Goal: Task Accomplishment & Management: Complete application form

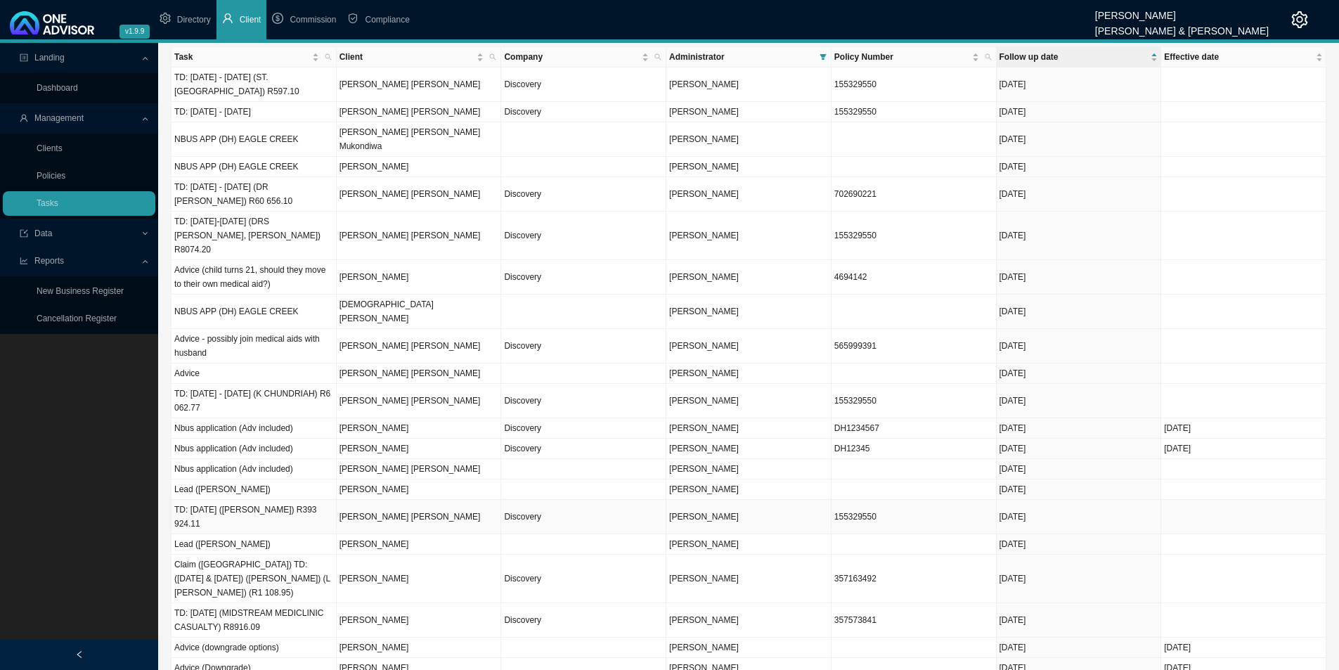
scroll to position [55, 0]
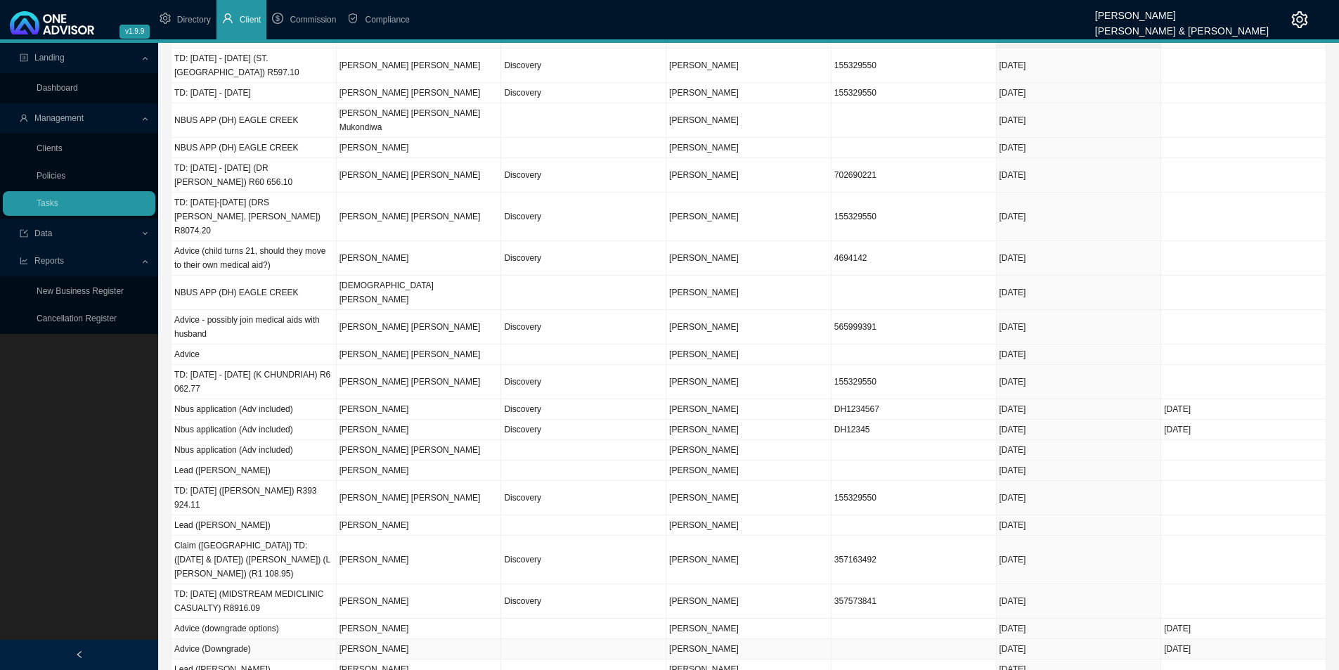
click at [256, 639] on td "Advice (Downgrade)" at bounding box center [253, 649] width 165 height 20
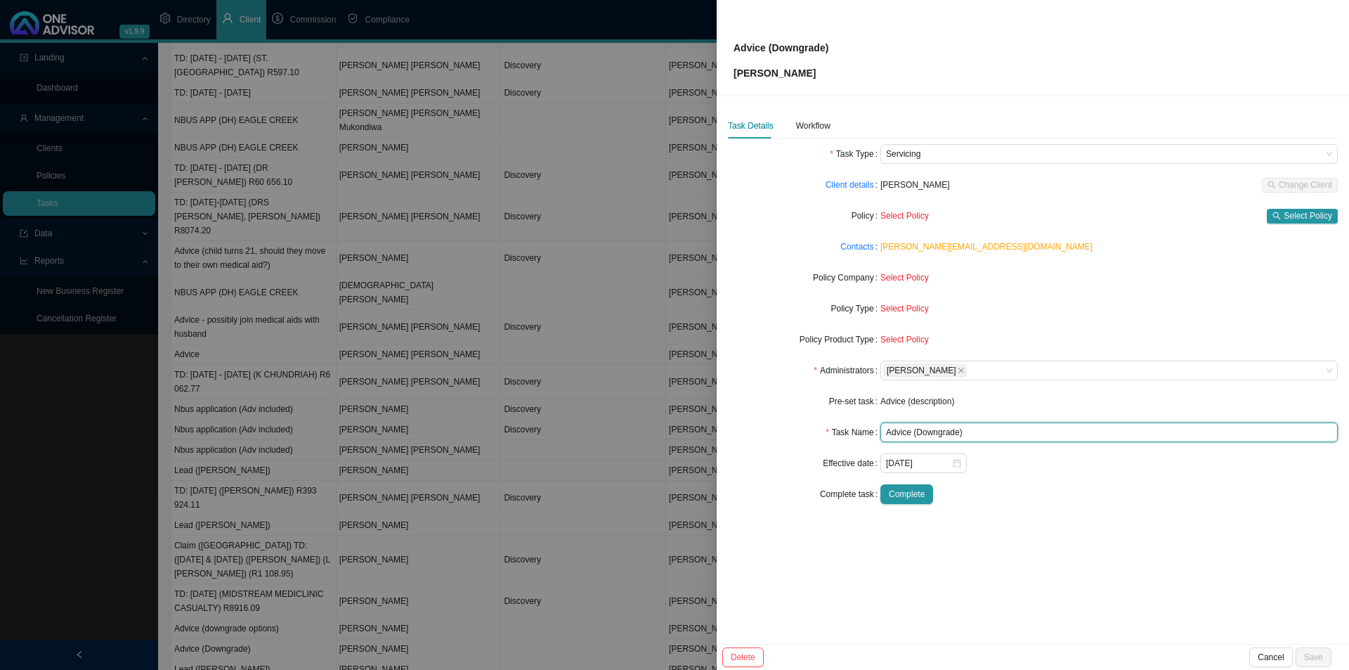
drag, startPoint x: 958, startPoint y: 434, endPoint x: 999, endPoint y: 434, distance: 41.5
click at [958, 434] on input "Advice (Downgrade)" at bounding box center [1108, 432] width 457 height 20
type input "Advice (Downgrade options)"
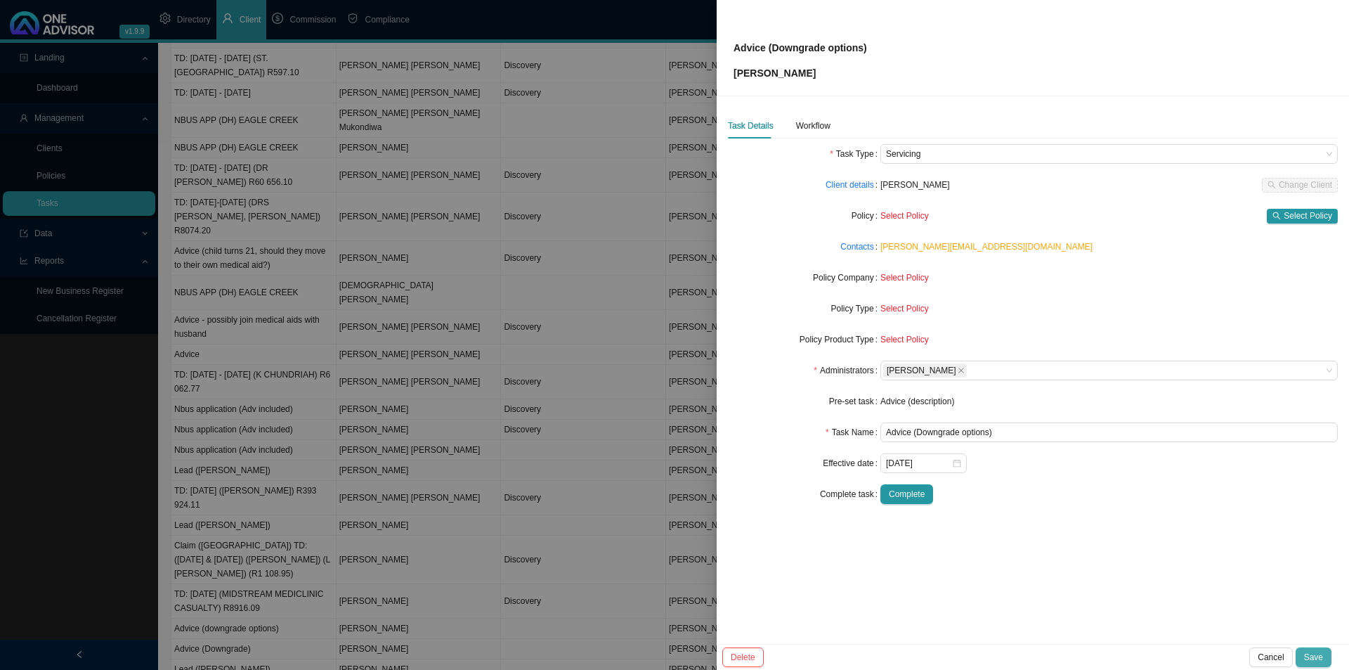
click at [1324, 658] on button "Save" at bounding box center [1314, 657] width 36 height 20
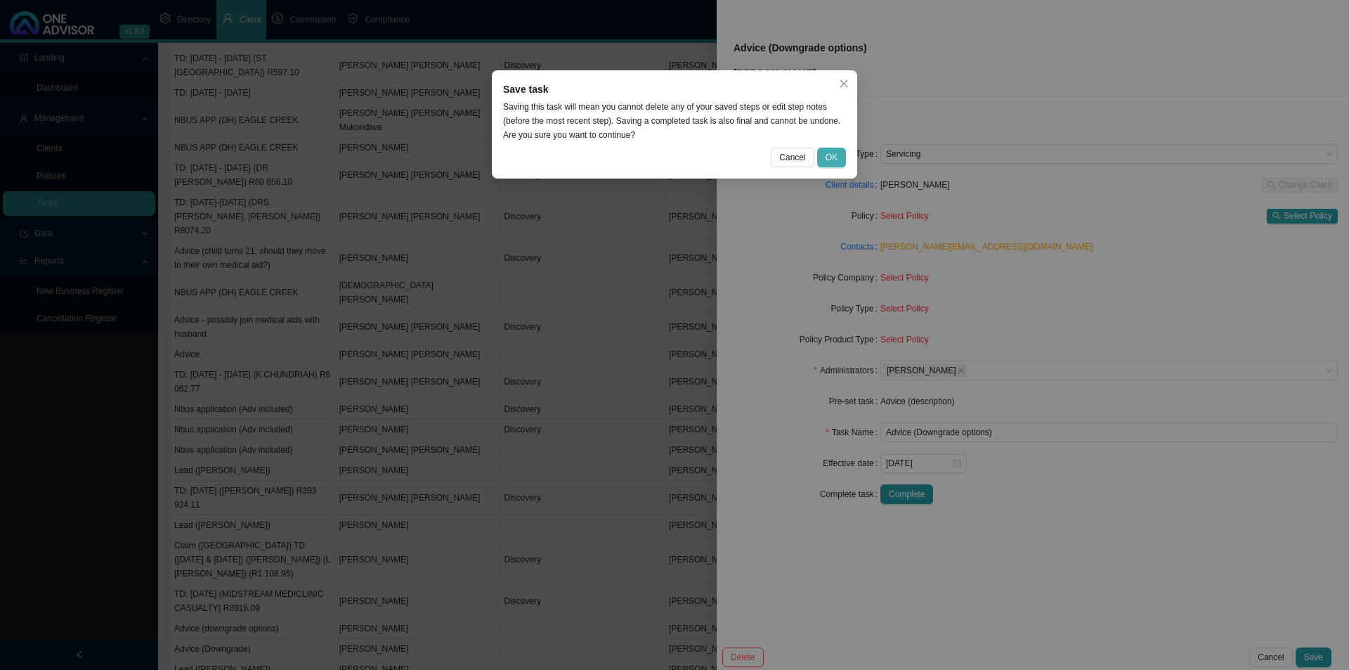
click at [838, 149] on button "OK" at bounding box center [831, 158] width 29 height 20
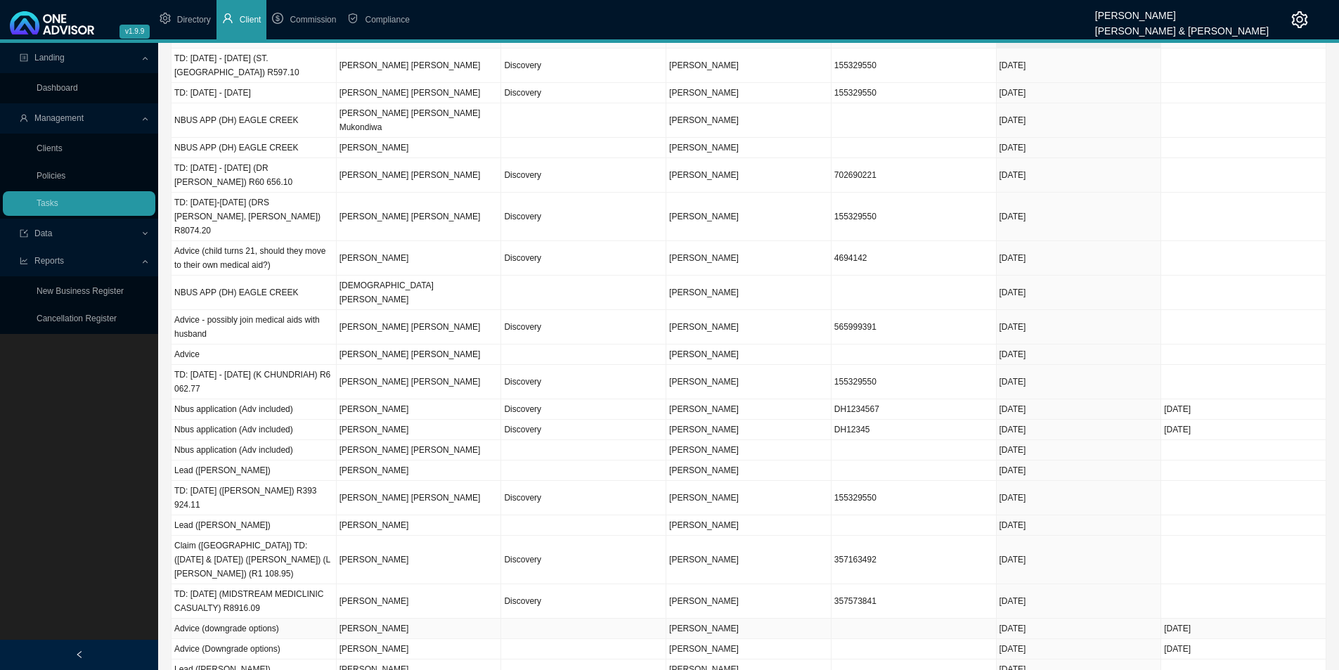
click at [219, 618] on td "Advice (downgrade options)" at bounding box center [253, 628] width 165 height 20
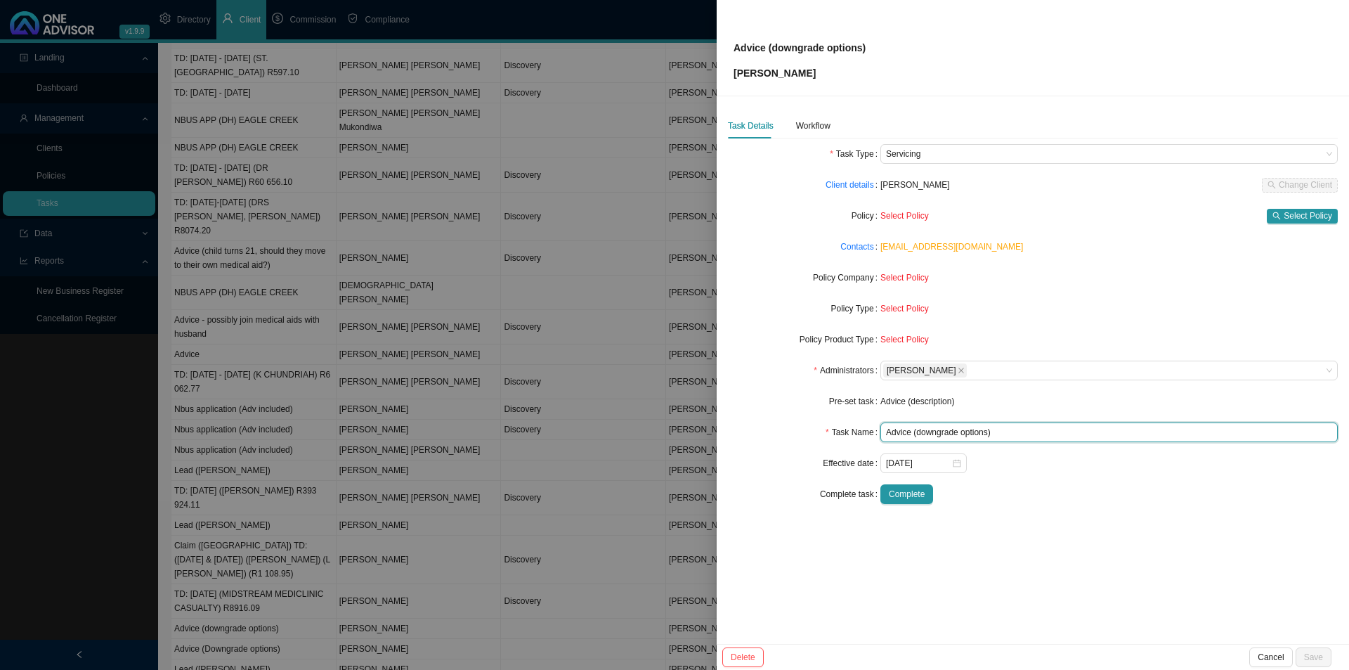
click at [919, 434] on input "Advice (downgrade options)" at bounding box center [1108, 432] width 457 height 20
type input "Advice (Downgrade options)"
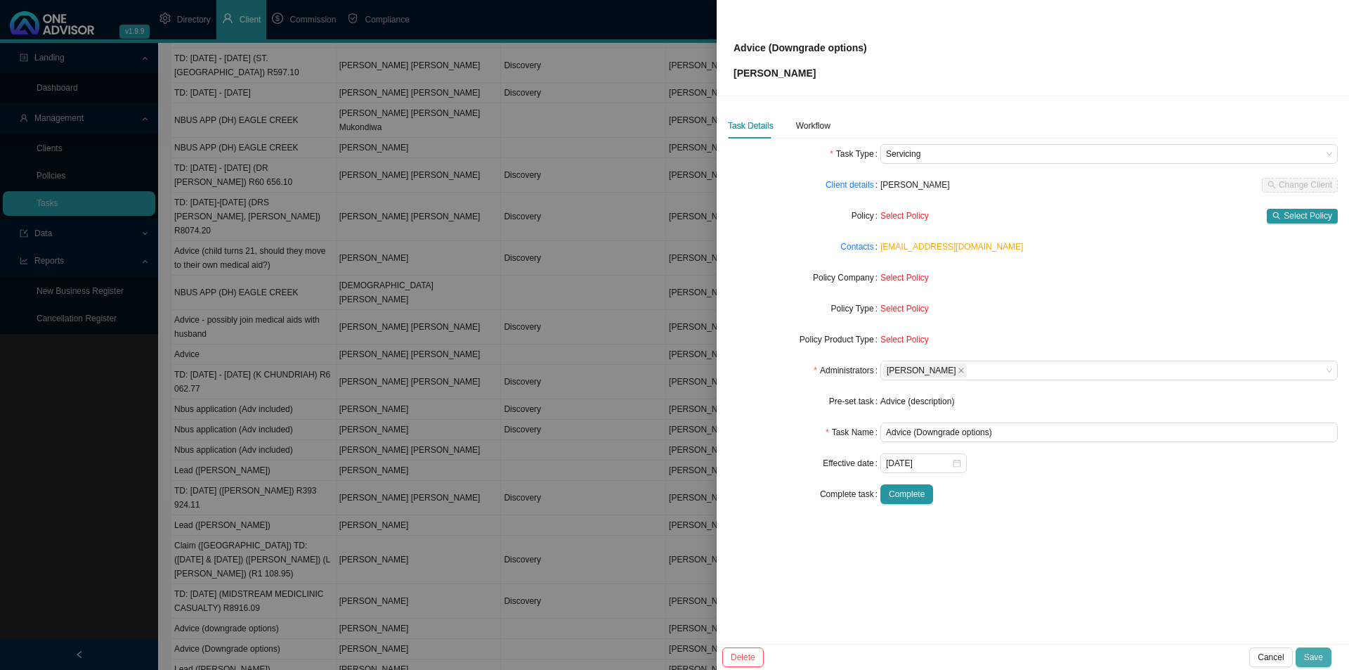
click at [1325, 653] on button "Save" at bounding box center [1314, 657] width 36 height 20
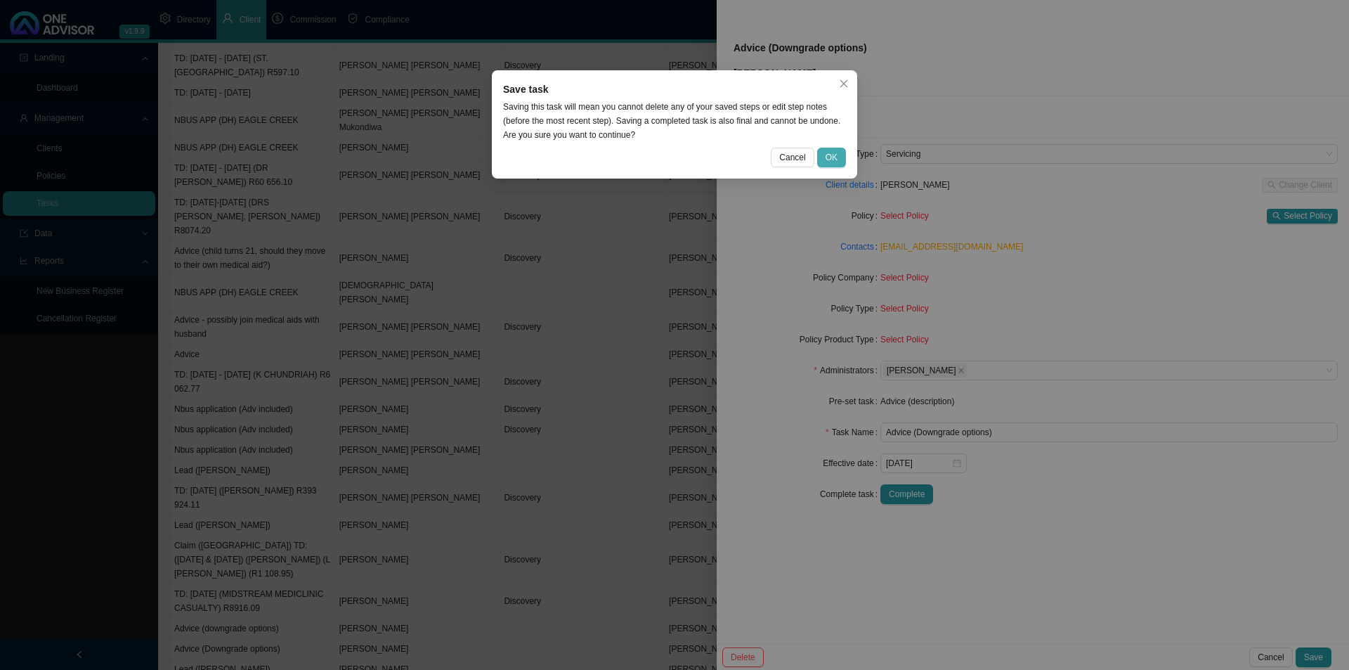
click at [843, 154] on button "OK" at bounding box center [831, 158] width 29 height 20
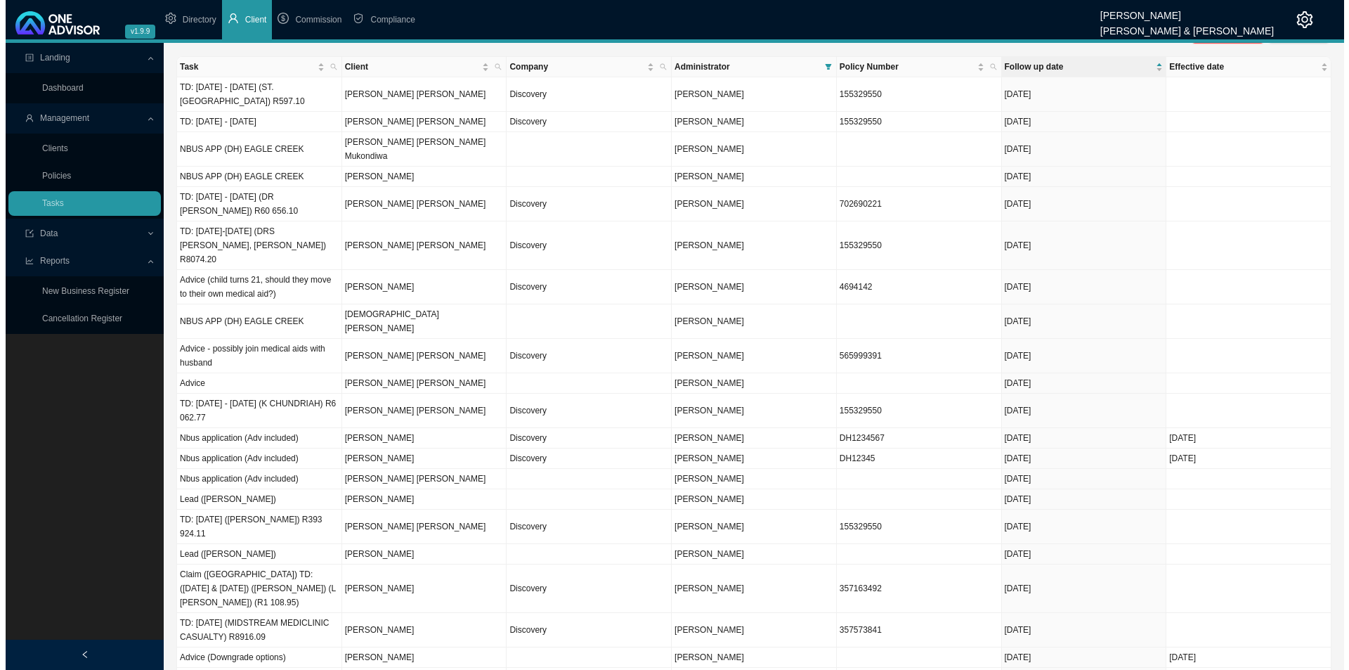
scroll to position [0, 0]
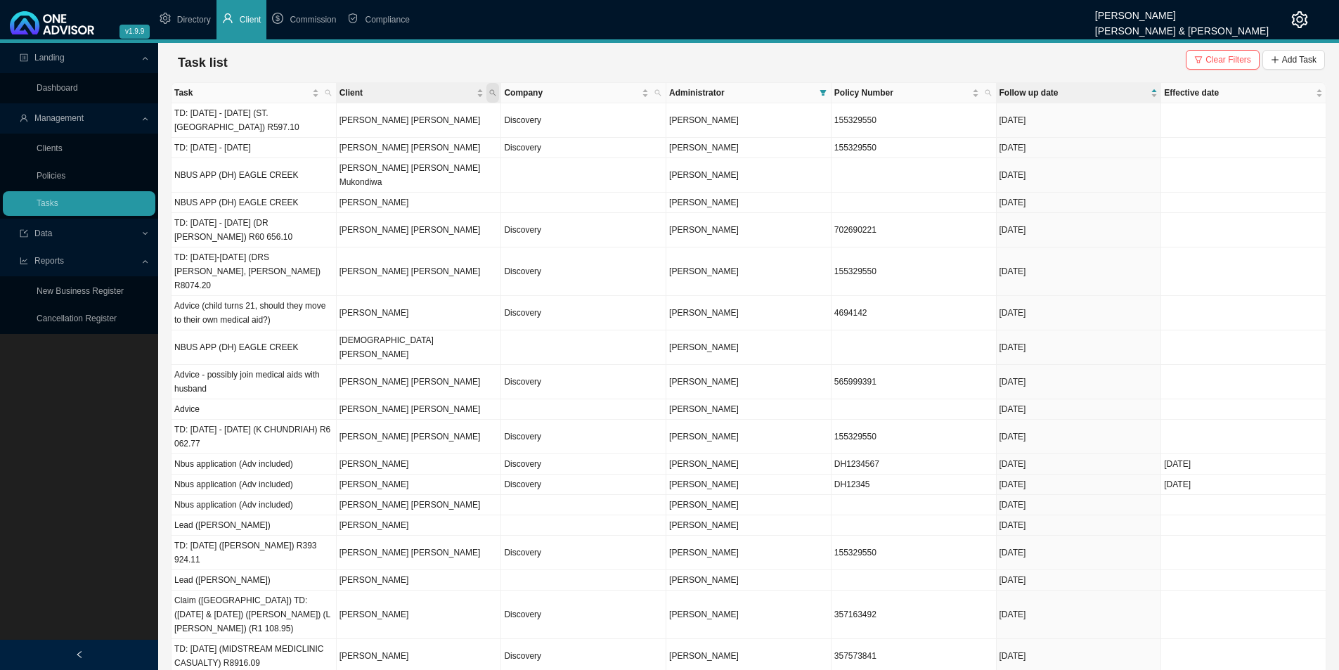
click at [493, 95] on icon "search" at bounding box center [492, 92] width 7 height 7
click at [417, 115] on input "text" at bounding box center [427, 121] width 132 height 20
type input "[PERSON_NAME]"
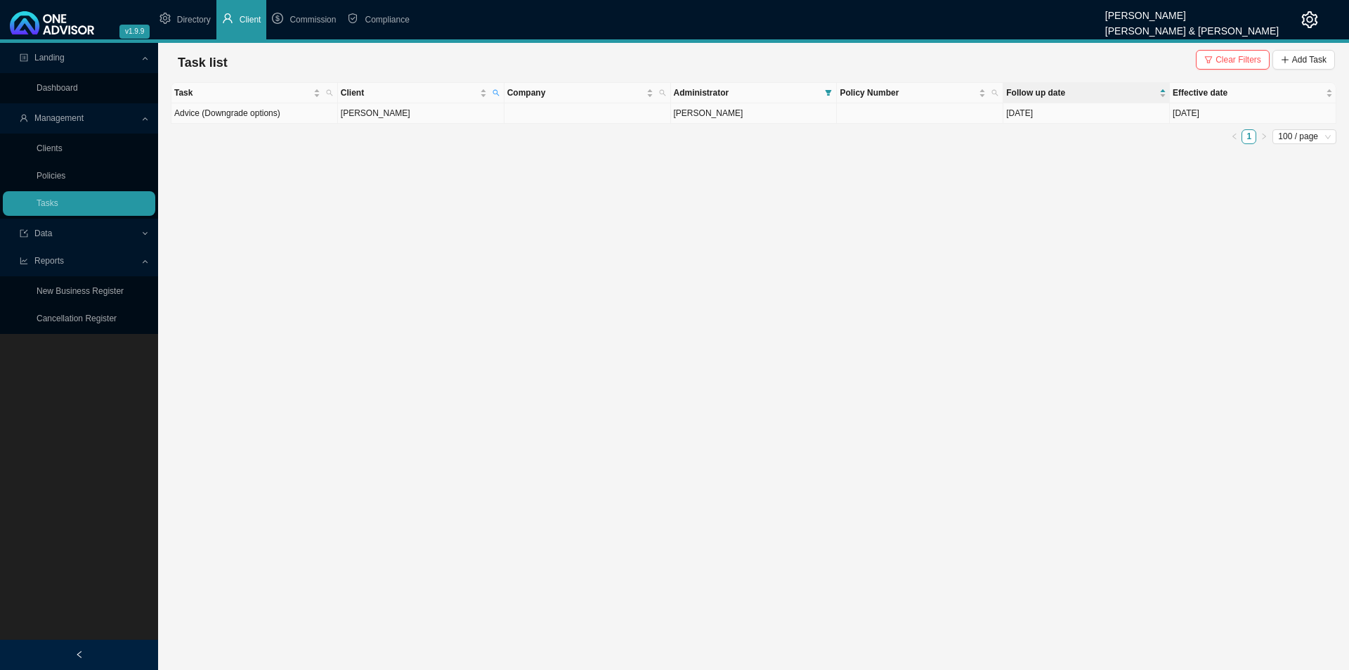
click at [438, 109] on td "[PERSON_NAME]" at bounding box center [421, 113] width 167 height 20
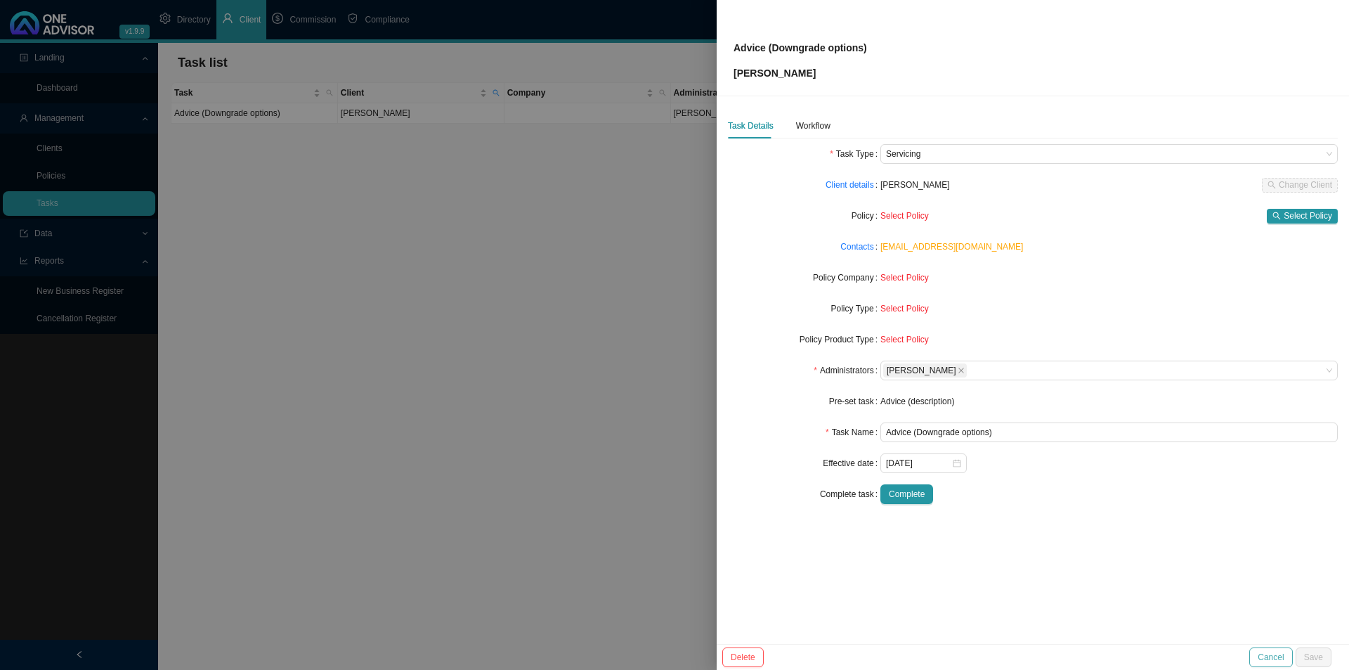
click at [1263, 654] on span "Cancel" at bounding box center [1271, 657] width 26 height 14
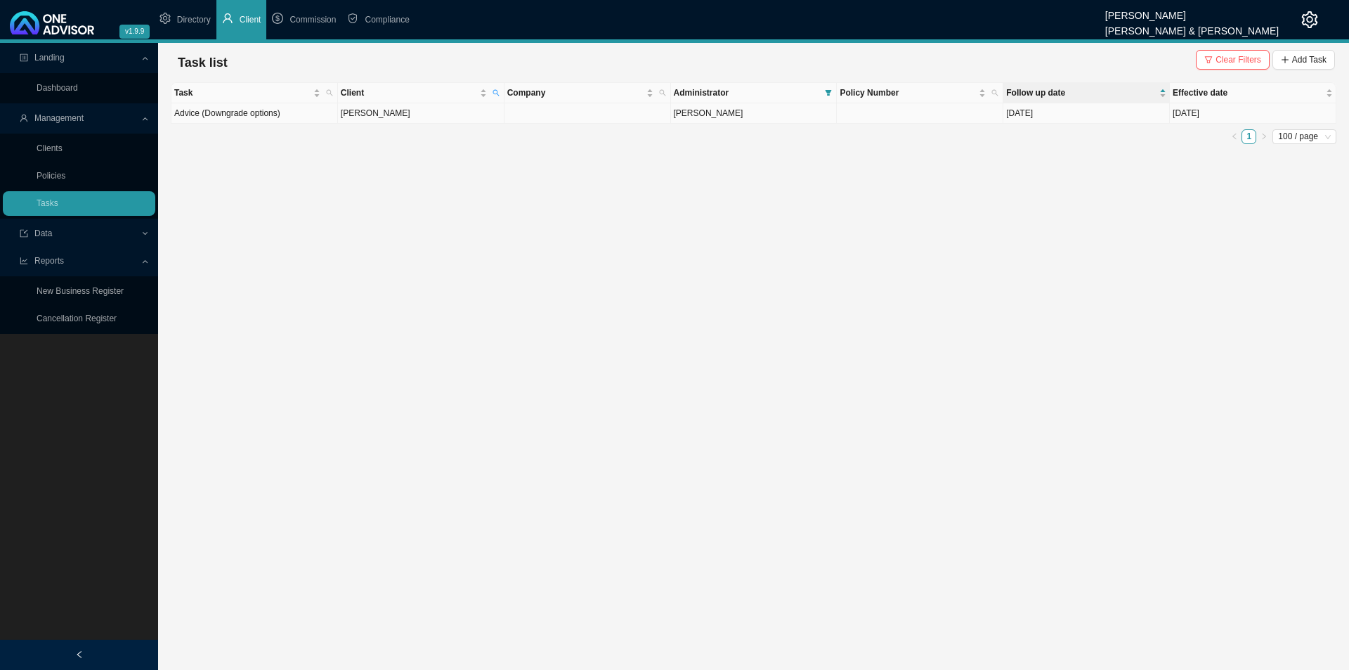
click at [410, 112] on td "[PERSON_NAME]" at bounding box center [421, 113] width 167 height 20
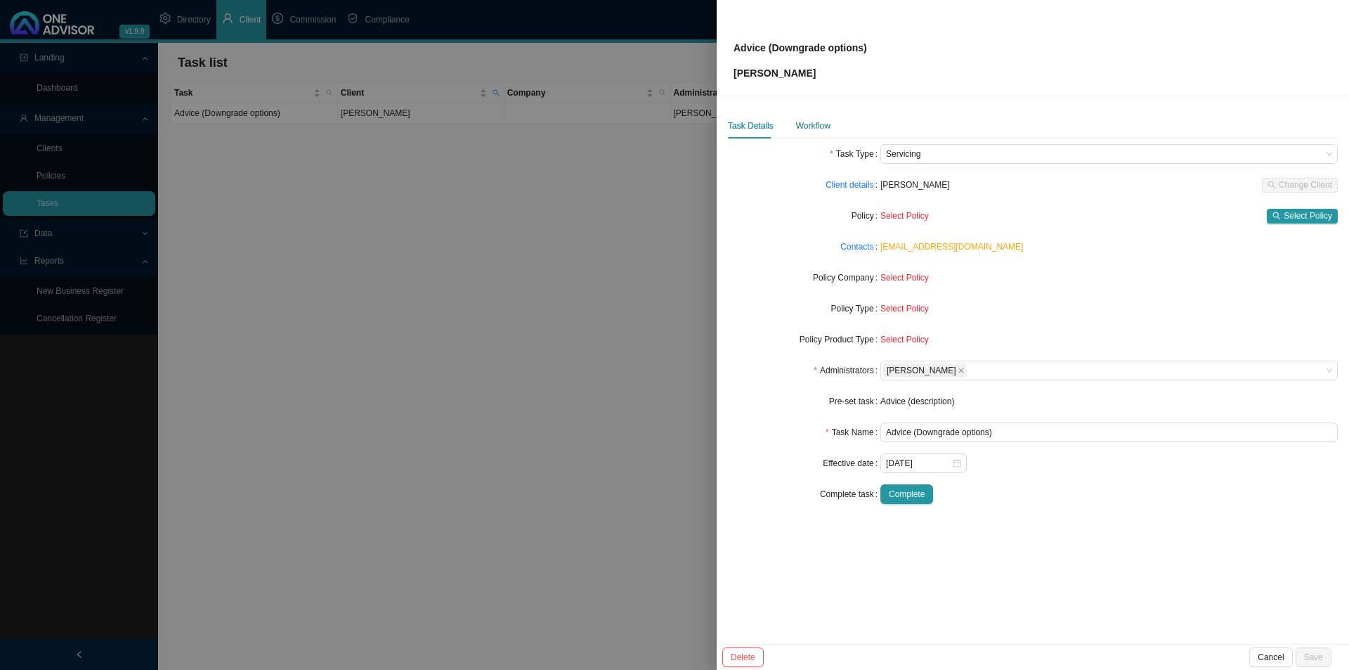
click at [815, 123] on div "Workflow" at bounding box center [813, 126] width 34 height 14
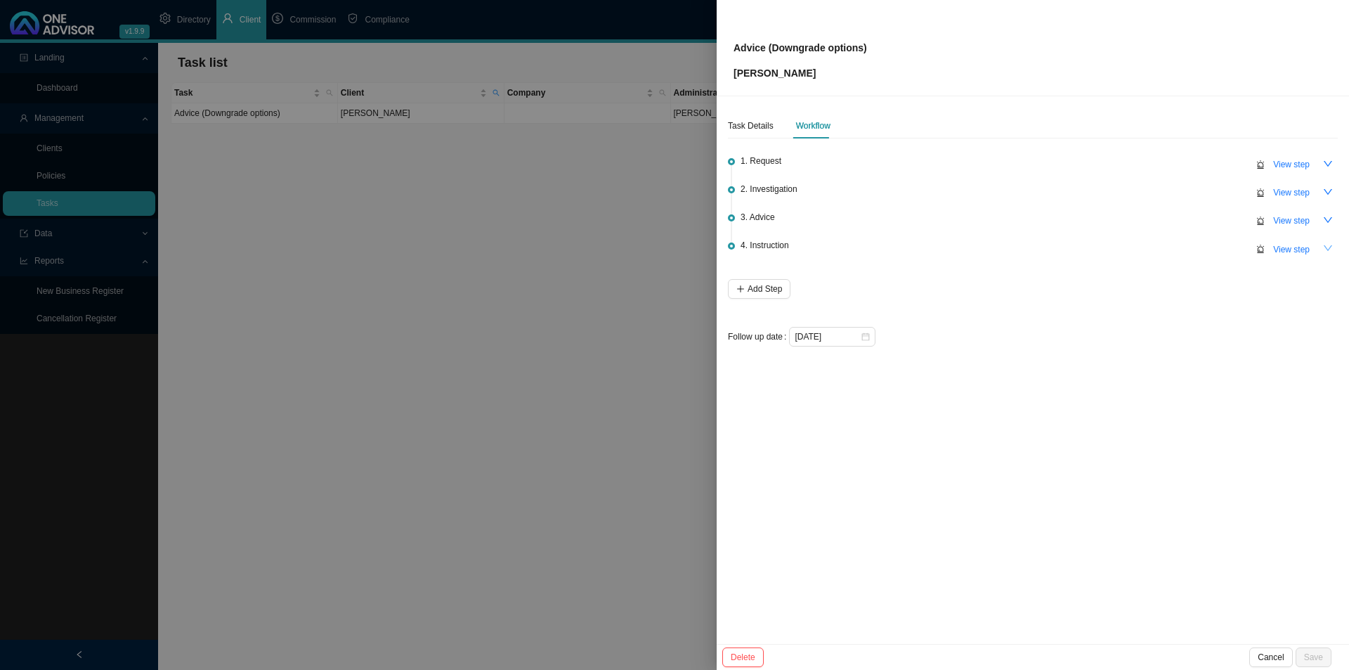
click at [1324, 243] on icon "down" at bounding box center [1328, 248] width 10 height 10
click at [1295, 246] on span "View step" at bounding box center [1291, 249] width 37 height 14
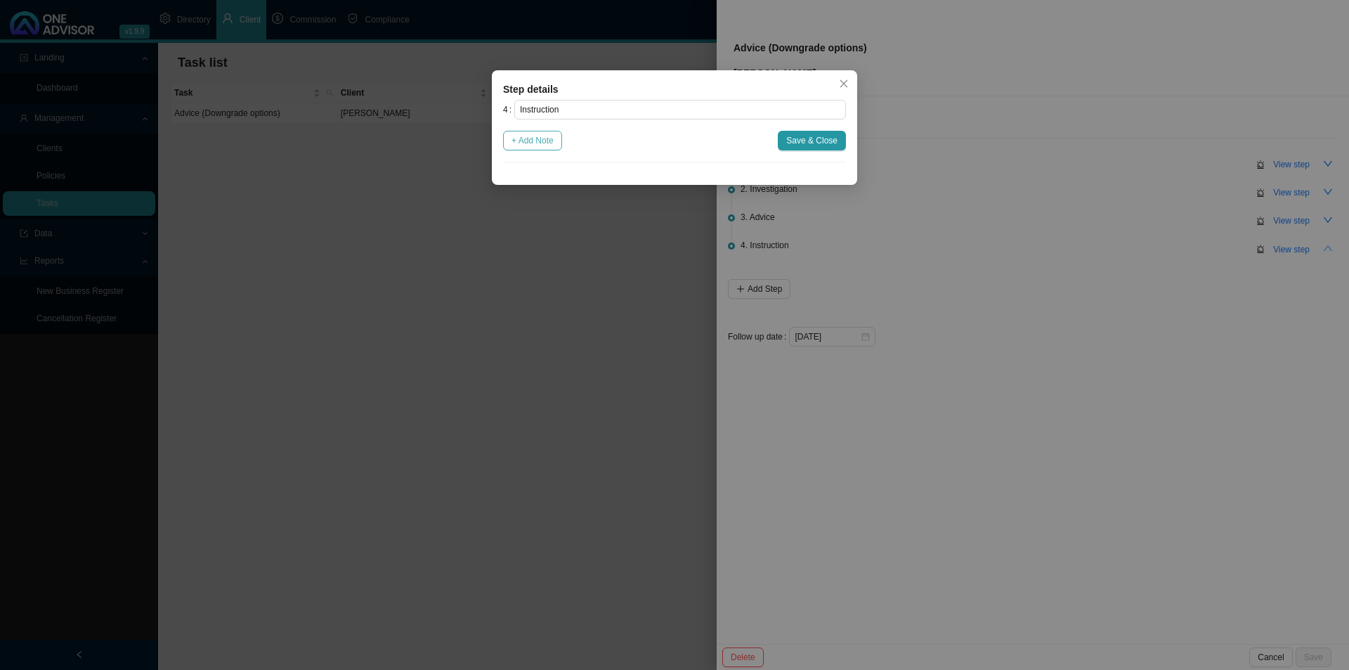
click at [541, 145] on span "+ Add Note" at bounding box center [533, 141] width 42 height 14
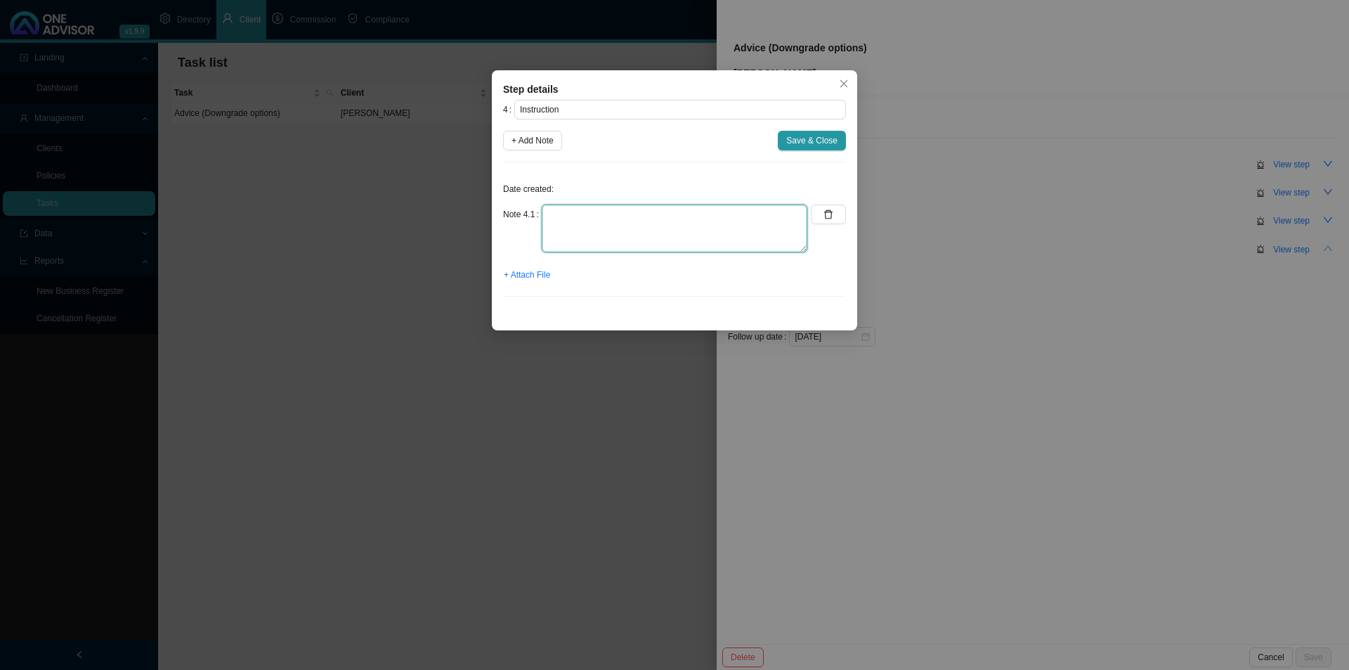
click at [578, 208] on textarea at bounding box center [675, 228] width 266 height 48
type textarea "Received an email. They probably will go ahead with Momentum effective [DATE]"
click at [527, 272] on span "+ Attach File" at bounding box center [527, 275] width 46 height 14
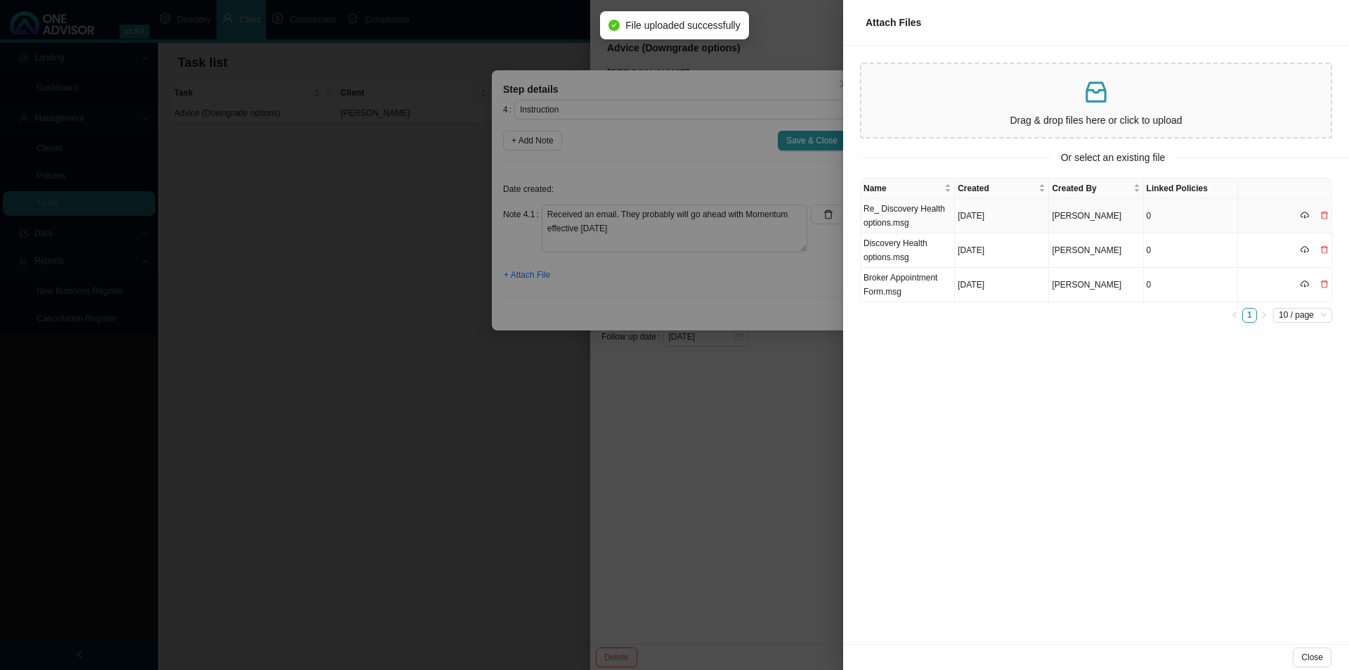
click at [910, 217] on td "Re_ Discovery Health options.msg" at bounding box center [908, 216] width 94 height 34
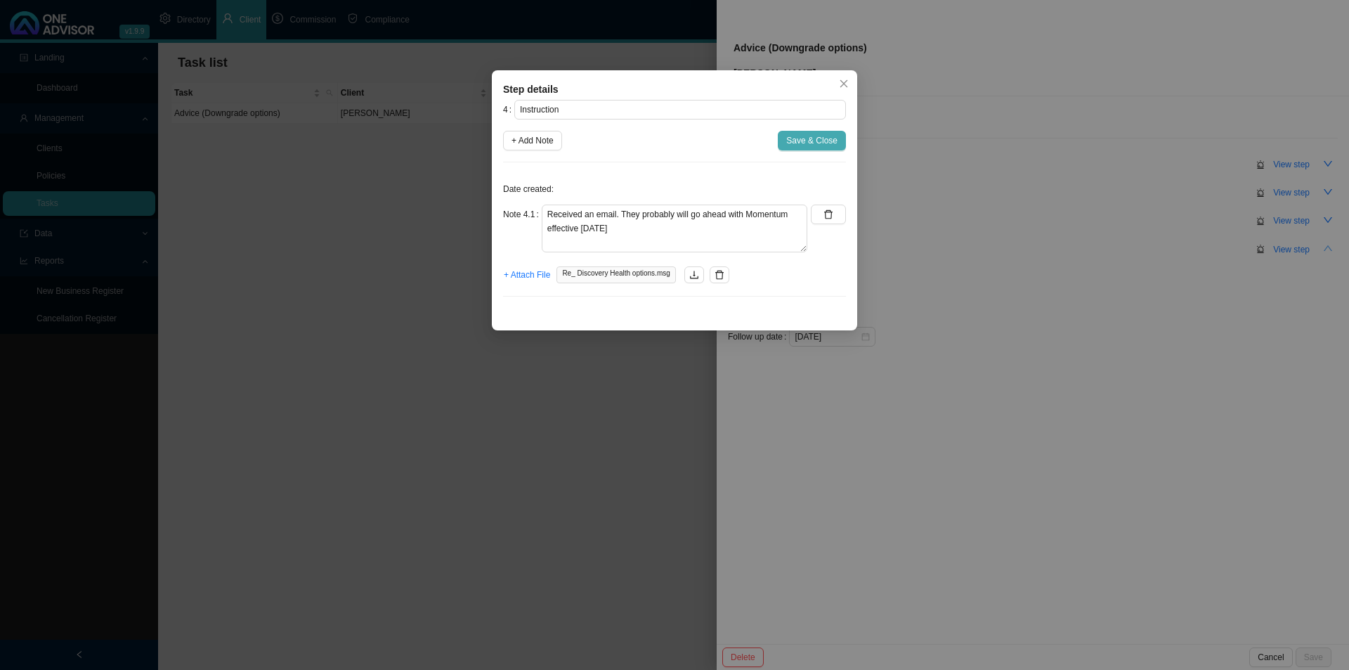
click at [807, 146] on span "Save & Close" at bounding box center [811, 141] width 51 height 14
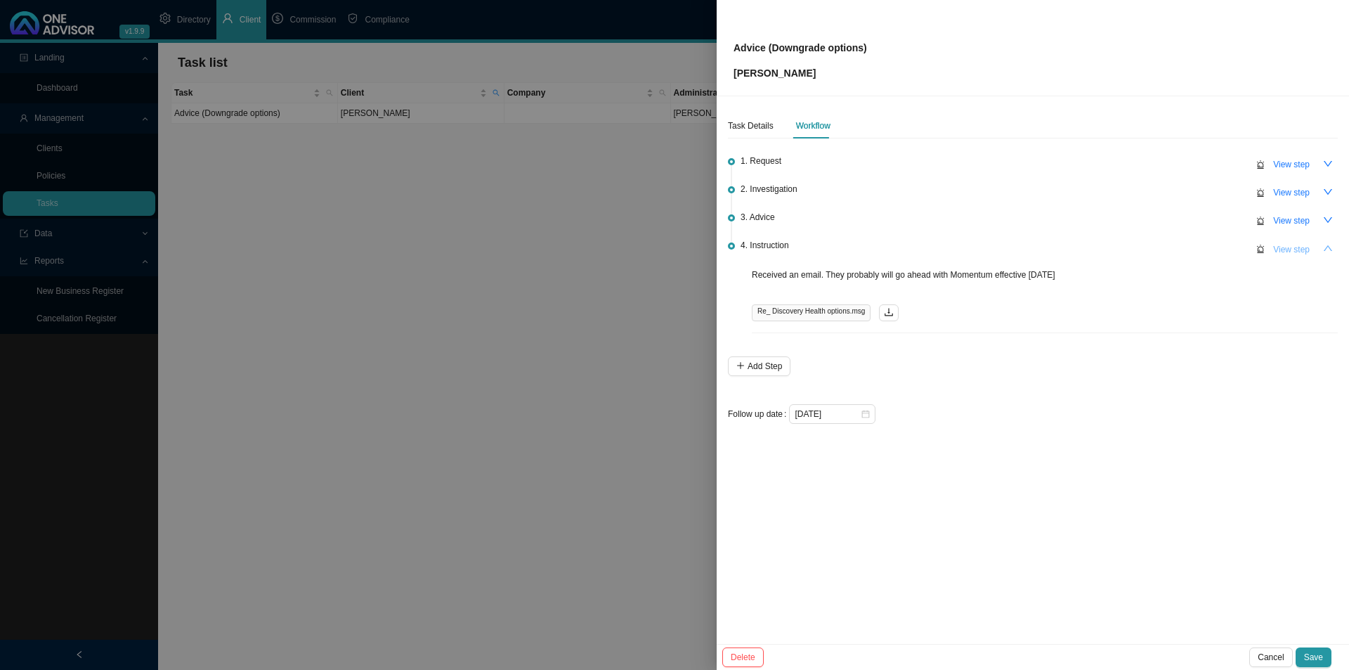
click at [1299, 245] on span "View step" at bounding box center [1291, 249] width 37 height 14
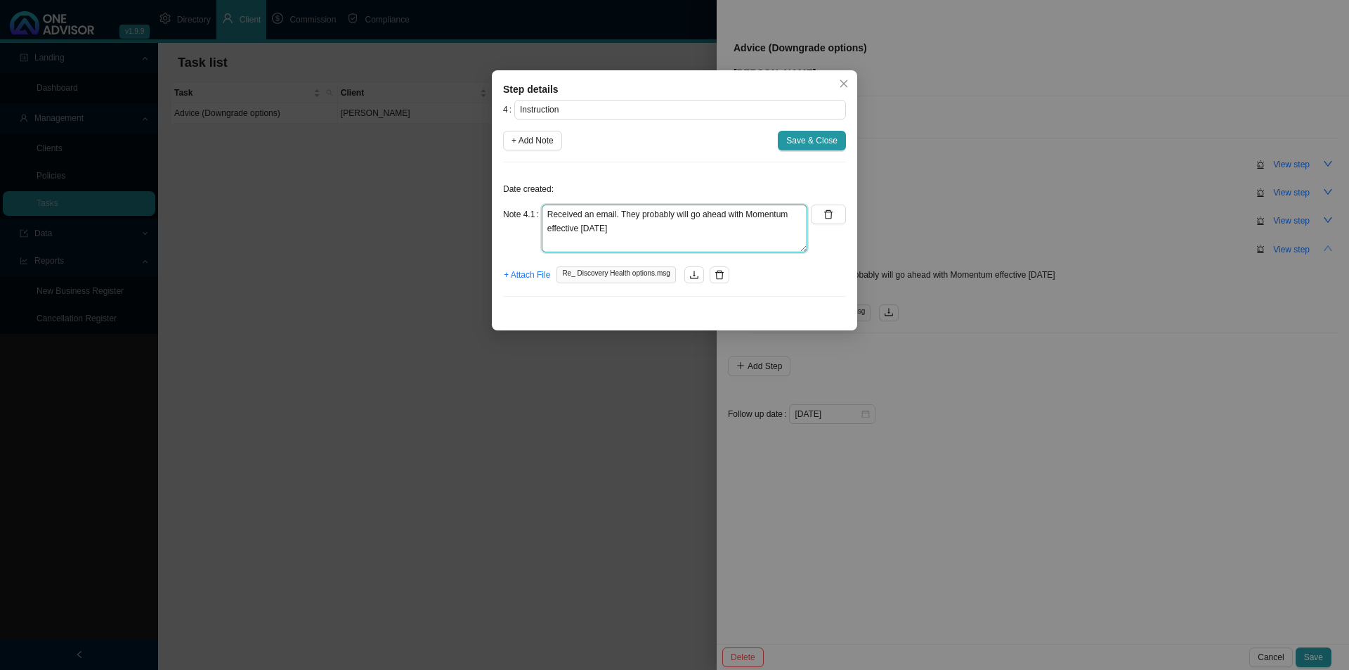
click at [653, 234] on textarea "Received an email. They probably will go ahead with Momentum effective [DATE]" at bounding box center [675, 228] width 266 height 48
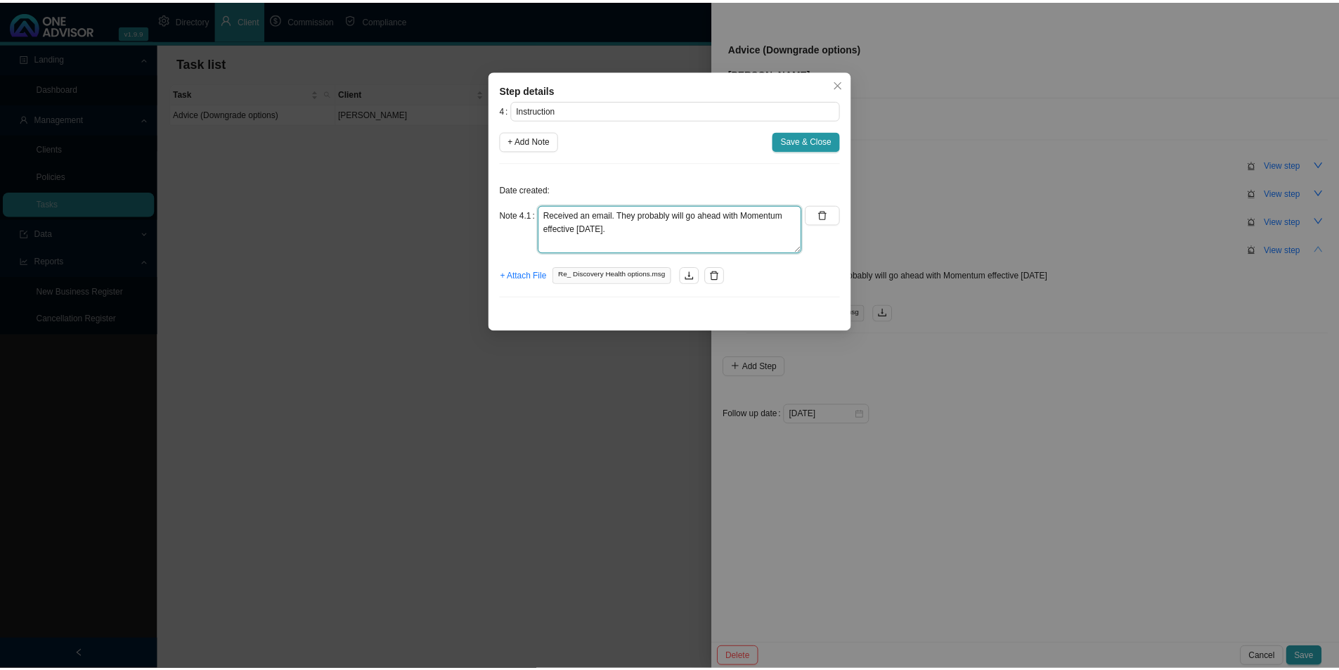
scroll to position [11, 0]
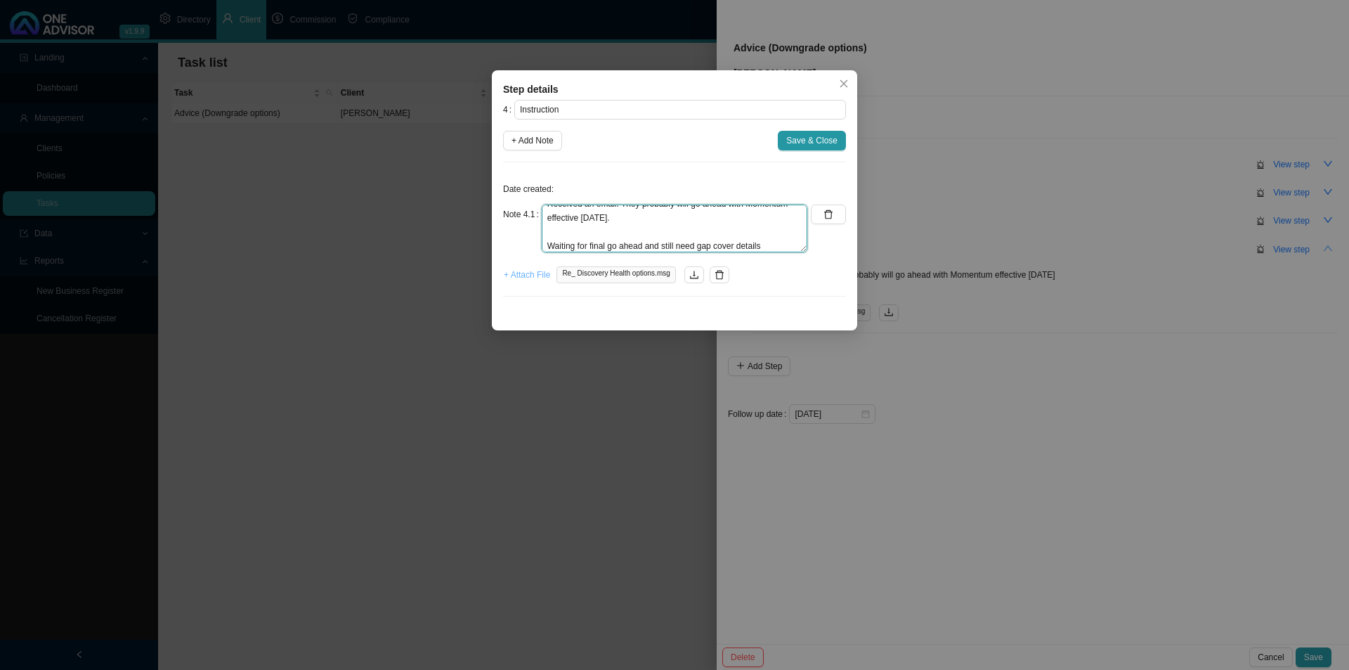
type textarea "Received an email. They probably will go ahead with Momentum effective [DATE]. …"
click at [534, 283] on button "+ Attach File" at bounding box center [527, 275] width 48 height 20
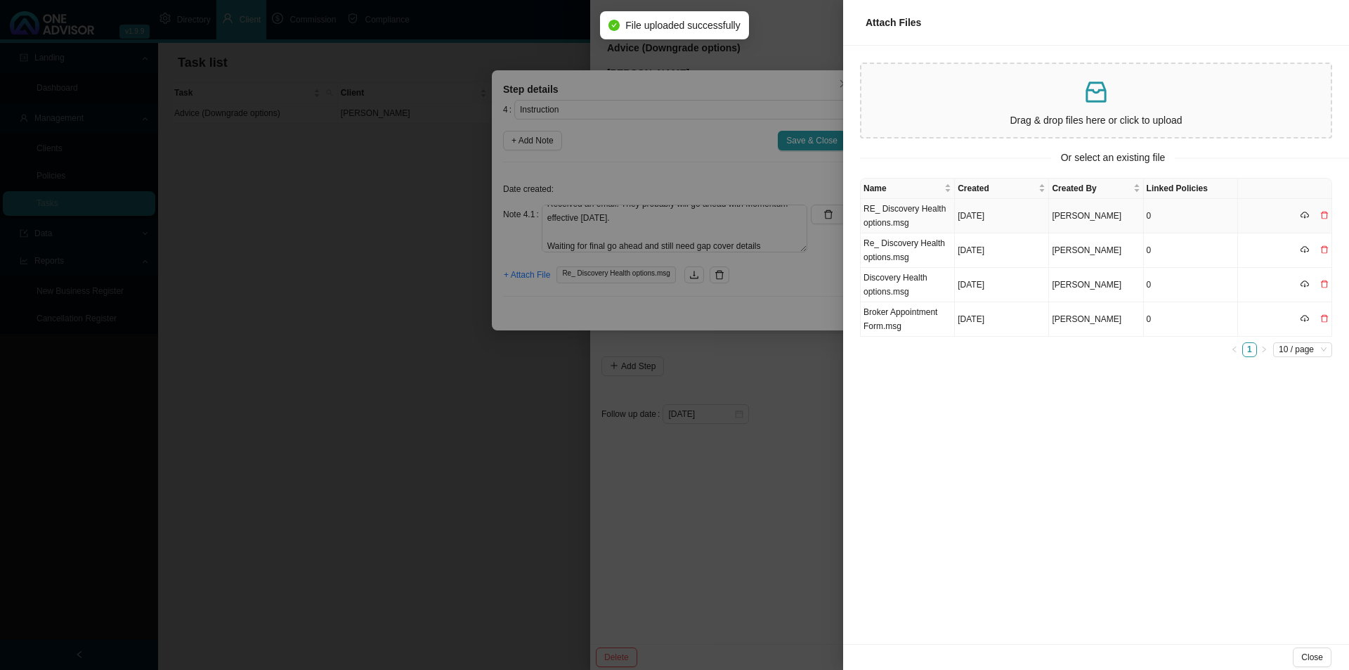
click at [892, 213] on td "RE_ Discovery Health options.msg" at bounding box center [908, 216] width 94 height 34
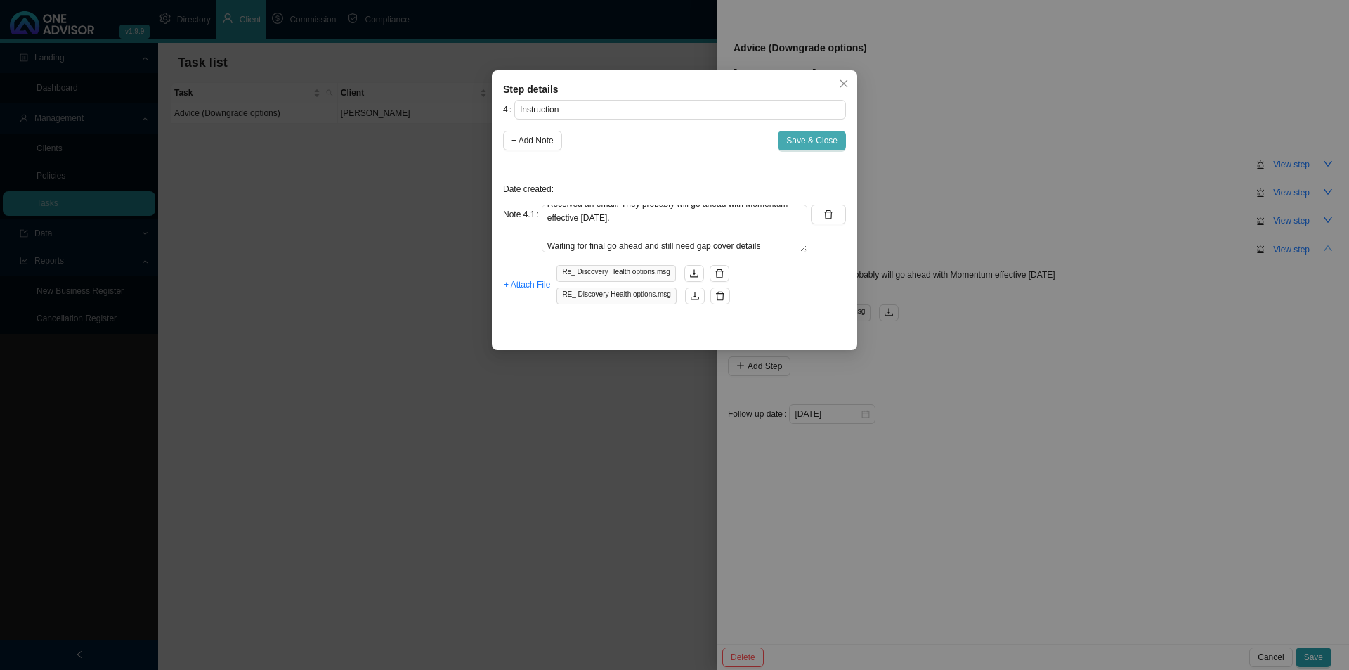
click at [817, 131] on button "Save & Close" at bounding box center [812, 141] width 68 height 20
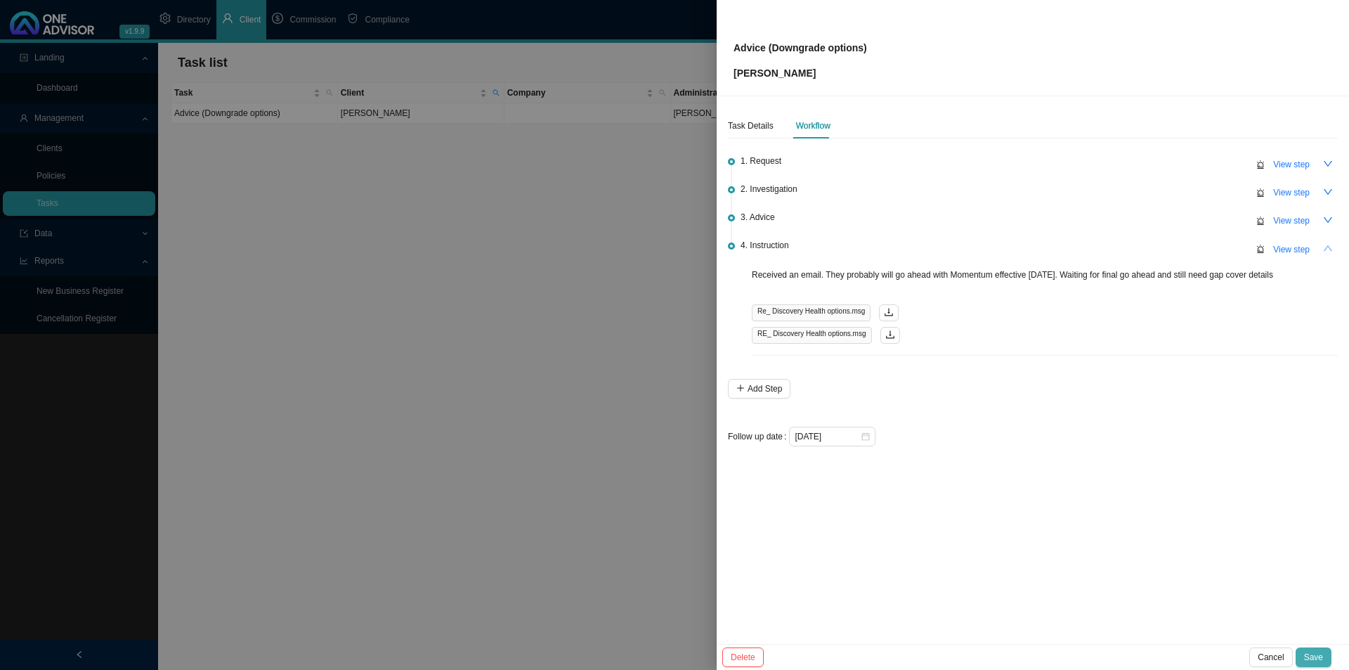
click at [1323, 655] on button "Save" at bounding box center [1314, 657] width 36 height 20
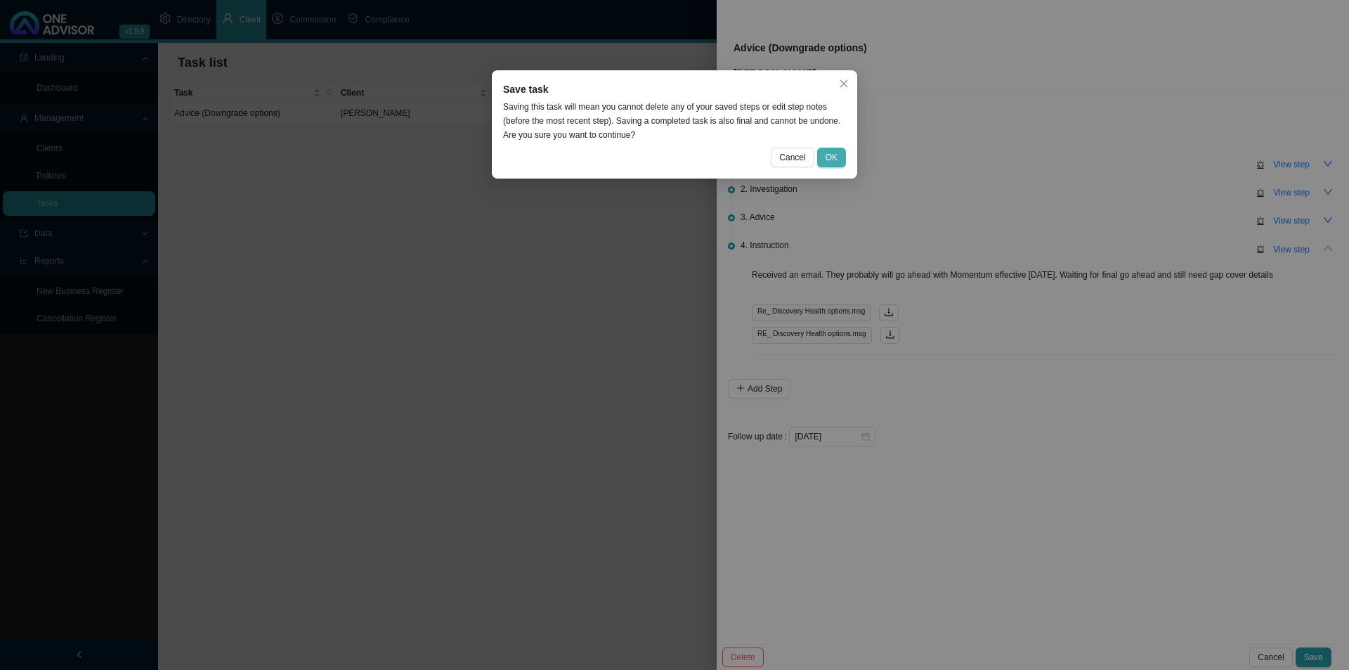
click at [833, 150] on span "OK" at bounding box center [832, 157] width 12 height 14
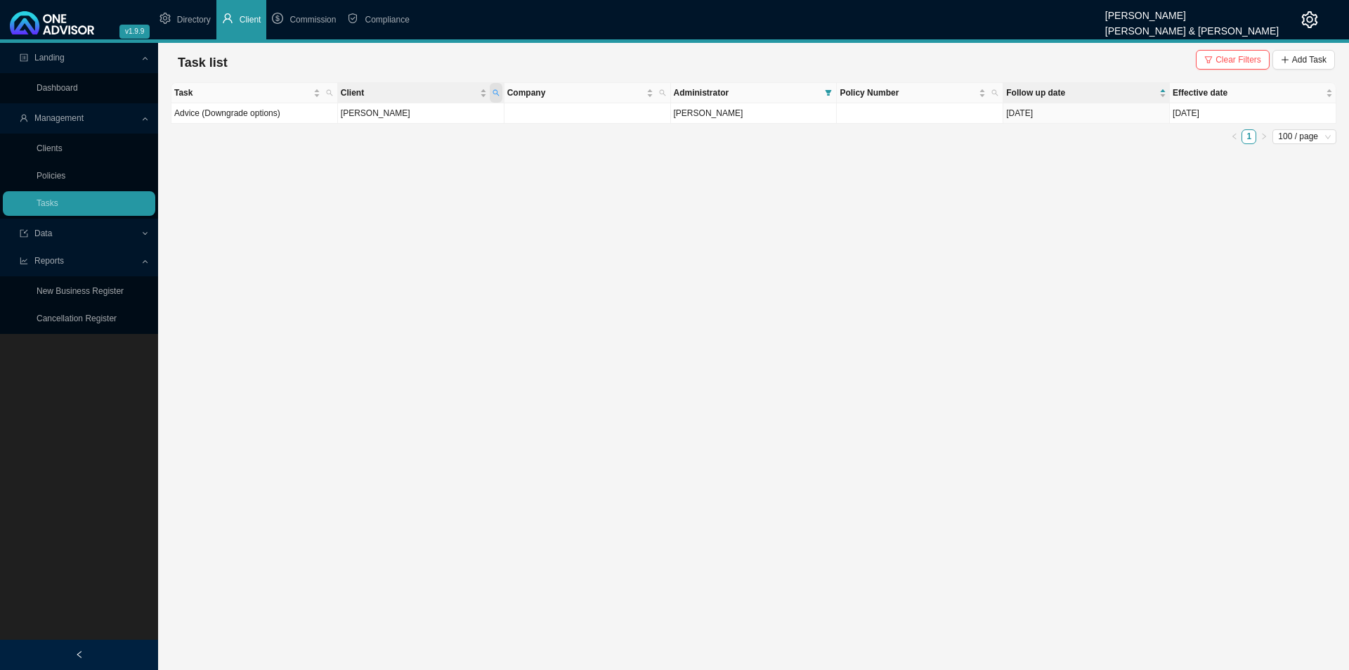
click at [499, 93] on icon "search" at bounding box center [496, 92] width 7 height 7
drag, startPoint x: 439, startPoint y: 123, endPoint x: 330, endPoint y: 125, distance: 108.9
click at [330, 125] on body "v1.9.9 [PERSON_NAME] & [PERSON_NAME] Directory Client Commission Compliance Lan…" at bounding box center [674, 335] width 1349 height 670
type input "le roux"
click at [427, 119] on td "[PERSON_NAME]" at bounding box center [421, 113] width 167 height 20
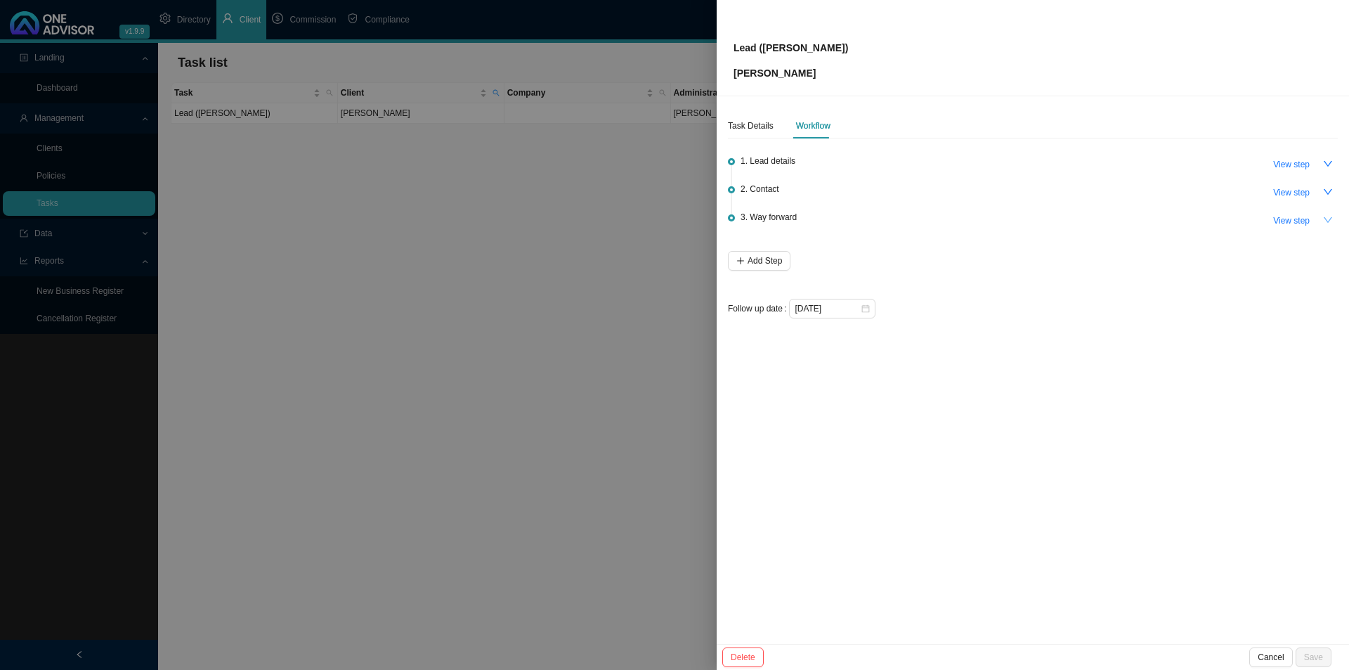
click at [1332, 217] on icon "down" at bounding box center [1328, 220] width 10 height 10
click at [1333, 216] on button "button" at bounding box center [1328, 220] width 20 height 20
click at [1329, 193] on icon "down" at bounding box center [1328, 192] width 10 height 10
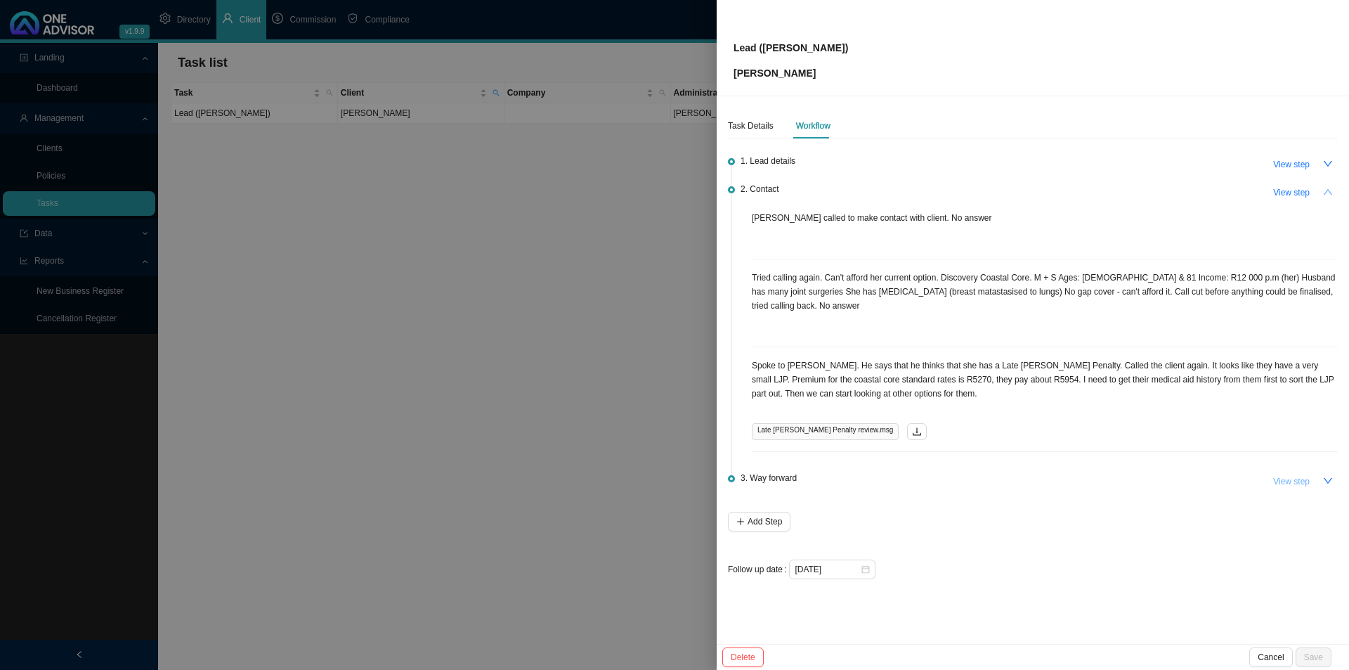
click at [1294, 474] on span "View step" at bounding box center [1291, 481] width 37 height 14
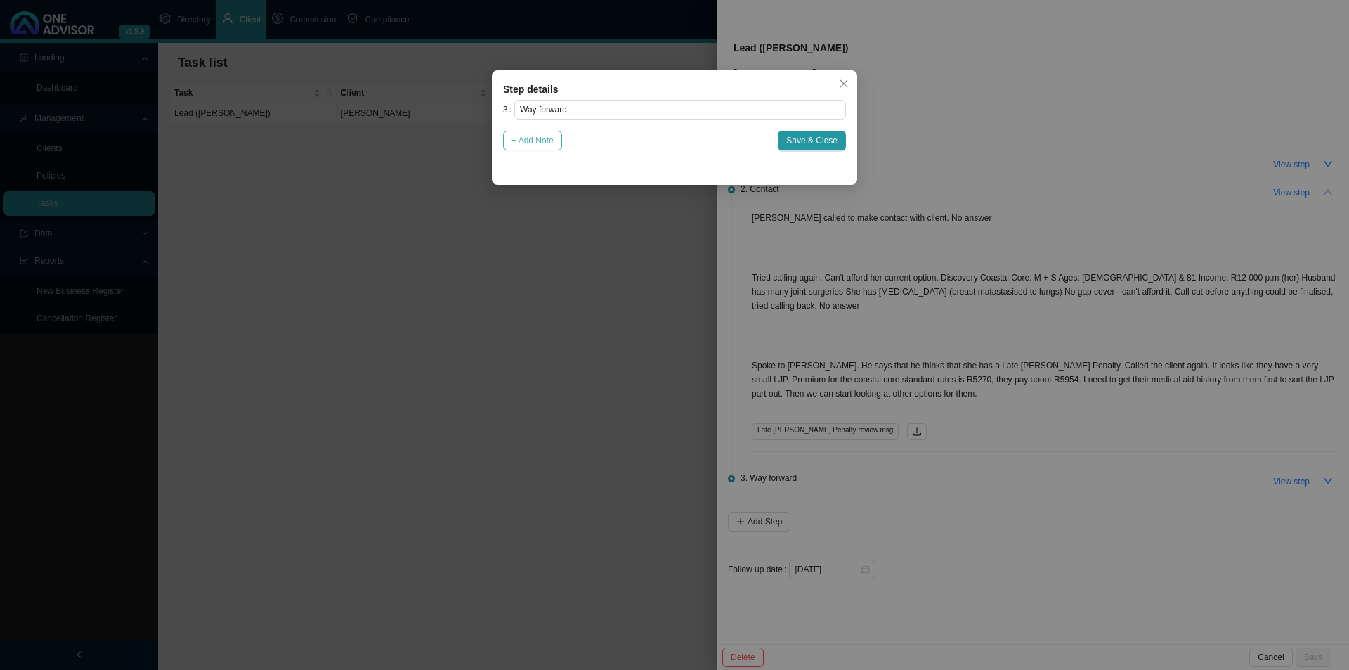
click at [535, 136] on span "+ Add Note" at bounding box center [533, 141] width 42 height 14
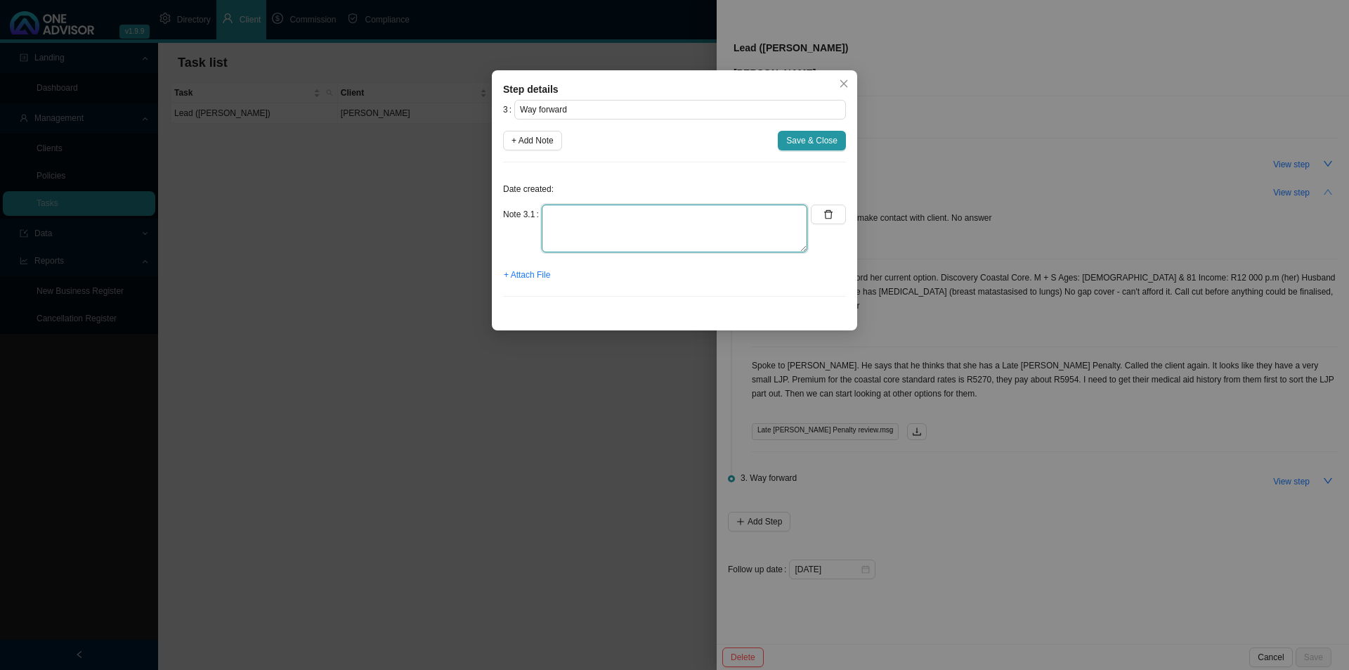
click at [580, 212] on textarea at bounding box center [675, 228] width 266 height 48
type textarea "Submit broker appointment. Do a manual calculation for the LJP and see what is …"
click at [528, 272] on span "+ Attach File" at bounding box center [527, 275] width 46 height 14
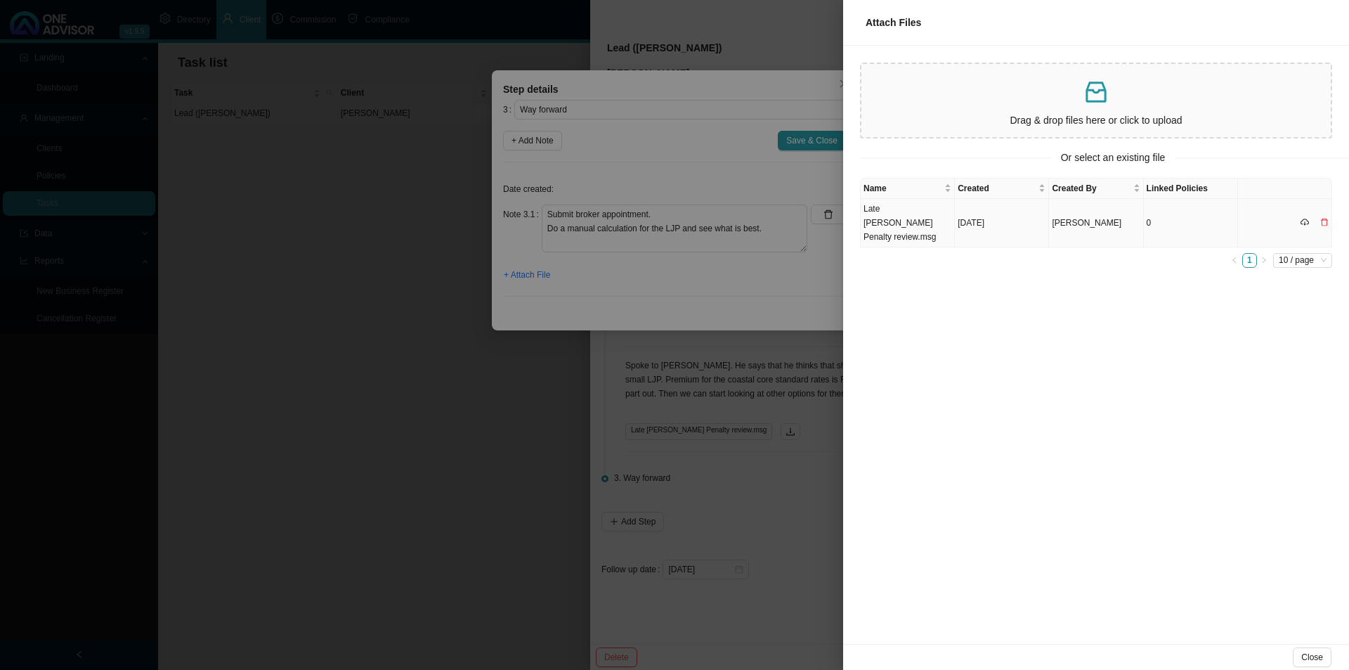
click at [899, 220] on td "Late [PERSON_NAME] Penalty review.msg" at bounding box center [908, 223] width 94 height 48
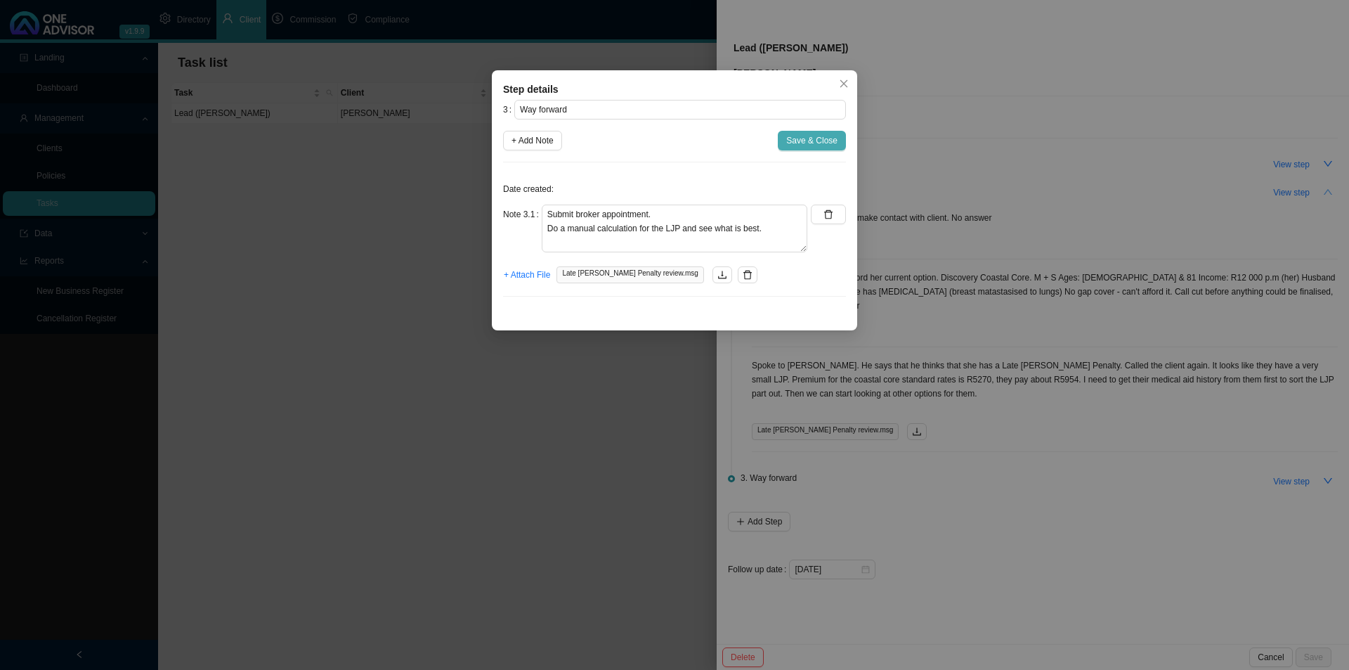
click at [811, 141] on span "Save & Close" at bounding box center [811, 141] width 51 height 14
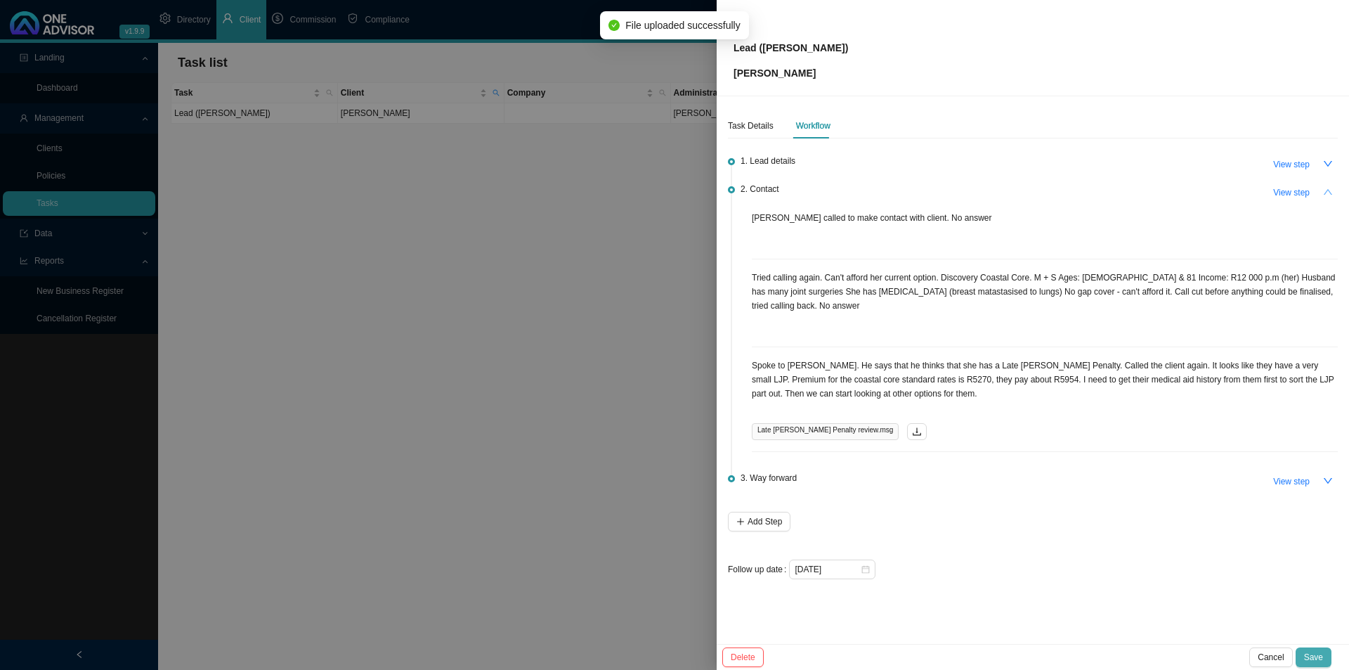
click at [1312, 657] on span "Save" at bounding box center [1313, 657] width 19 height 14
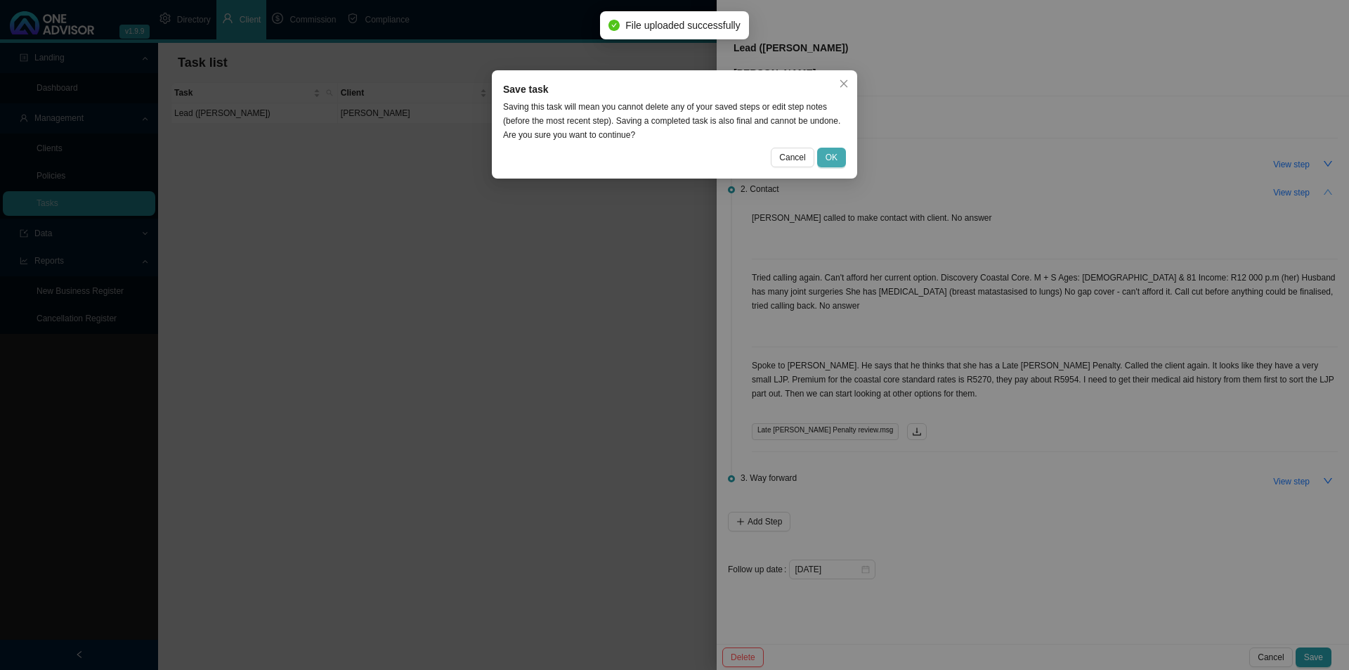
click at [840, 163] on button "OK" at bounding box center [831, 158] width 29 height 20
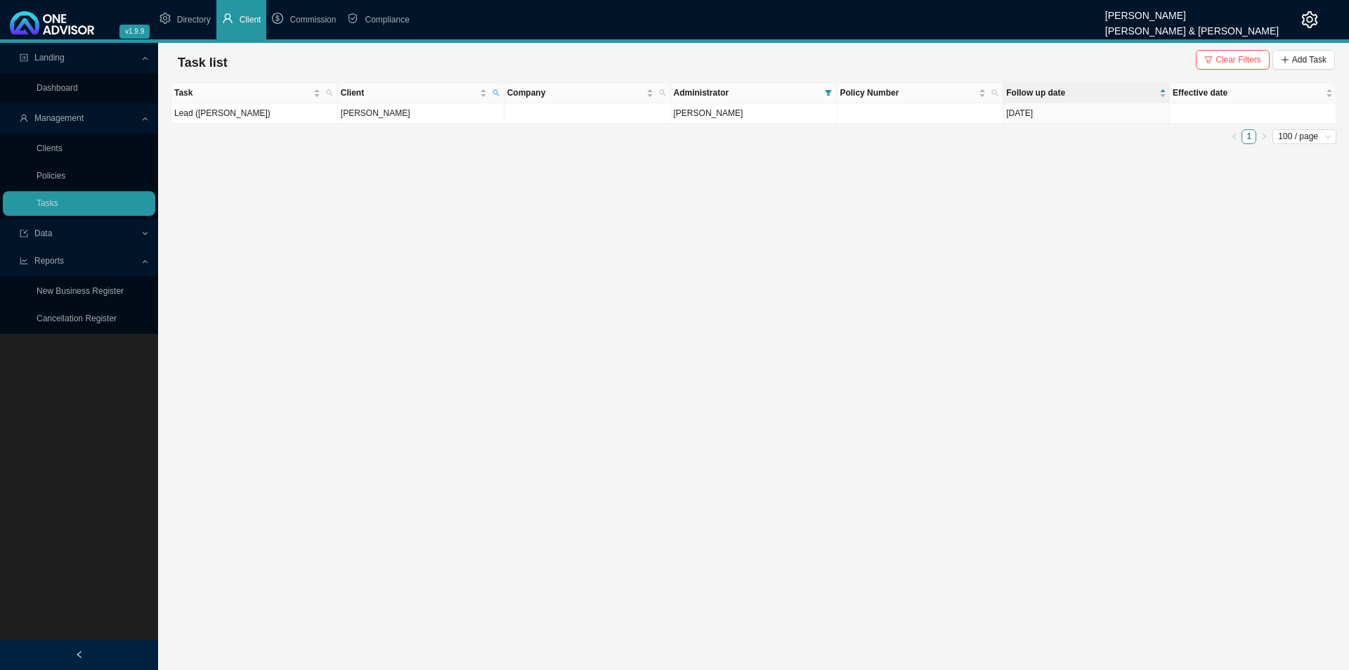
click at [1225, 56] on span "Clear Filters" at bounding box center [1239, 60] width 46 height 14
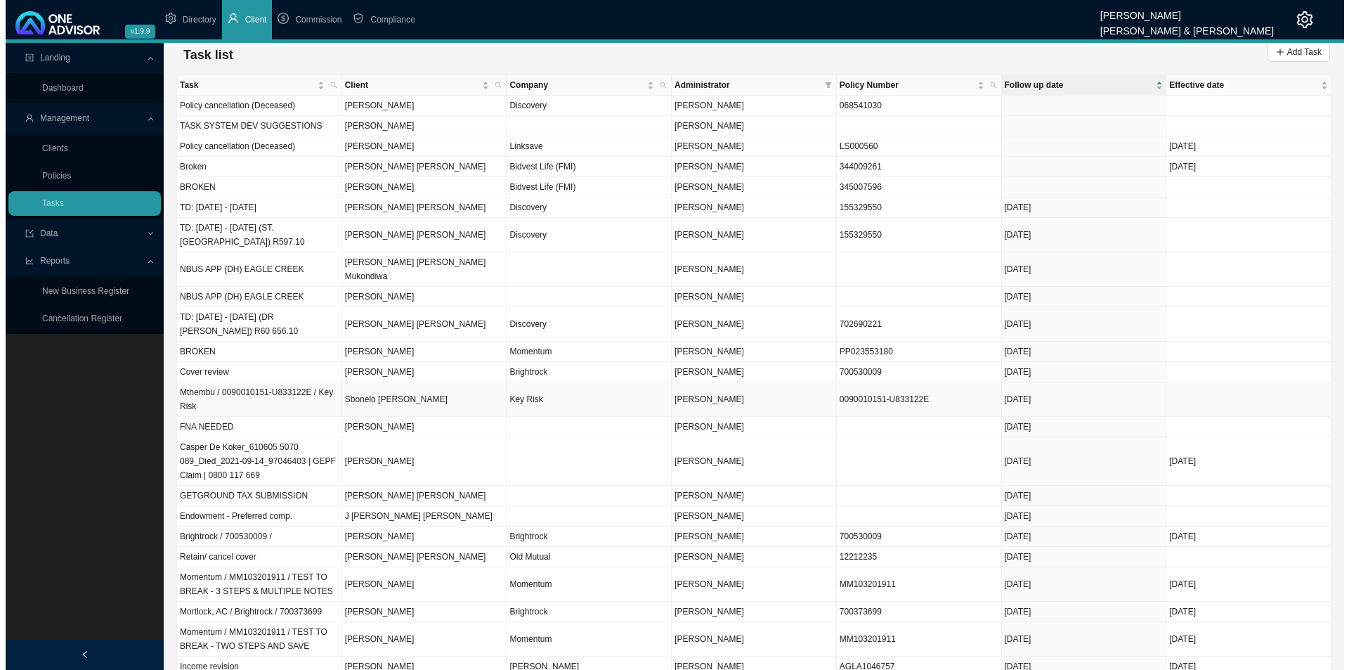
scroll to position [0, 0]
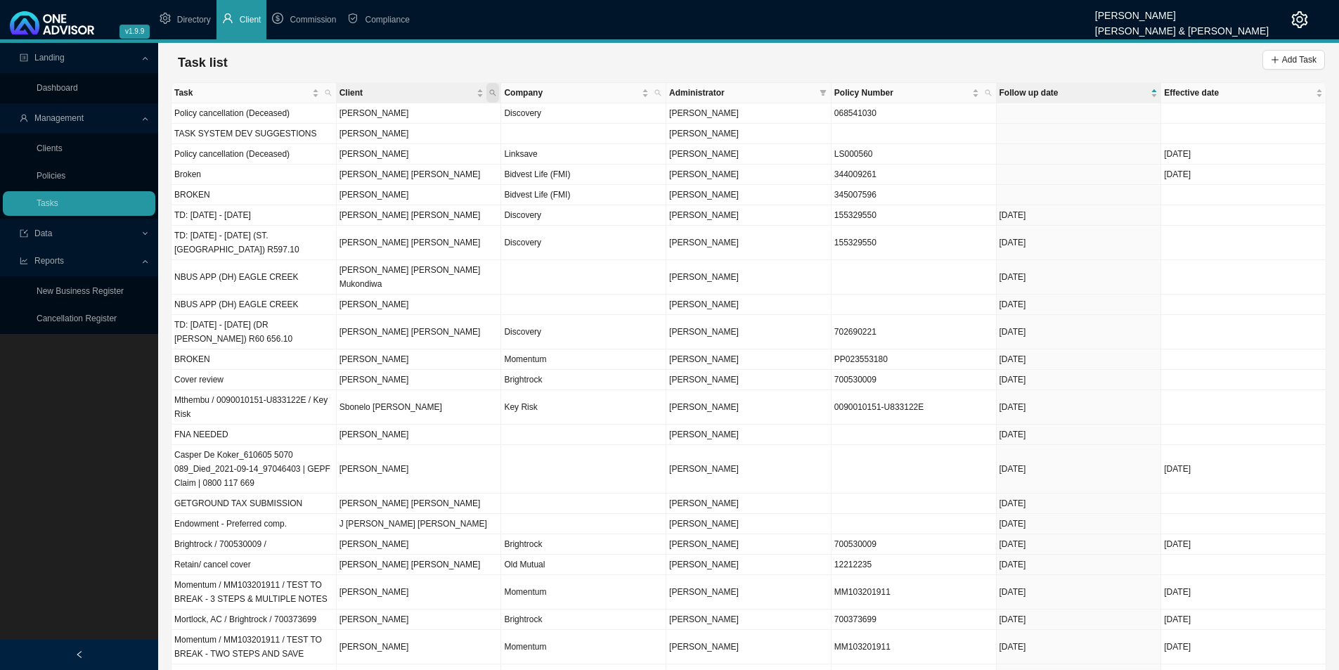
click at [495, 91] on icon "search" at bounding box center [492, 92] width 7 height 7
click at [435, 126] on input "text" at bounding box center [427, 121] width 132 height 20
click at [1288, 58] on span "Add Task" at bounding box center [1299, 60] width 34 height 14
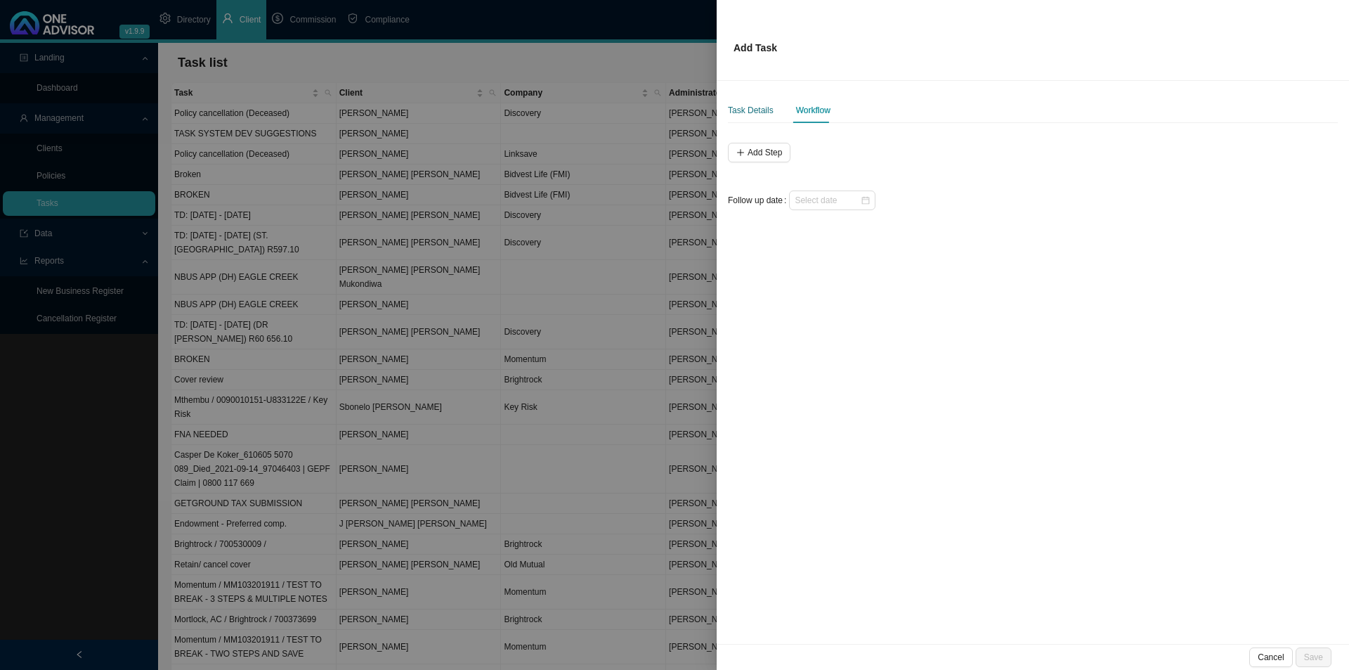
click at [748, 105] on div "Task Details" at bounding box center [751, 110] width 46 height 14
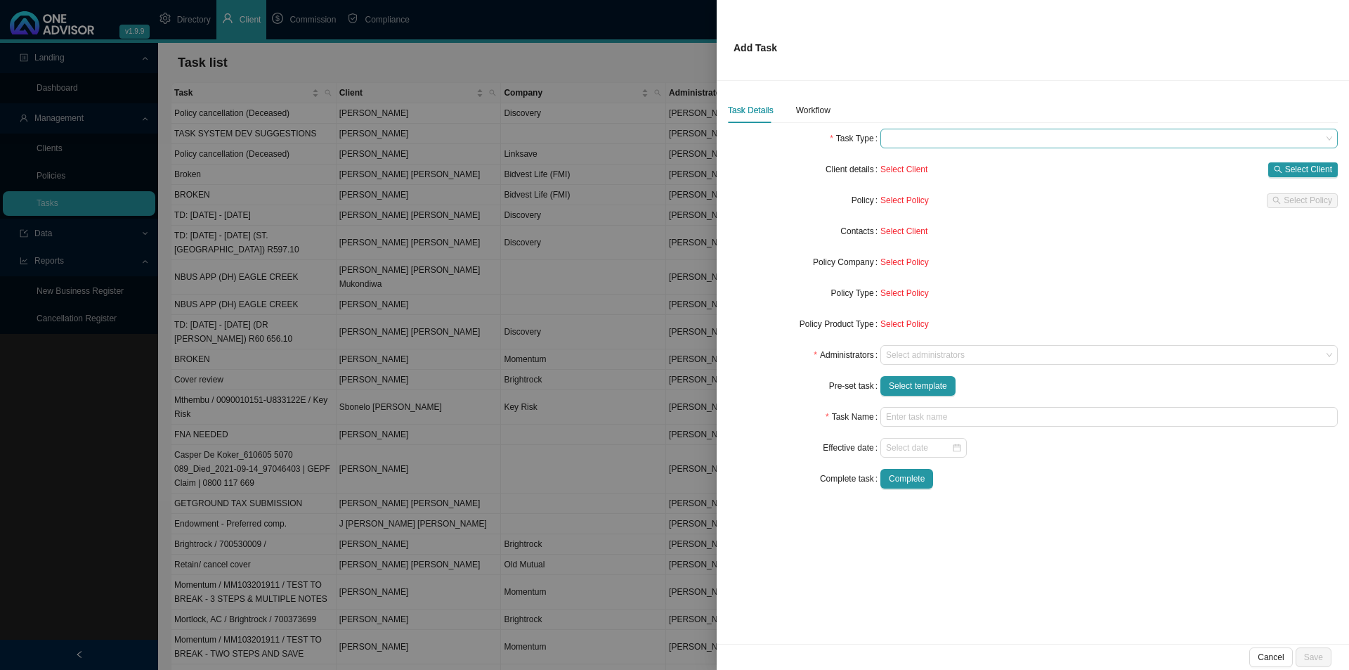
click at [962, 142] on span at bounding box center [1109, 138] width 446 height 18
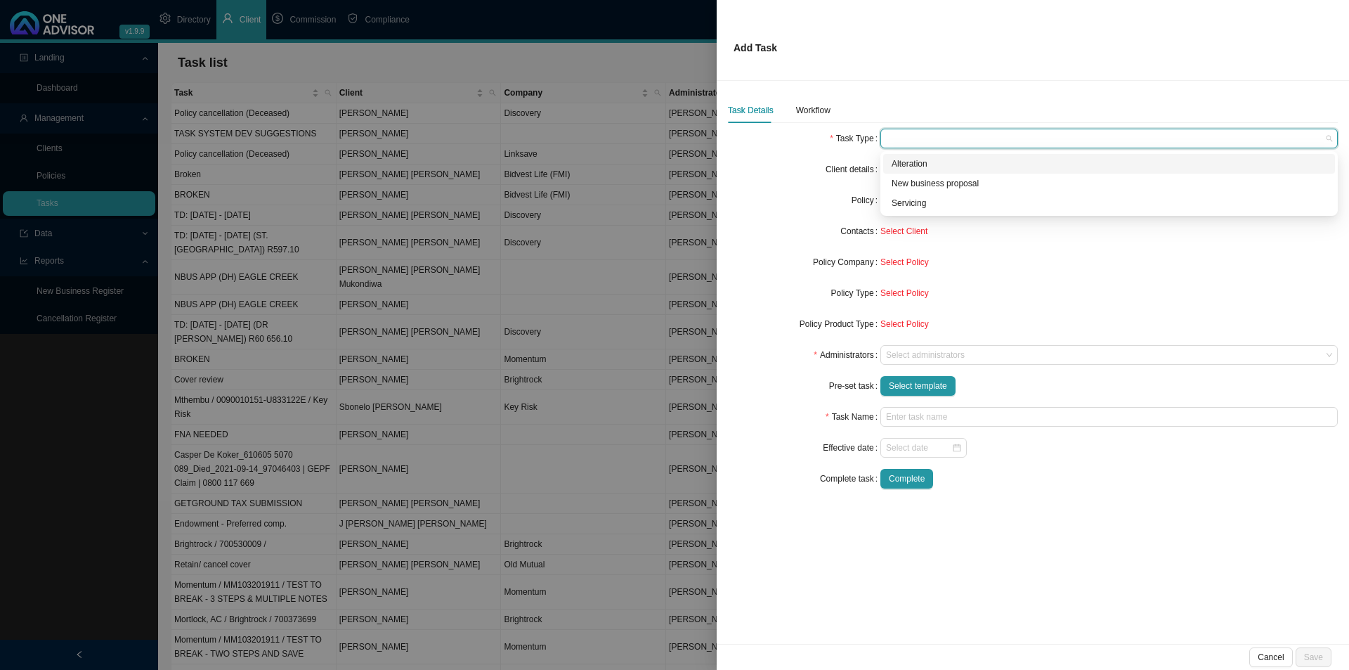
click at [923, 169] on div "Alteration" at bounding box center [1109, 164] width 435 height 14
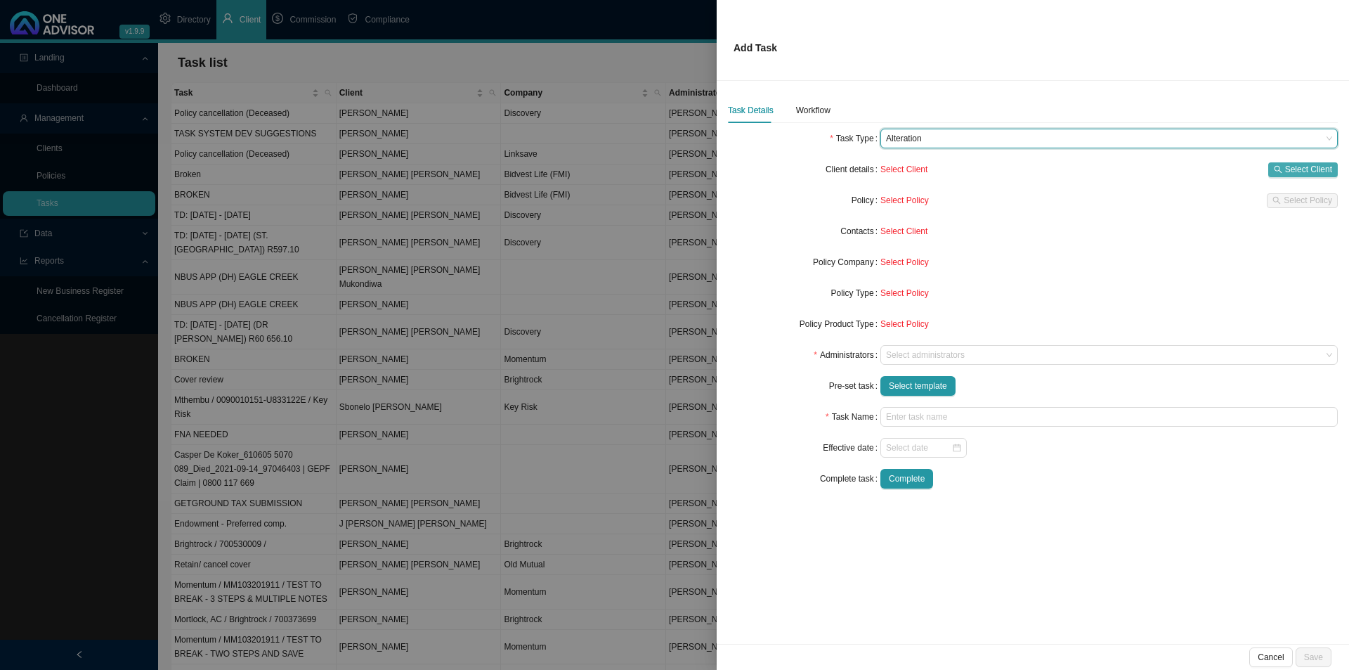
click at [1294, 169] on span "Select Client" at bounding box center [1308, 169] width 47 height 14
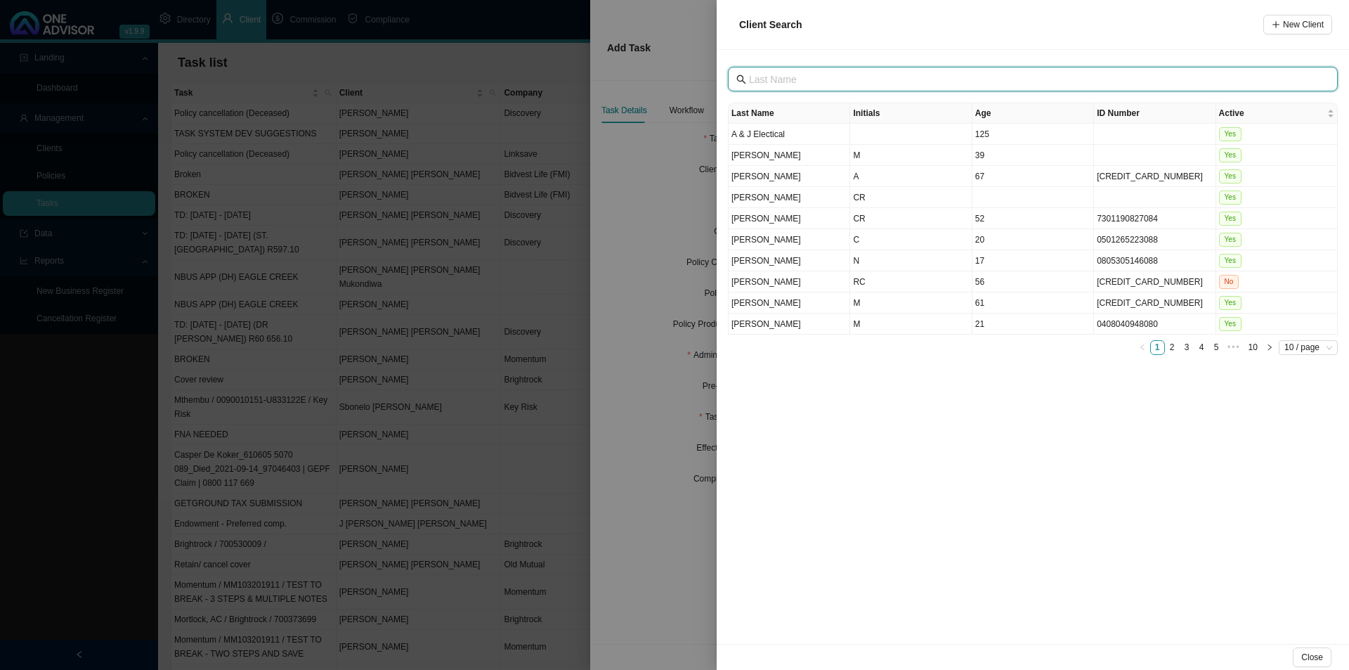
click at [814, 85] on input "text" at bounding box center [1034, 79] width 571 height 15
type input "le roux"
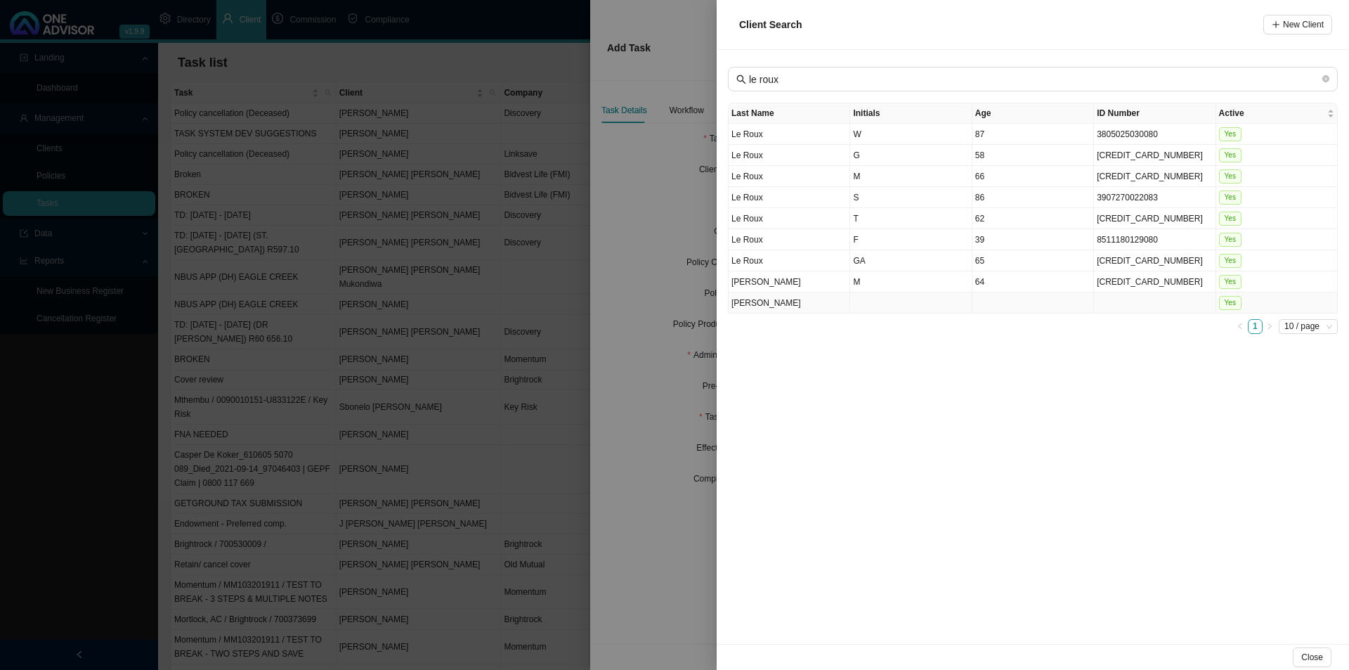
click at [788, 306] on td "[PERSON_NAME]" at bounding box center [790, 302] width 122 height 21
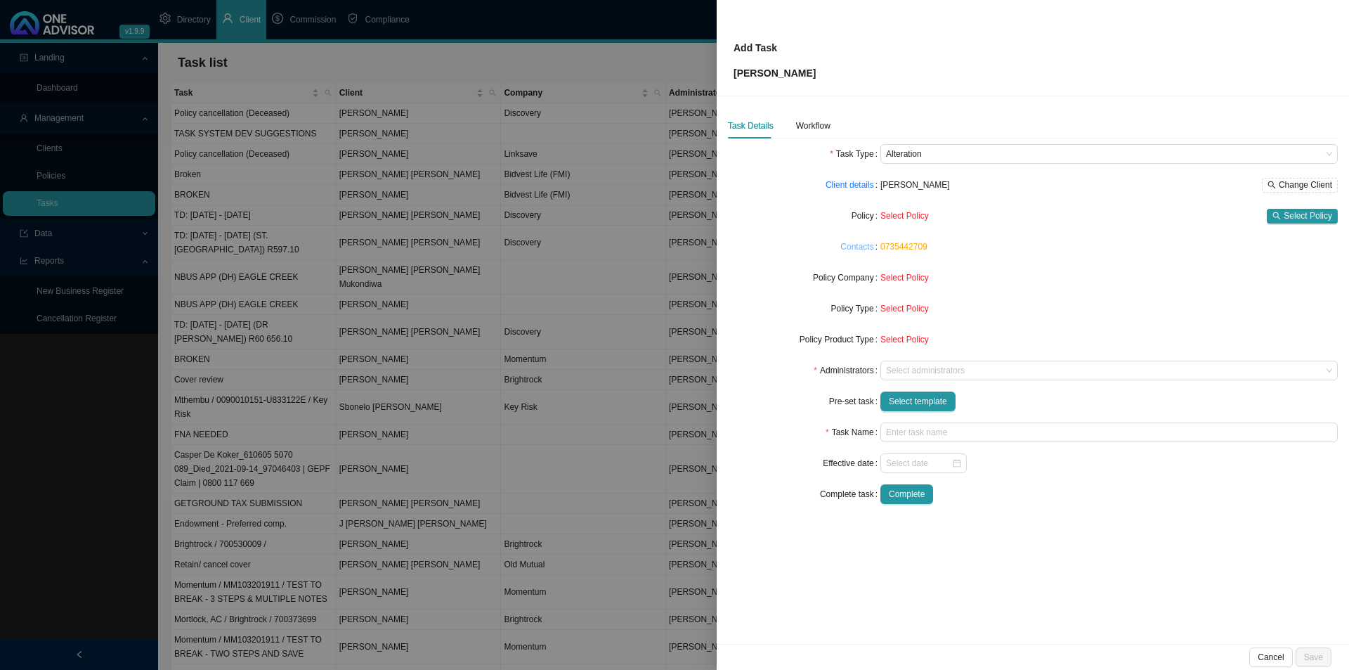
click at [854, 243] on link "Contacts" at bounding box center [856, 247] width 33 height 14
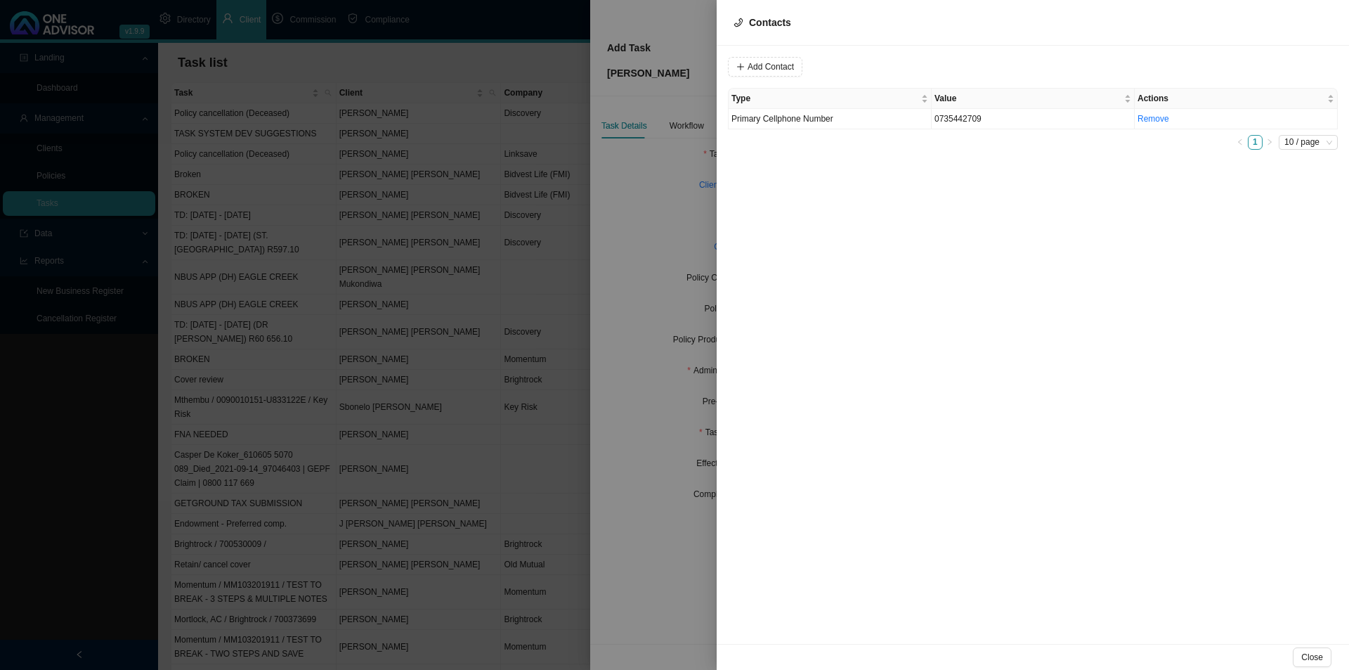
click at [689, 303] on div at bounding box center [674, 335] width 1349 height 670
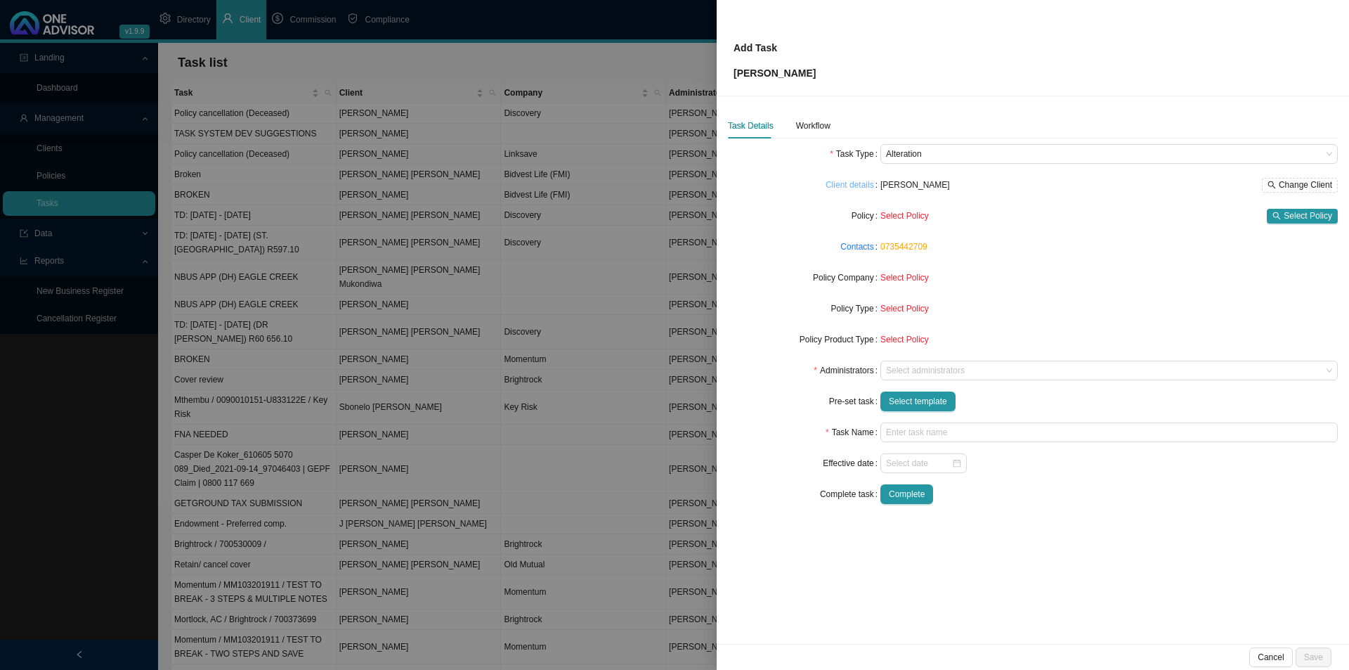
click at [854, 186] on link "Client details" at bounding box center [850, 185] width 48 height 14
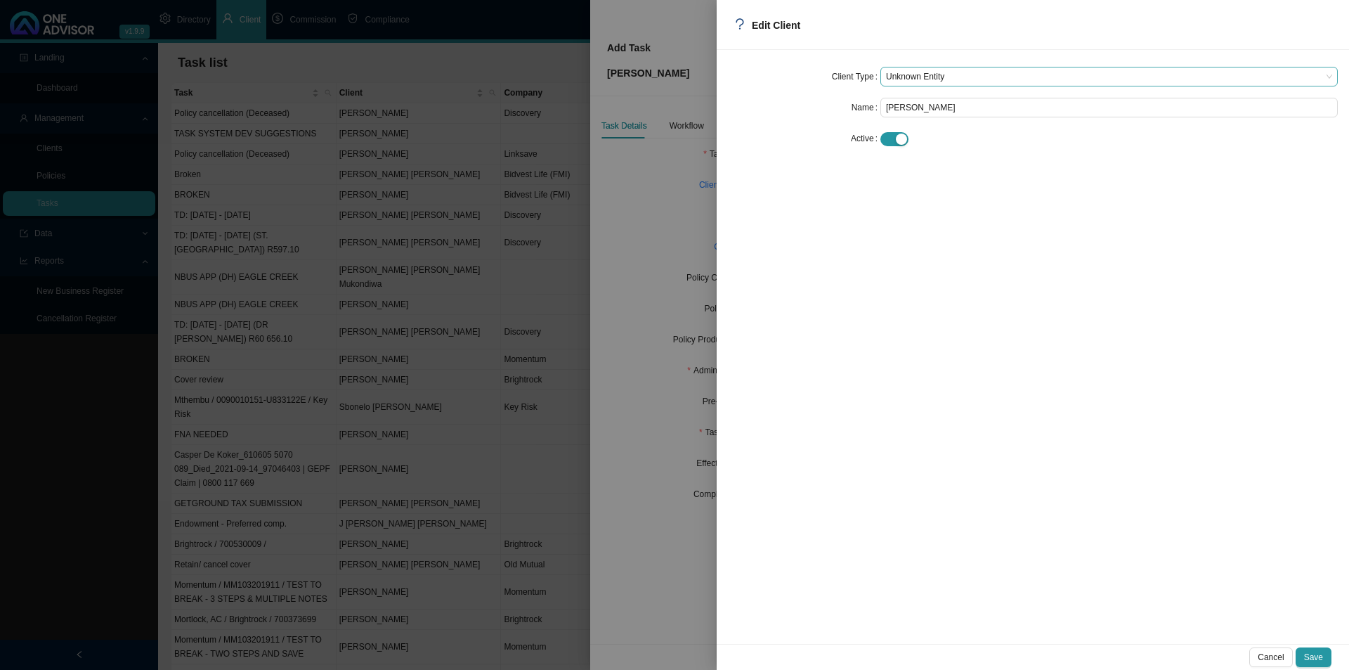
click at [944, 82] on span "Unknown Entity" at bounding box center [1109, 76] width 446 height 18
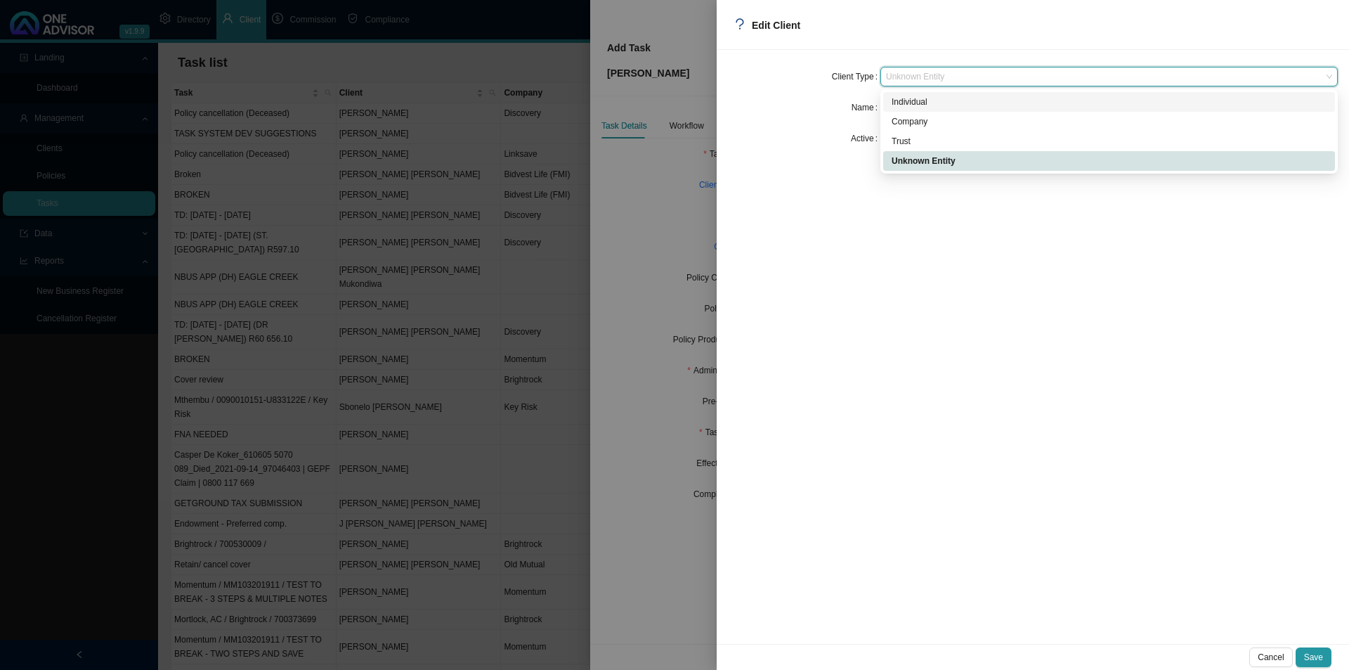
click at [925, 103] on div "Individual" at bounding box center [1109, 102] width 435 height 14
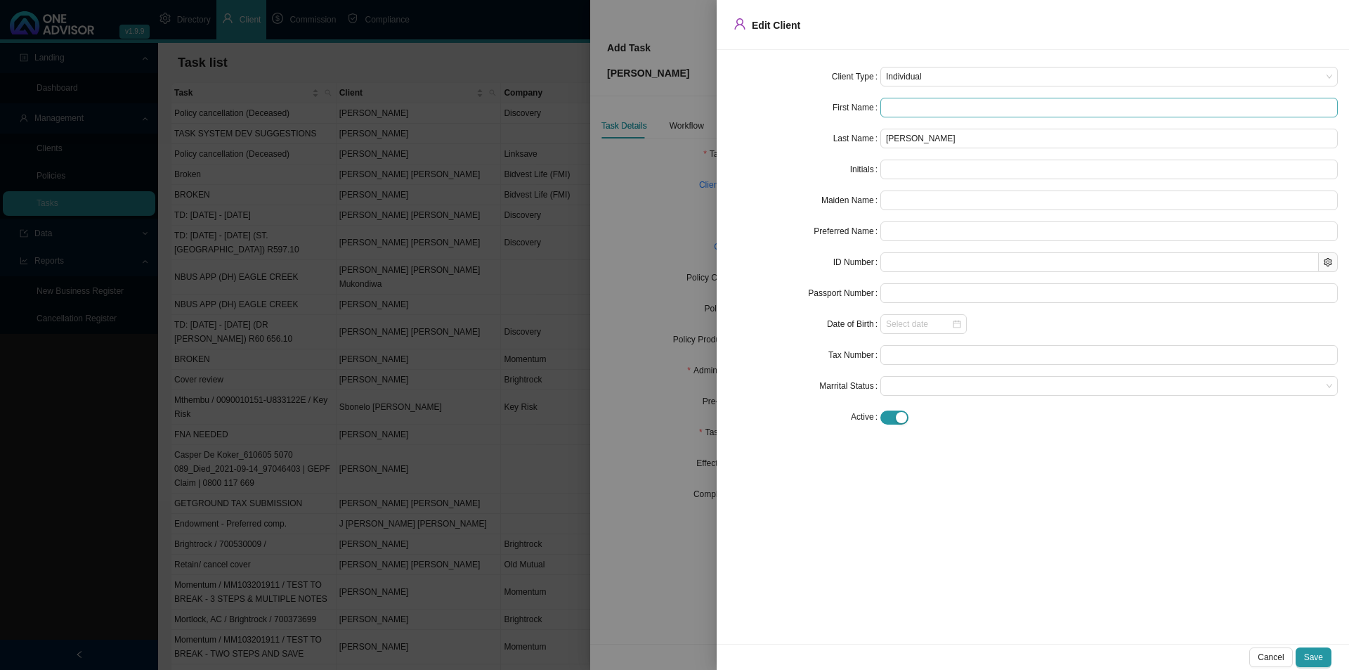
type input "L"
type input "Ly"
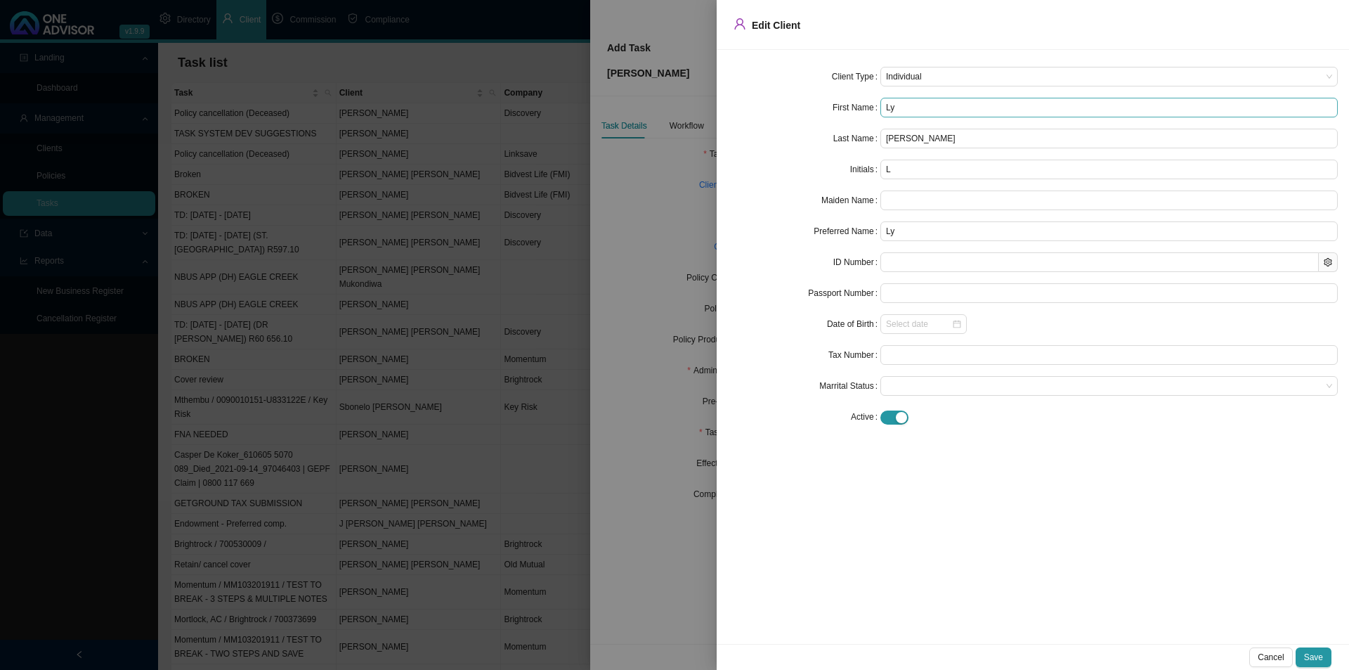
type input "[PERSON_NAME]"
type input "Lyne"
type input "Lynet"
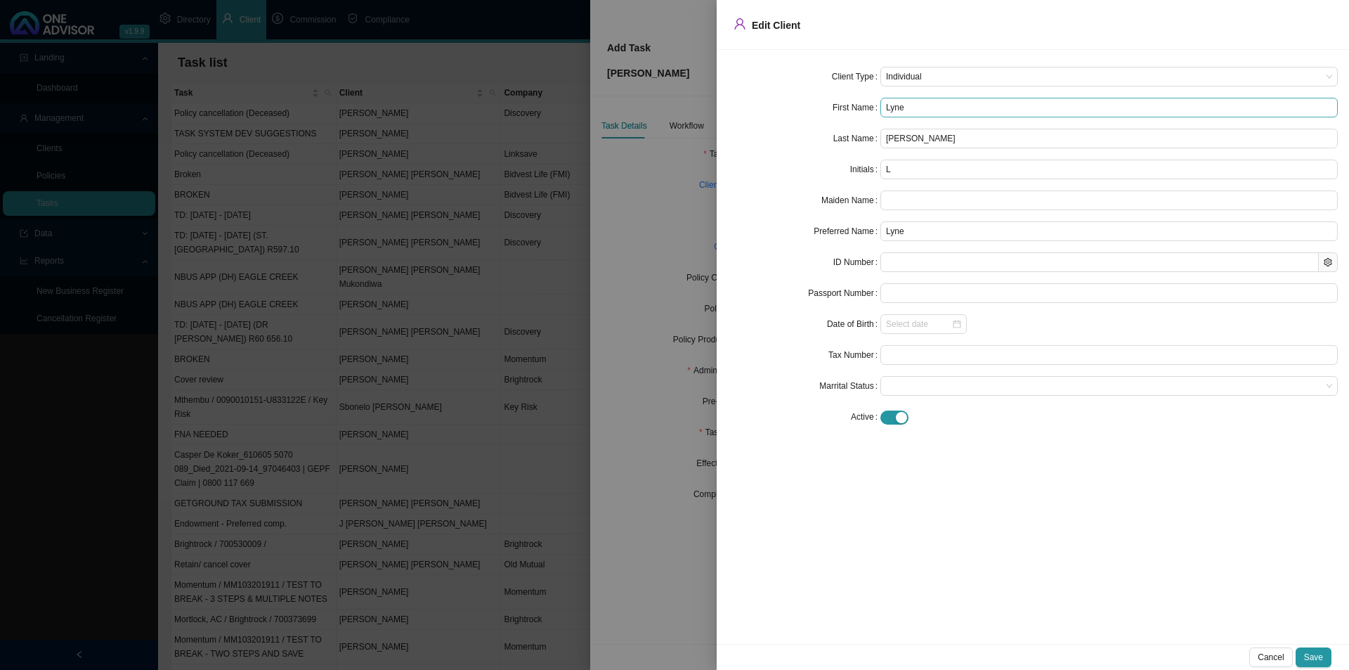
type input "Lynet"
type input "[PERSON_NAME]"
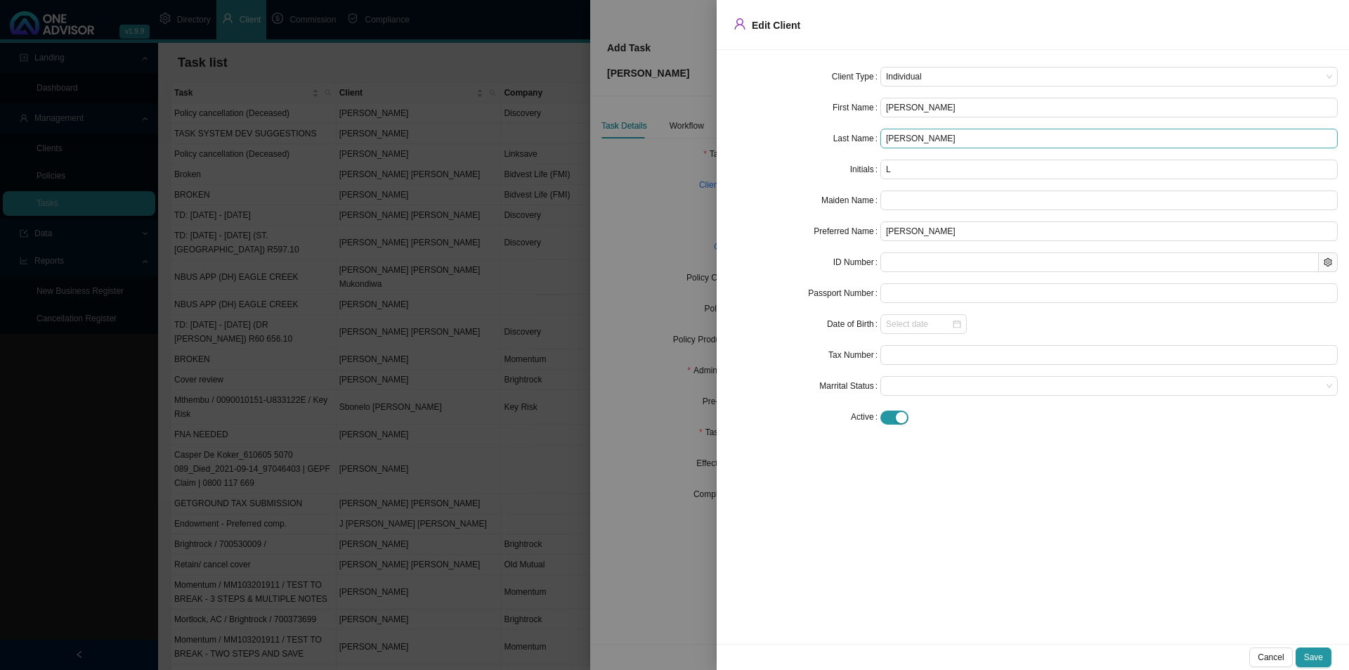
type input "[PERSON_NAME]"
drag, startPoint x: 943, startPoint y: 135, endPoint x: 809, endPoint y: 141, distance: 134.4
click at [809, 141] on div "Last Name [PERSON_NAME]" at bounding box center [1033, 139] width 610 height 20
type input "Le Roux"
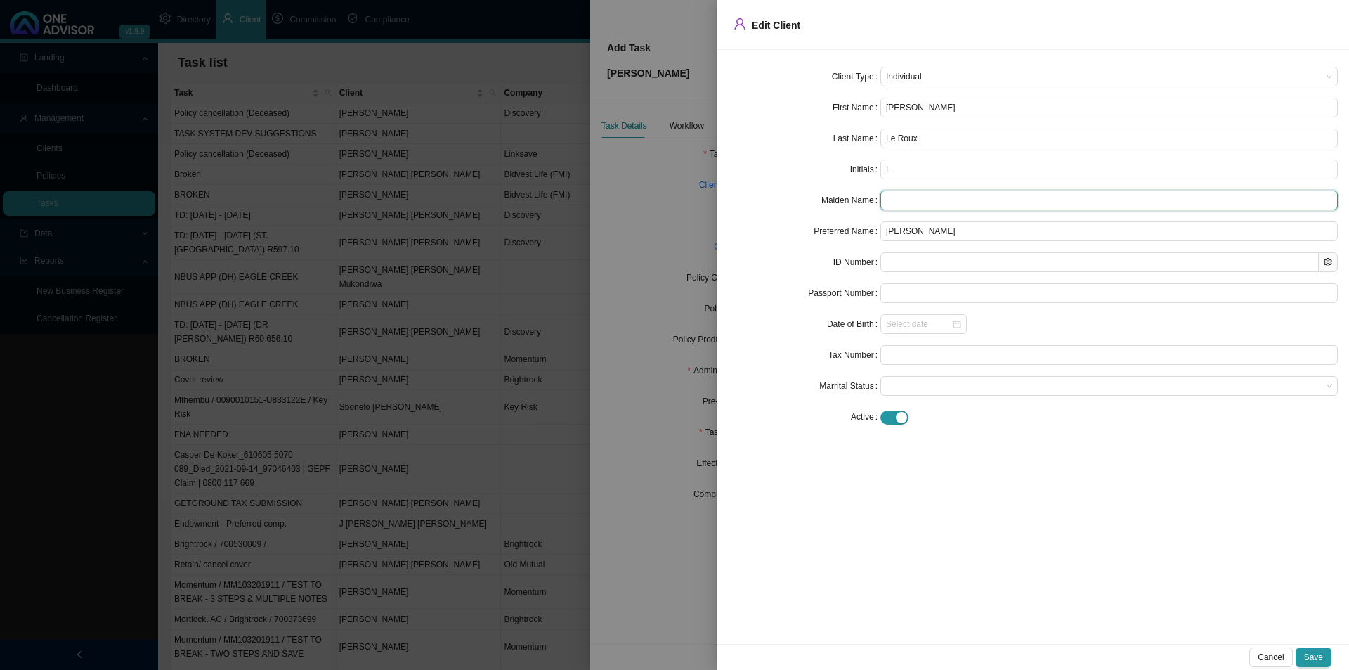
click at [911, 195] on input "text" at bounding box center [1108, 200] width 457 height 20
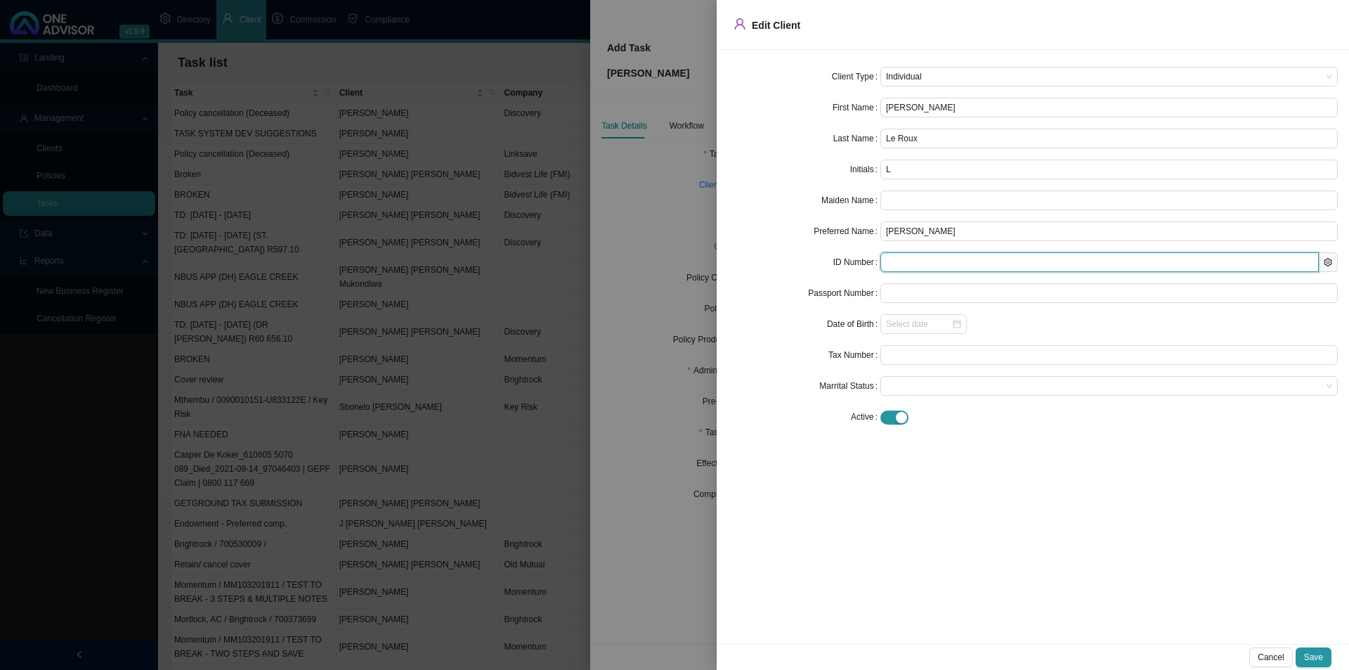
click at [897, 261] on input "text" at bounding box center [1099, 262] width 438 height 20
type input "520124"
type input "[DATE]"
click at [897, 389] on span at bounding box center [1109, 386] width 446 height 18
type input "5201240036086"
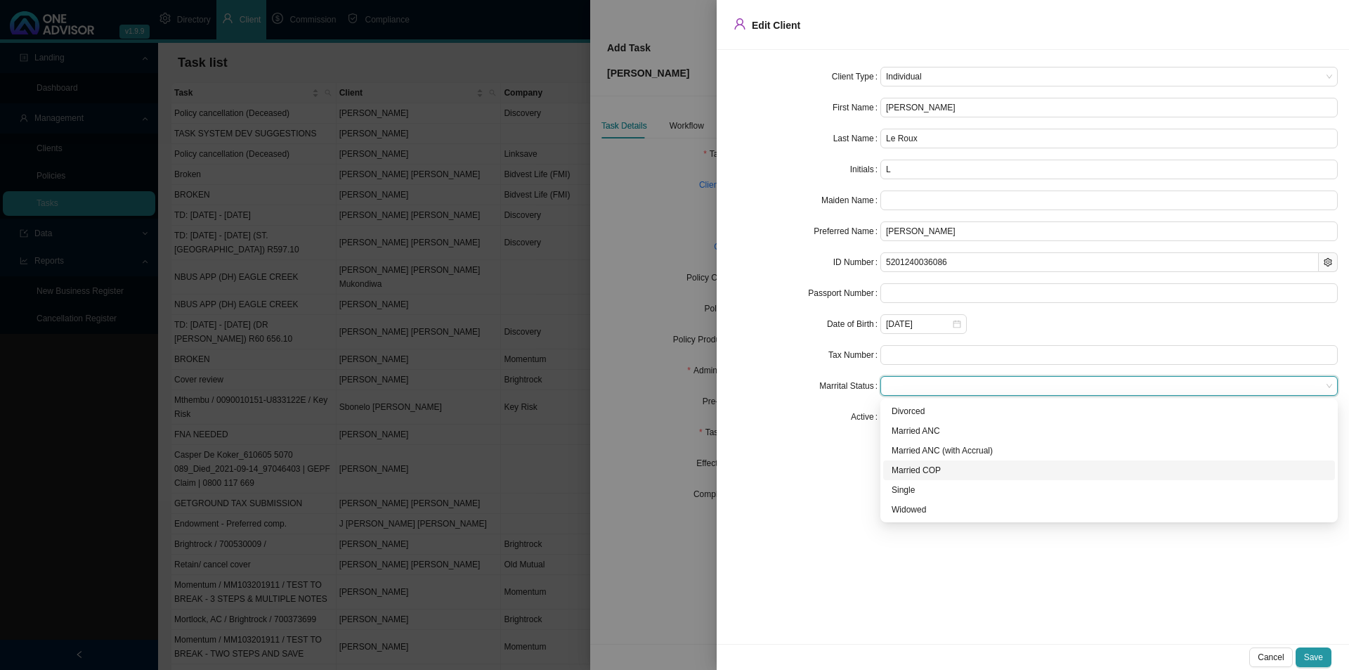
click at [912, 474] on div "Married COP" at bounding box center [1109, 470] width 435 height 14
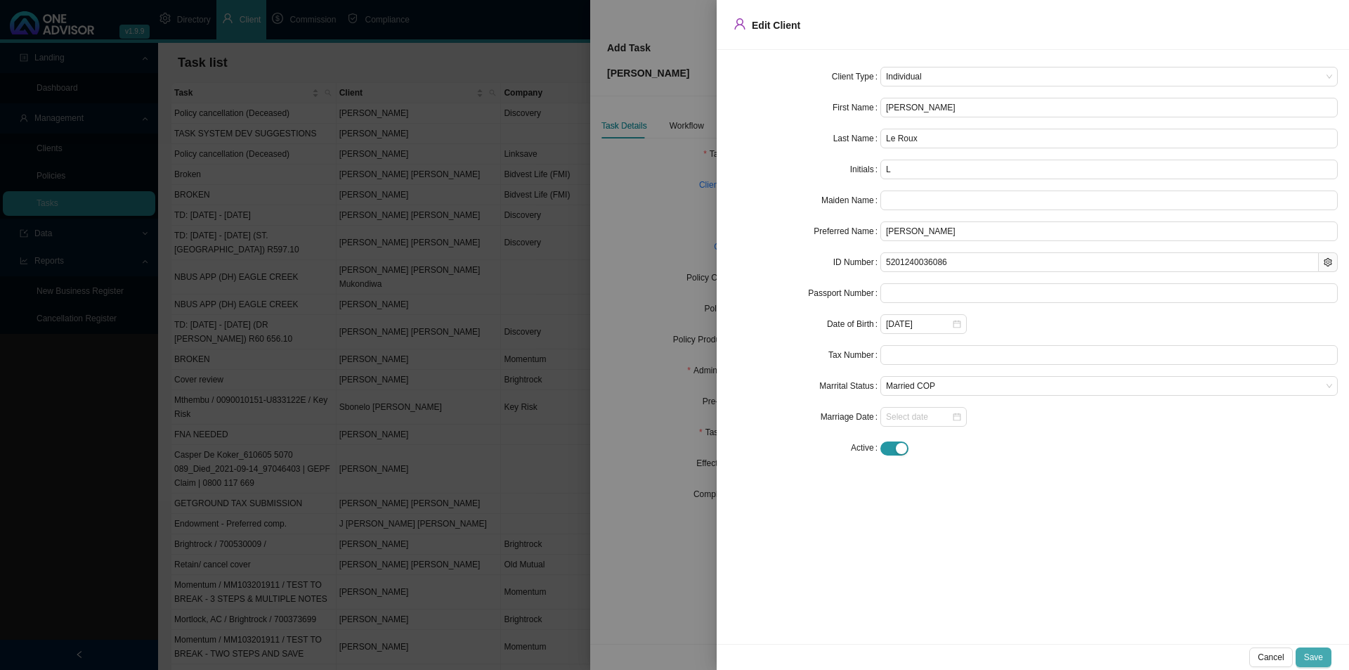
click at [1301, 658] on button "Save" at bounding box center [1314, 657] width 36 height 20
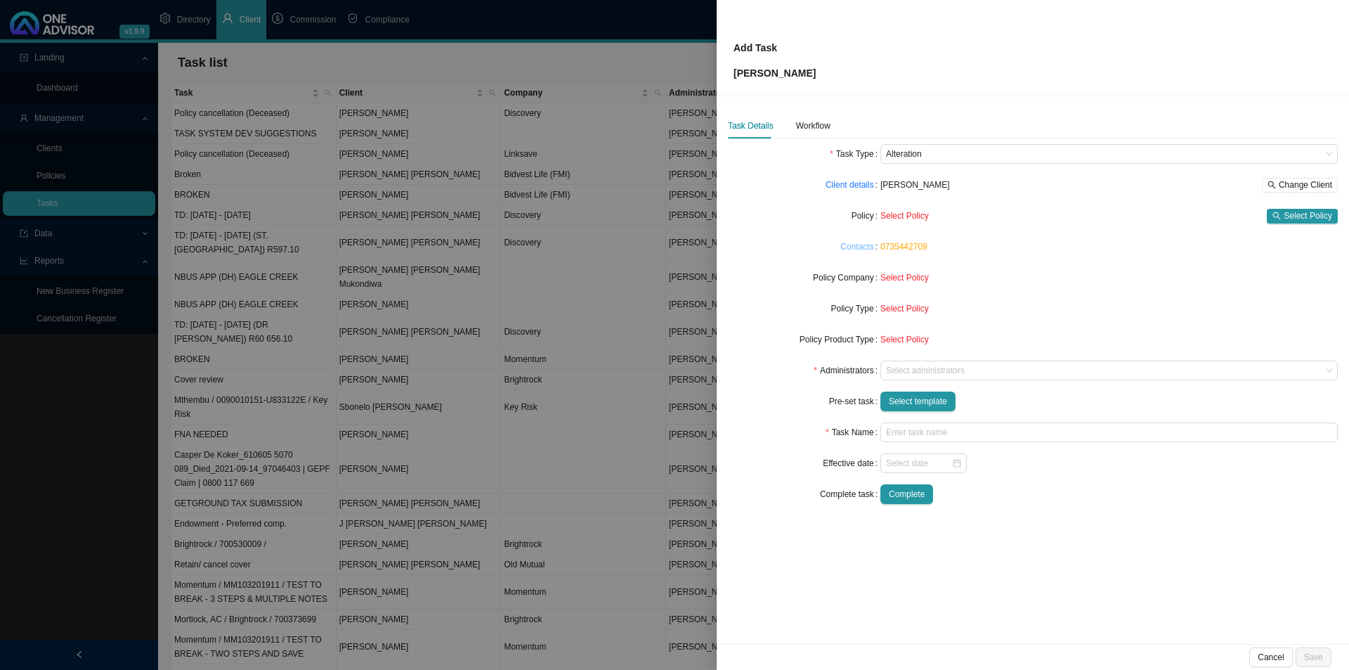
click at [859, 250] on link "Contacts" at bounding box center [856, 247] width 33 height 14
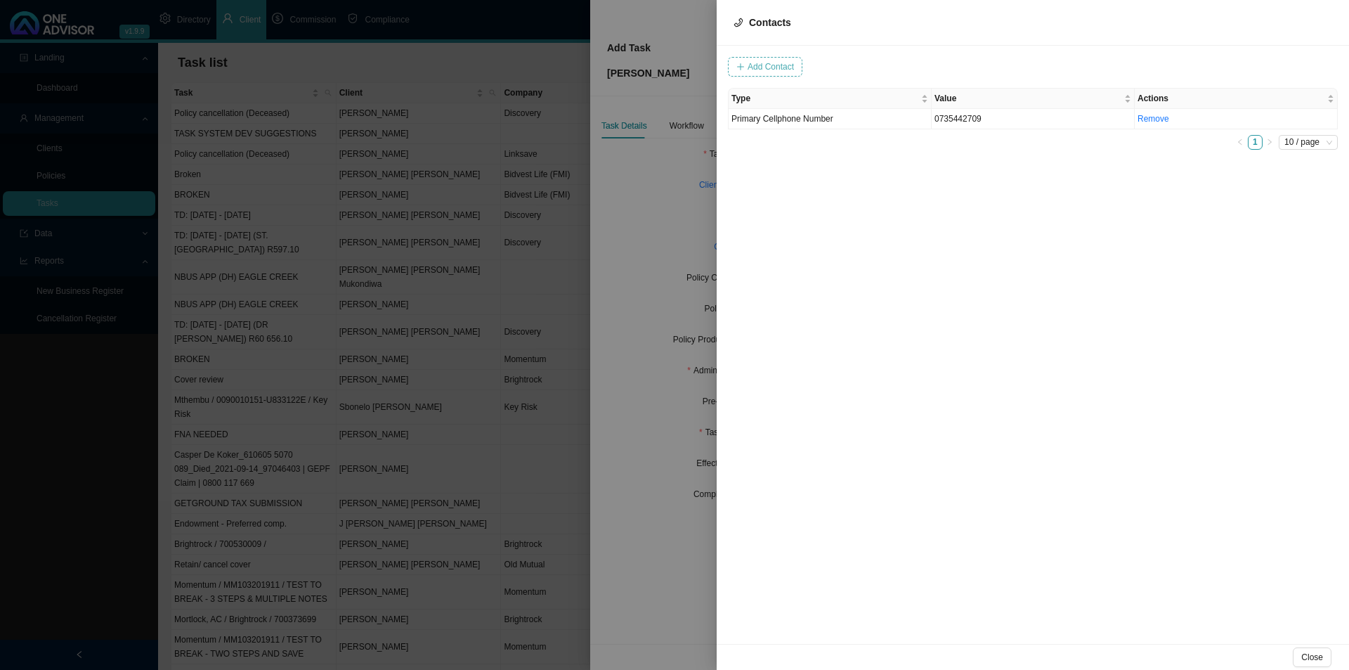
click at [770, 70] on span "Add Contact" at bounding box center [771, 67] width 46 height 14
click at [805, 70] on input "[PERSON_NAME]" at bounding box center [813, 67] width 117 height 20
type input "[EMAIL_ADDRESS][DOMAIN_NAME]"
click at [930, 68] on span at bounding box center [956, 67] width 94 height 18
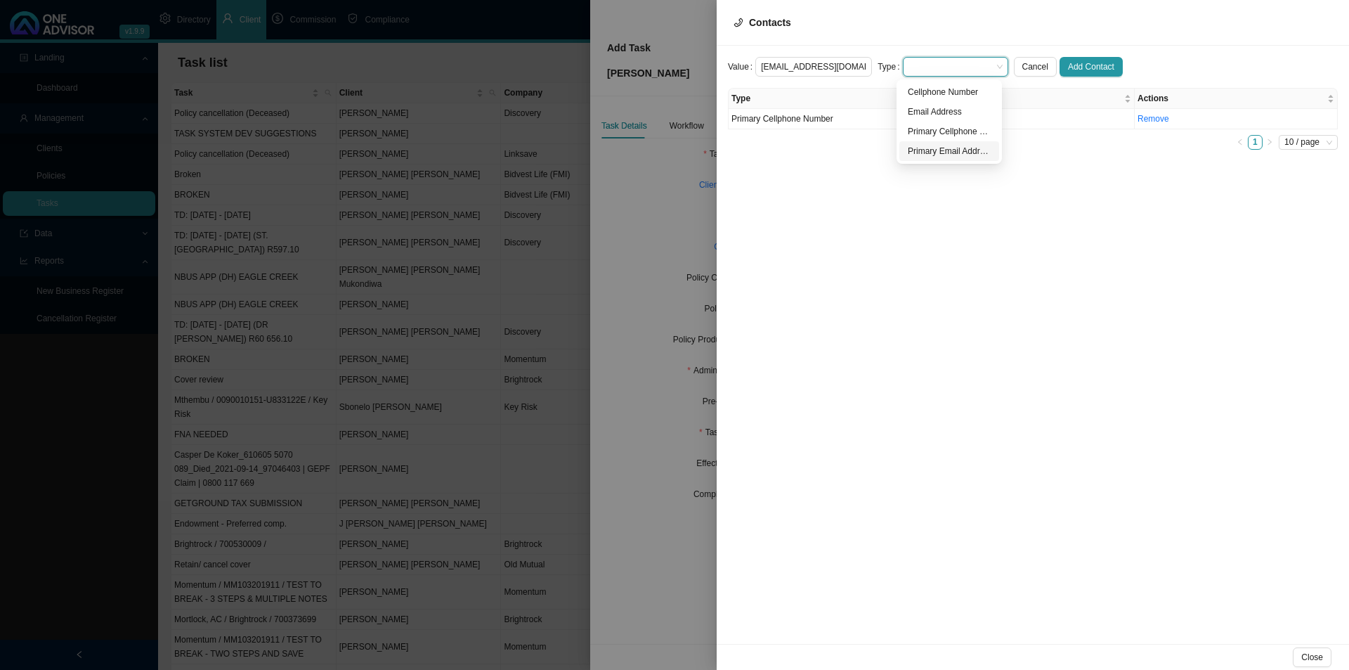
click at [963, 154] on div "Primary Email Address" at bounding box center [949, 151] width 83 height 14
click at [1084, 62] on span "Add Contact" at bounding box center [1091, 67] width 46 height 14
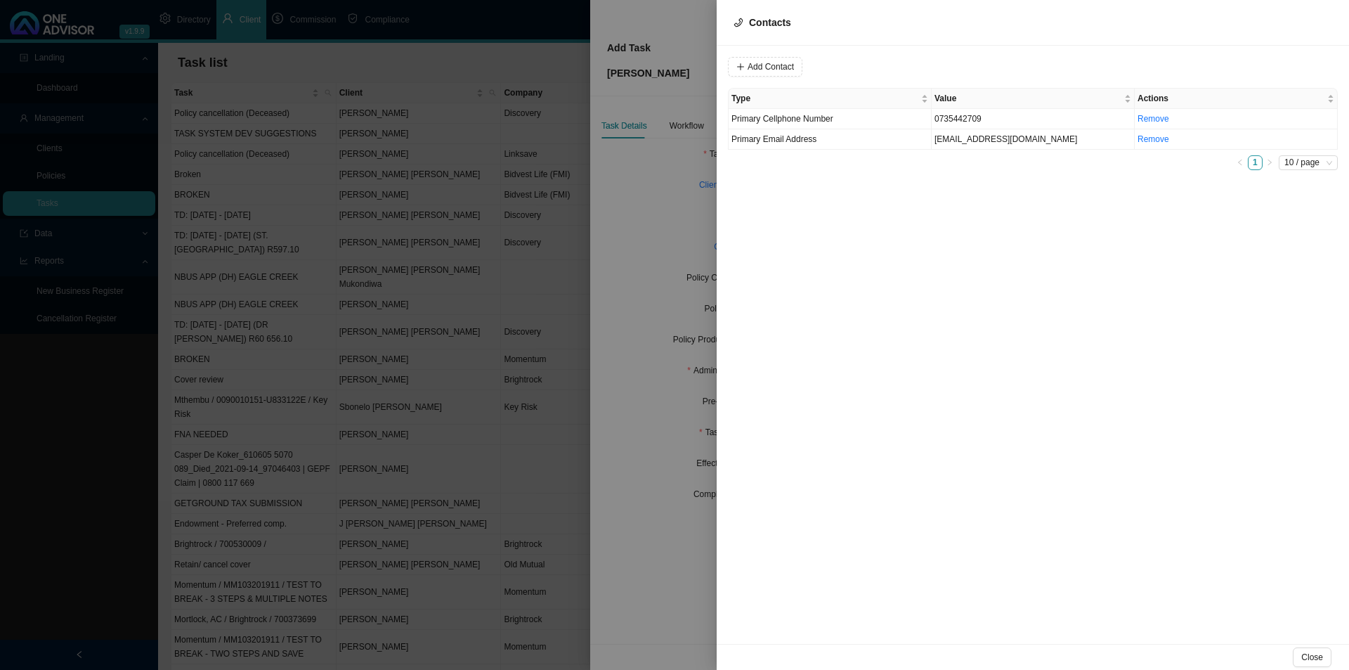
click at [1293, 655] on div "Close" at bounding box center [1033, 657] width 632 height 26
click at [1304, 655] on span "Close" at bounding box center [1312, 657] width 22 height 14
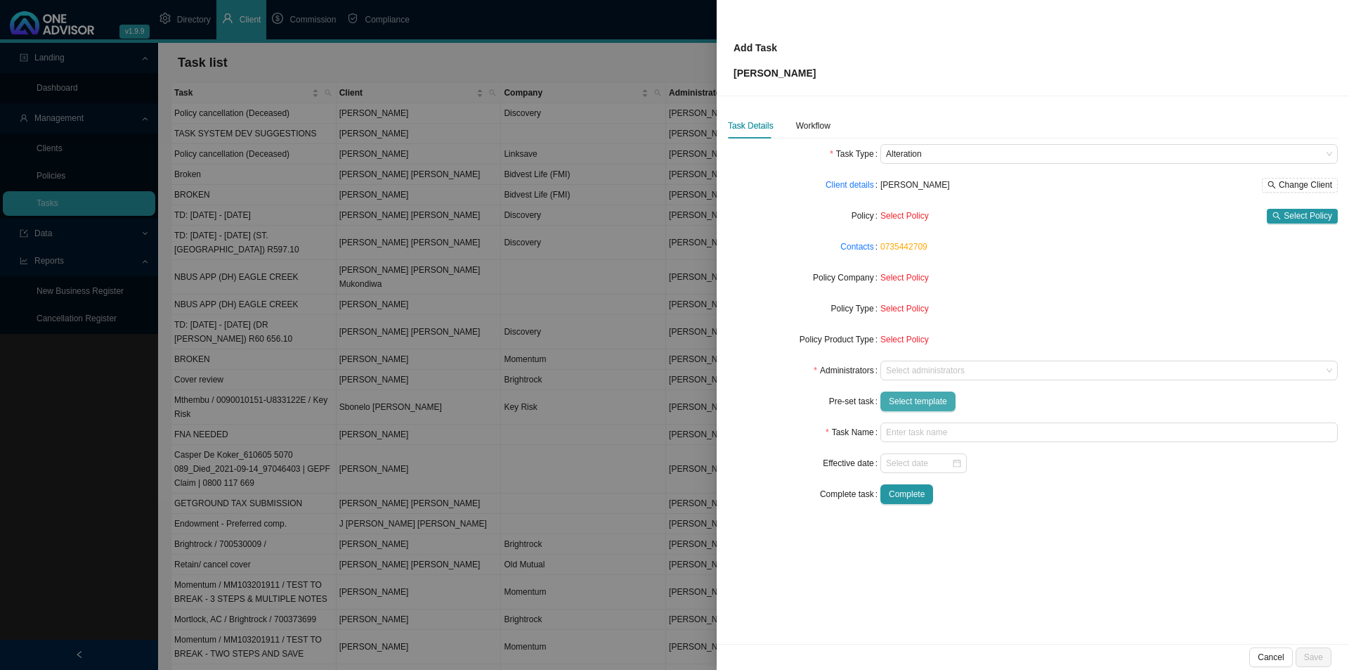
click at [913, 403] on span "Select template" at bounding box center [918, 401] width 58 height 14
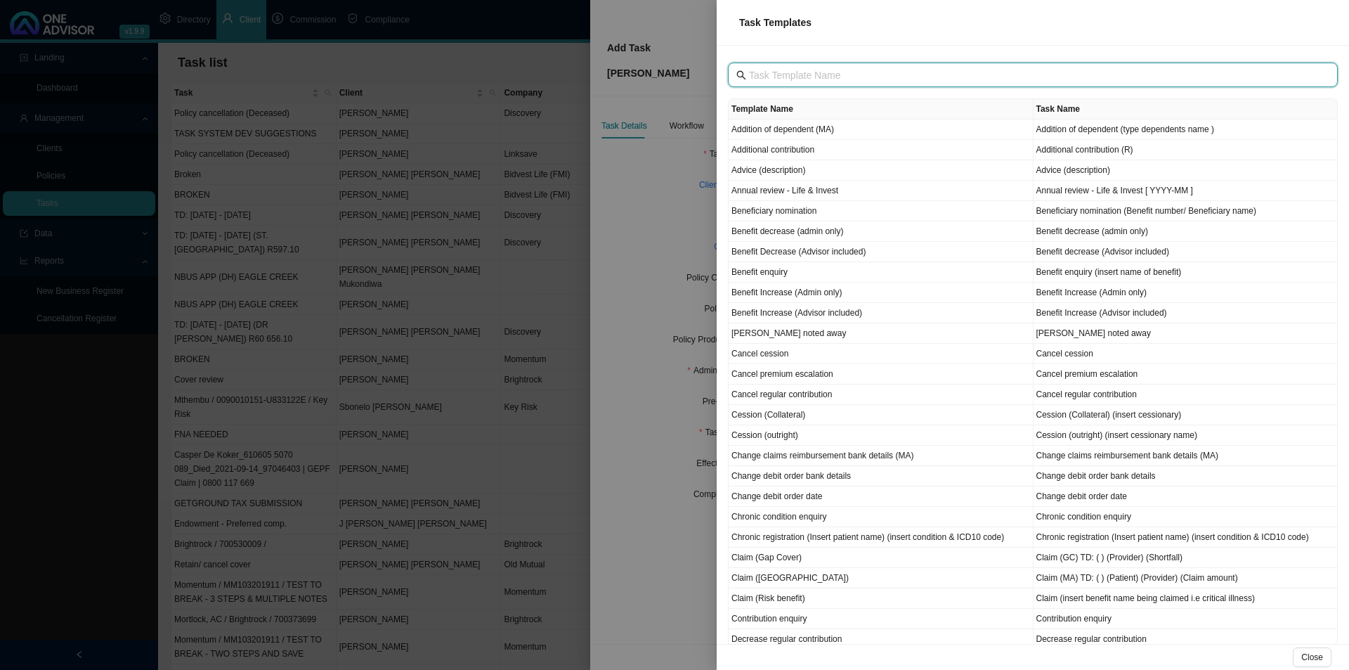
click at [800, 80] on input "text" at bounding box center [1034, 74] width 571 height 15
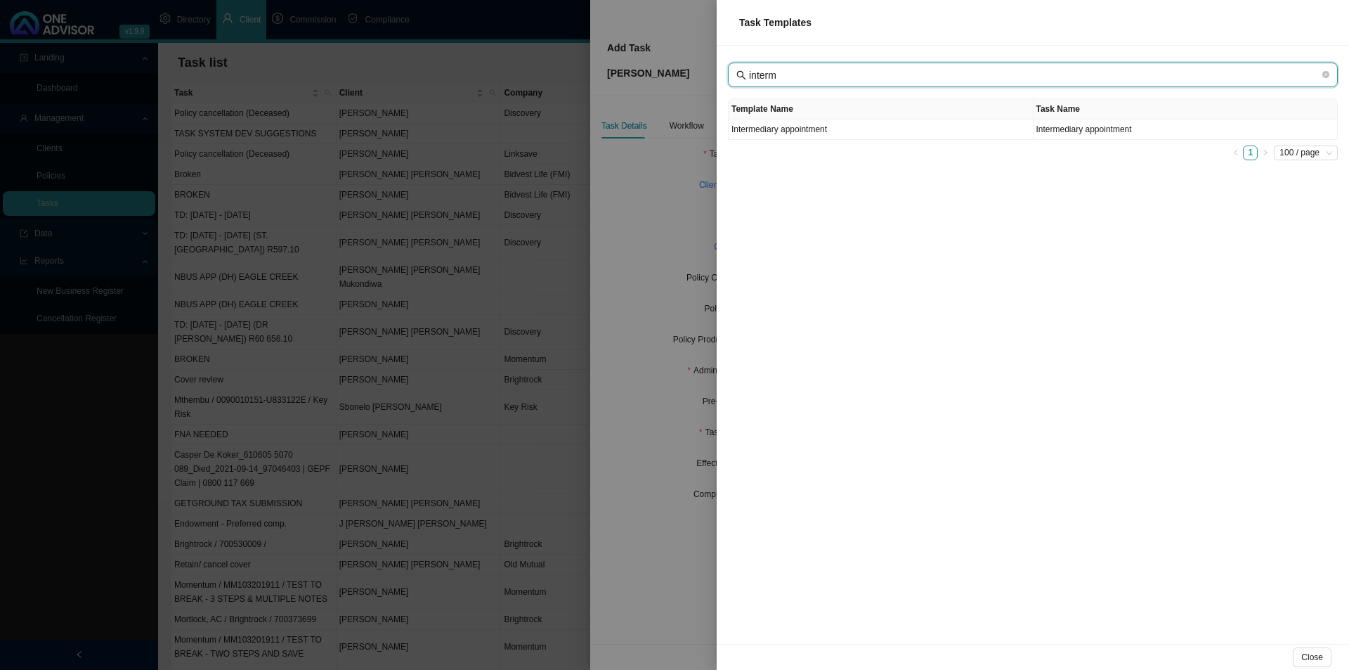
type input "interm"
click at [840, 126] on td "Intermediary appointment" at bounding box center [881, 129] width 305 height 20
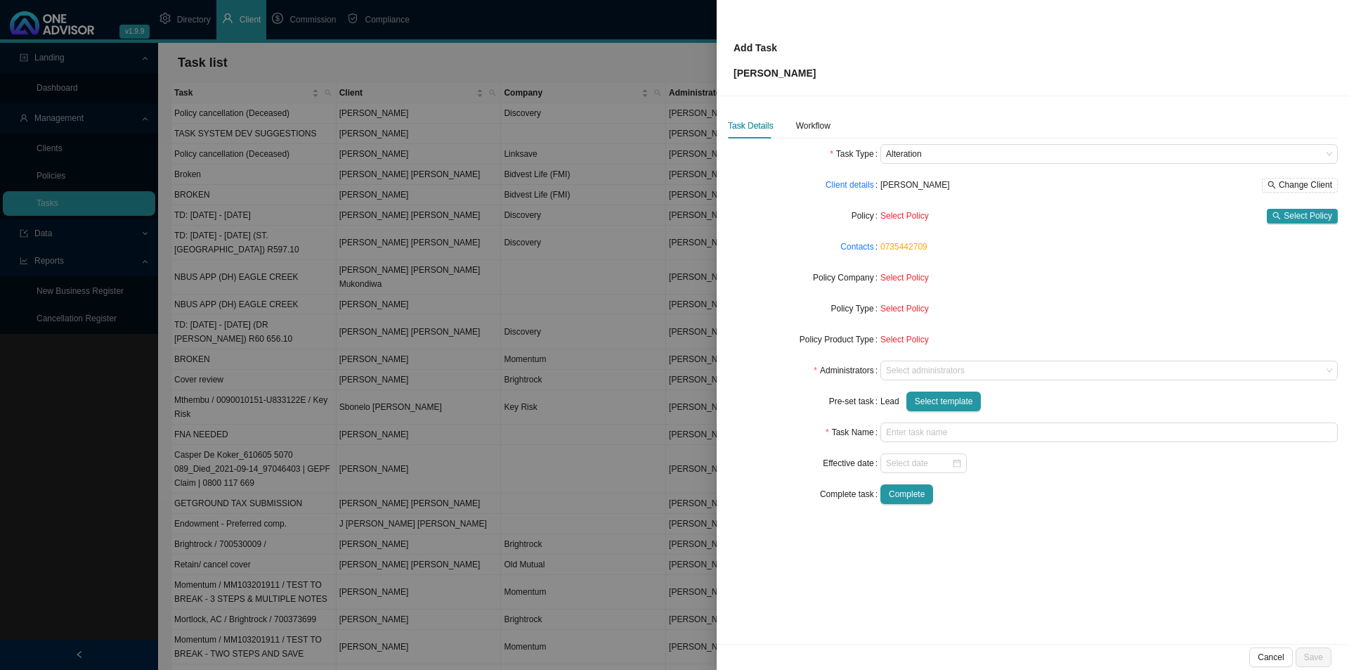
type input "Intermediary appointment"
click at [899, 375] on div at bounding box center [1102, 370] width 438 height 11
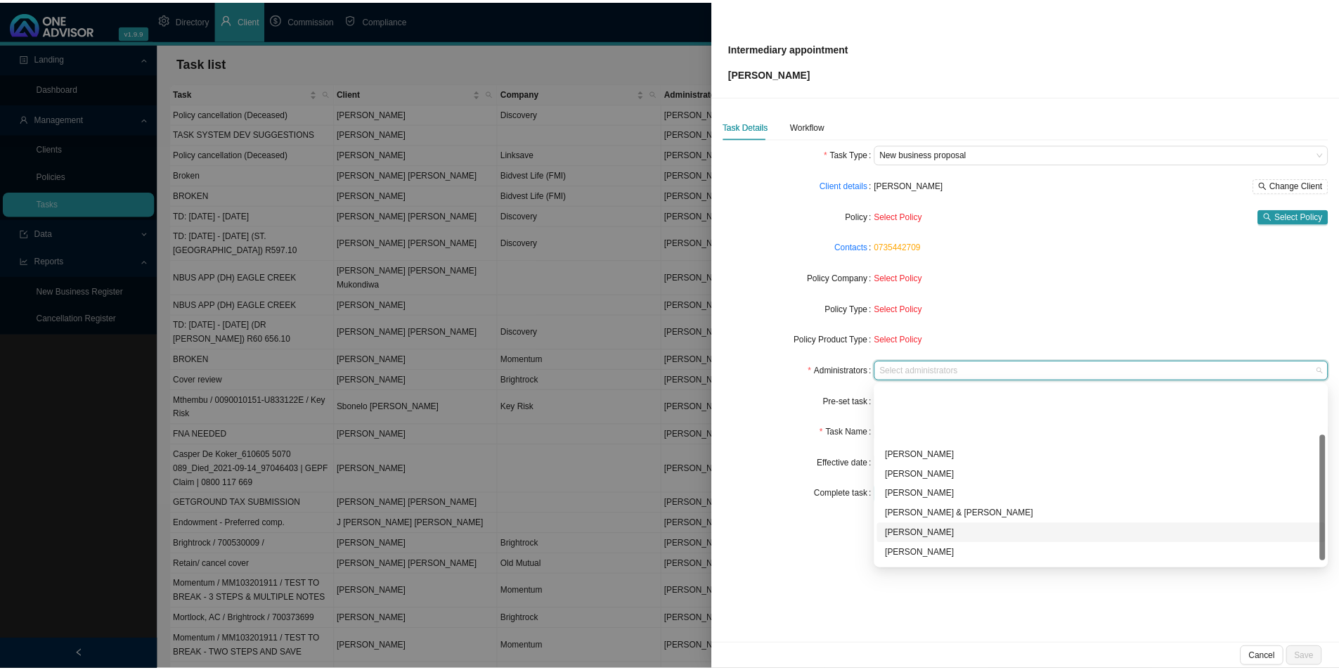
scroll to position [76, 0]
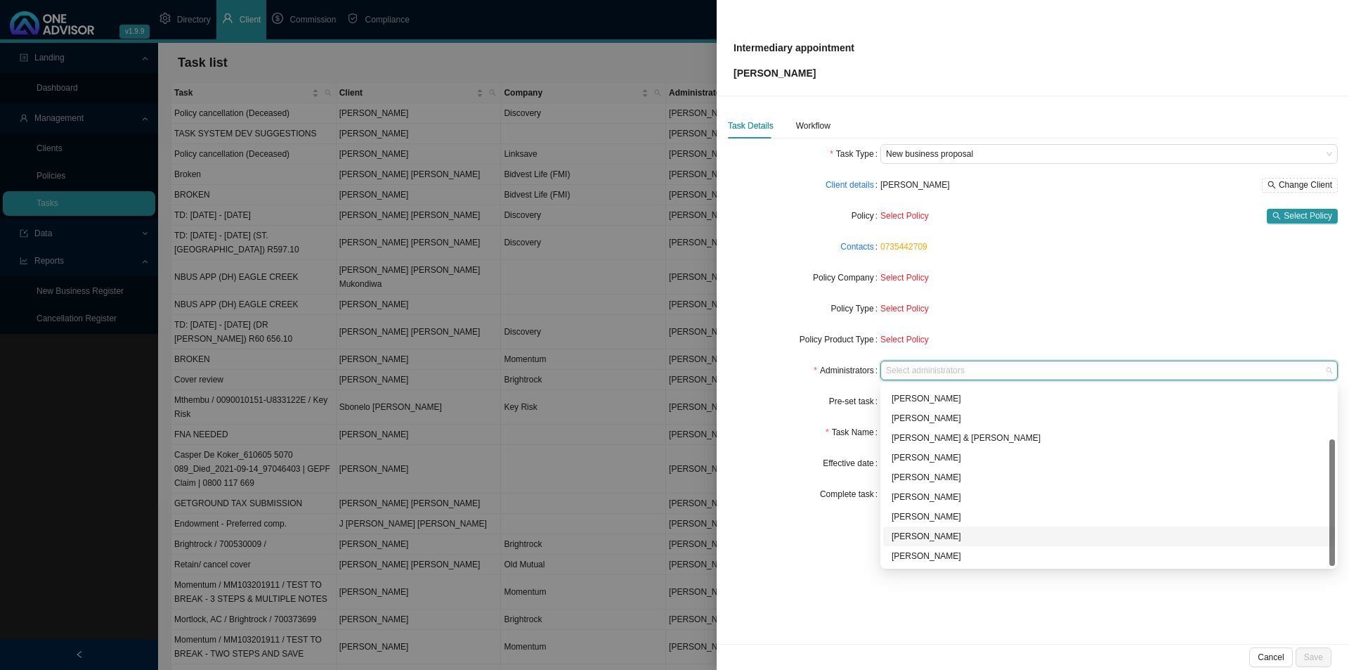
click at [920, 535] on div "[PERSON_NAME]" at bounding box center [1109, 536] width 435 height 14
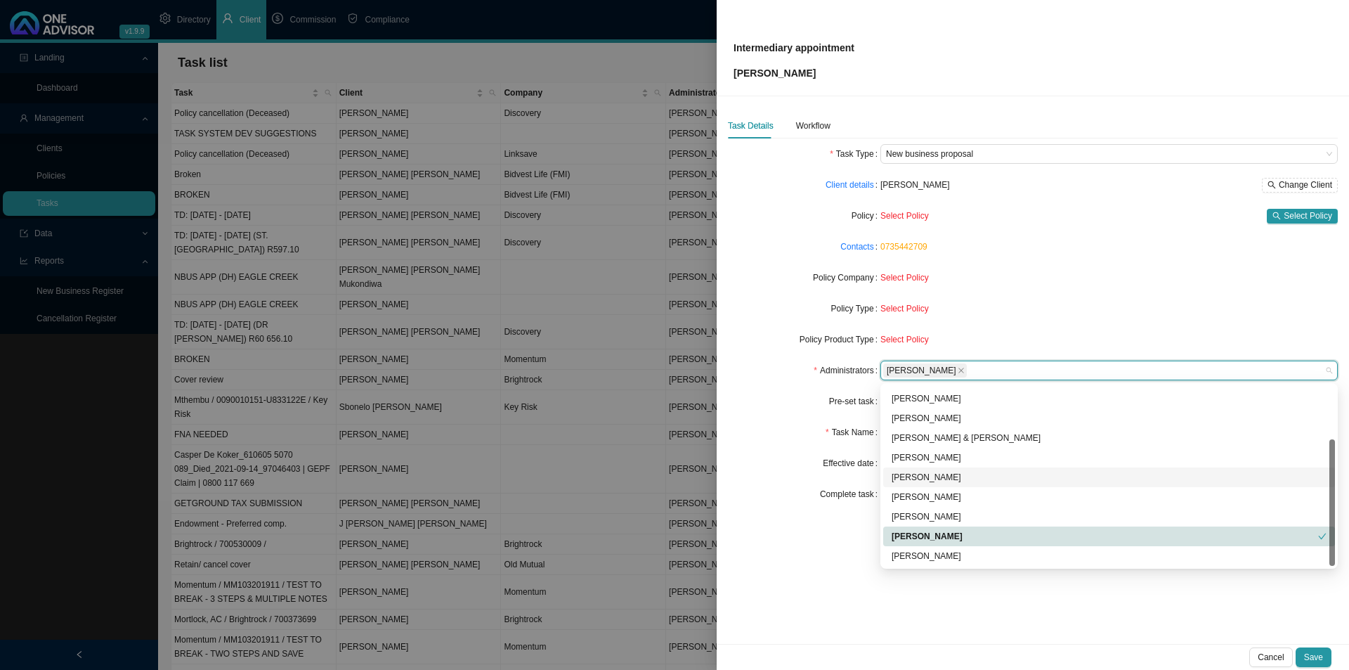
click at [782, 458] on div "Effective date" at bounding box center [804, 463] width 152 height 20
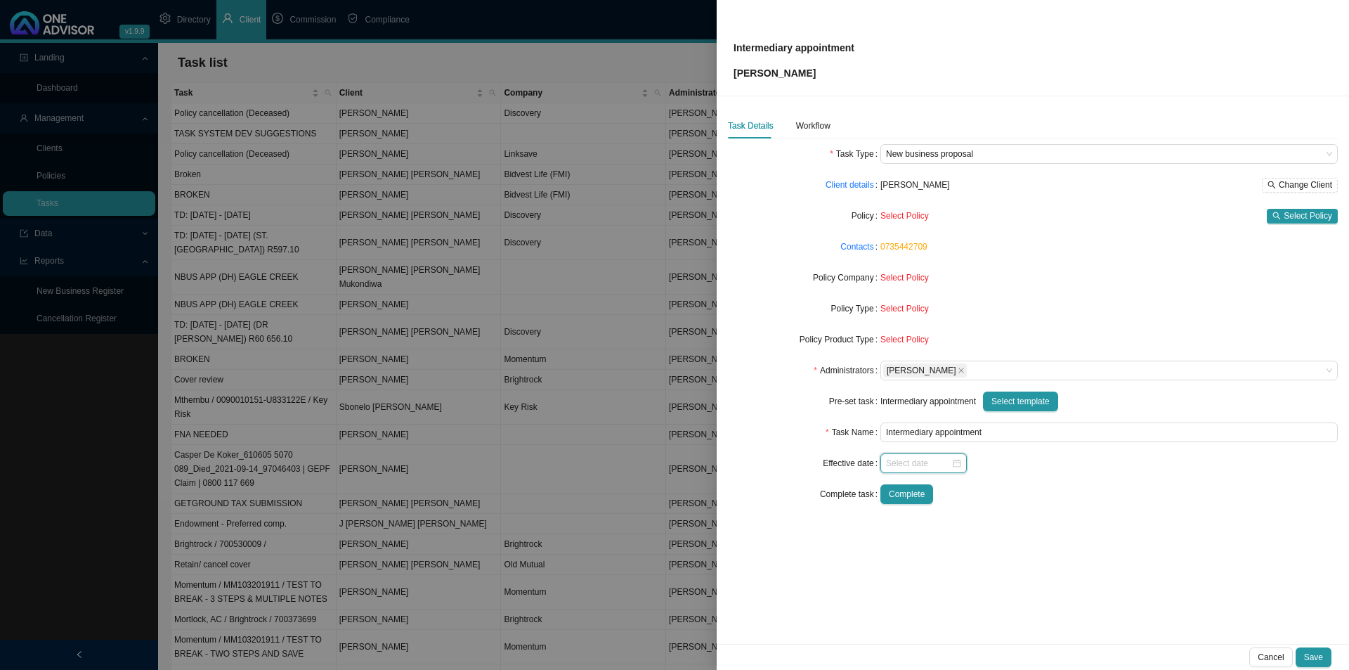
click at [917, 460] on input at bounding box center [918, 463] width 65 height 14
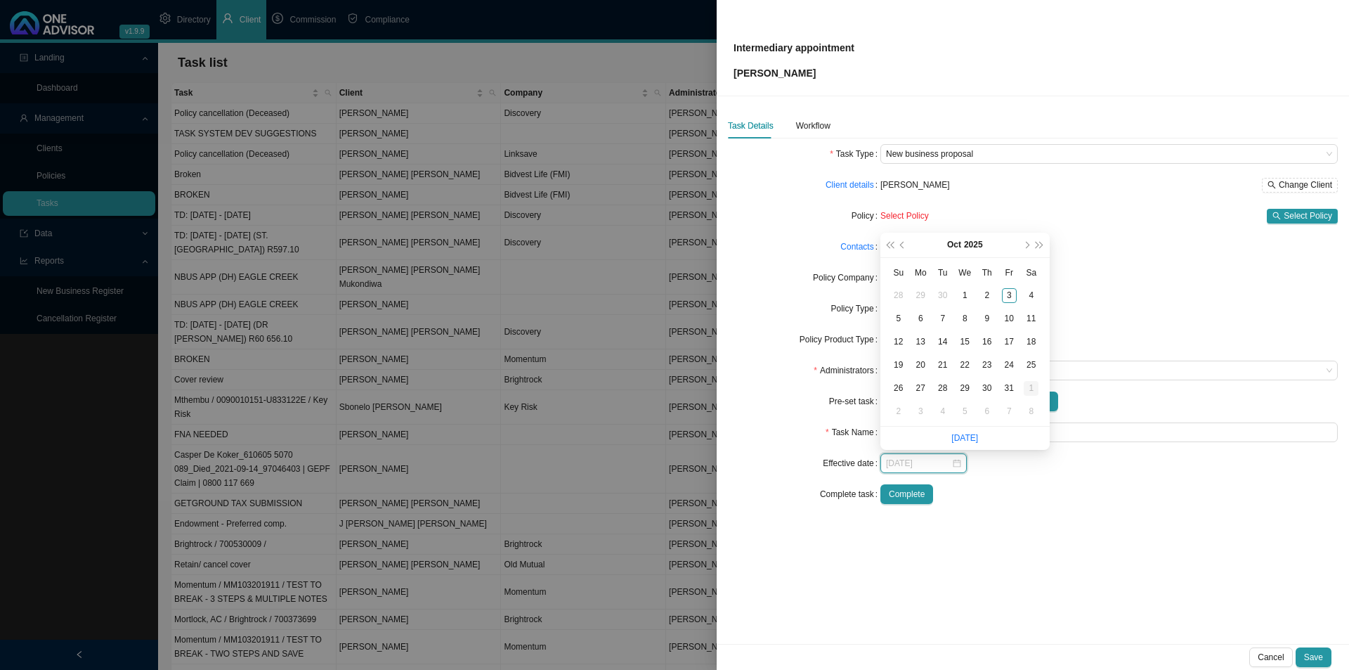
type input "[DATE]"
click at [1031, 383] on div "1" at bounding box center [1031, 388] width 15 height 15
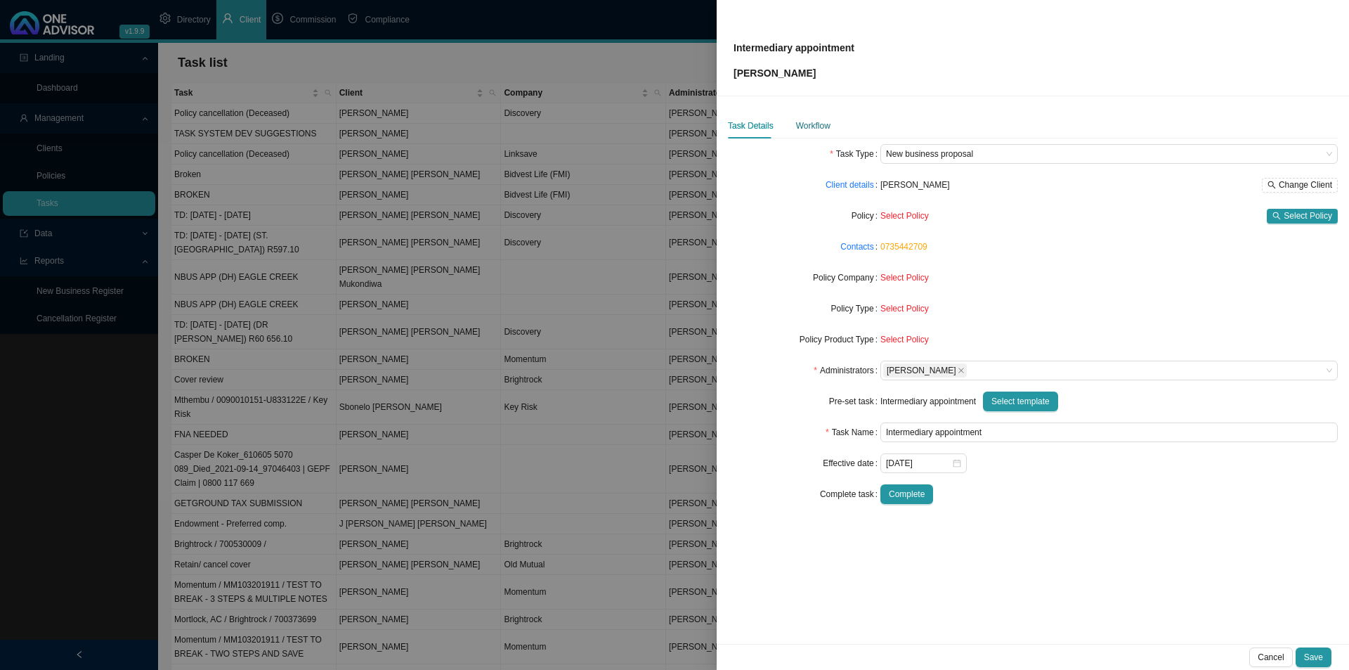
click at [804, 125] on div "Workflow" at bounding box center [813, 126] width 34 height 14
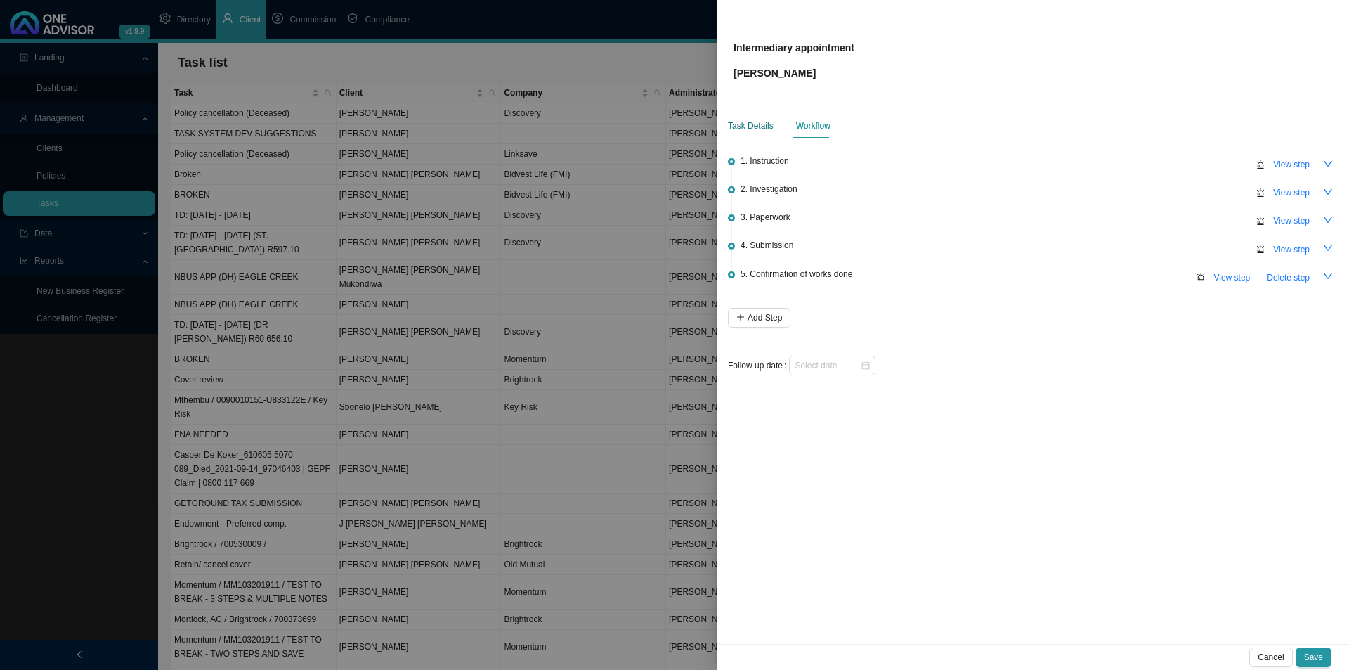
click at [753, 131] on div "Task Details" at bounding box center [751, 126] width 46 height 14
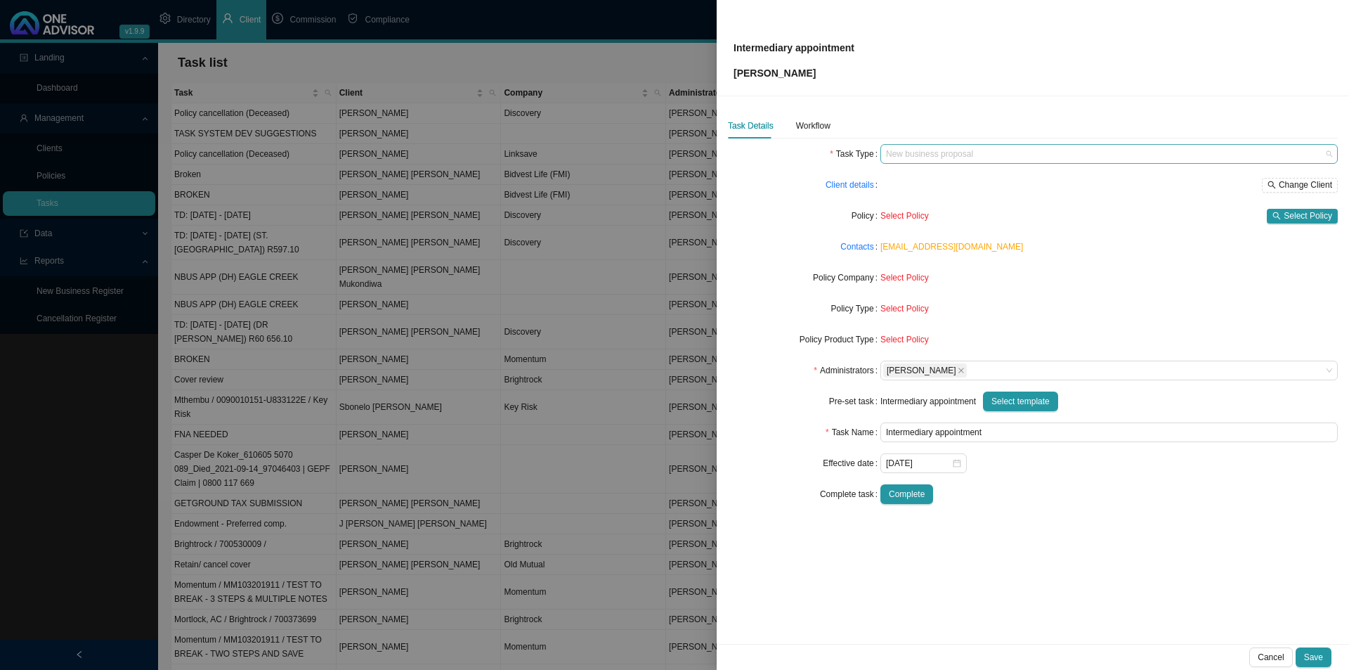
click at [932, 155] on span "New business proposal" at bounding box center [1109, 154] width 446 height 18
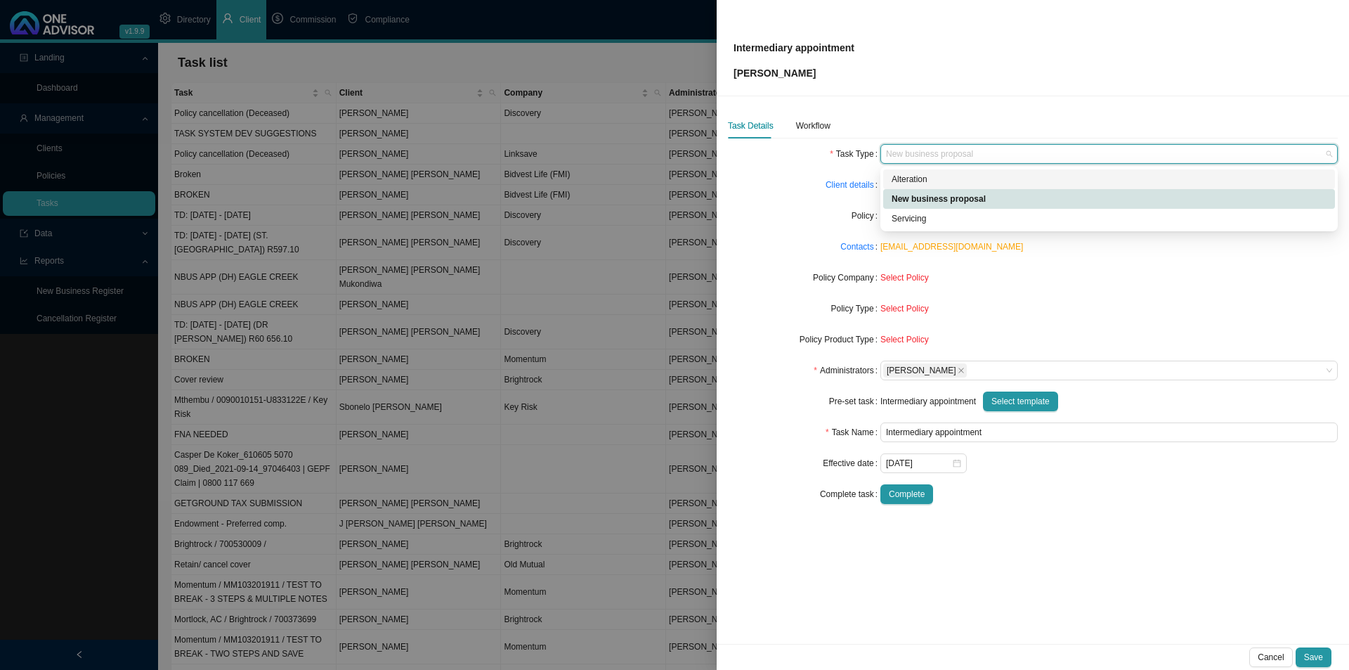
click at [916, 181] on div "Alteration" at bounding box center [1109, 179] width 435 height 14
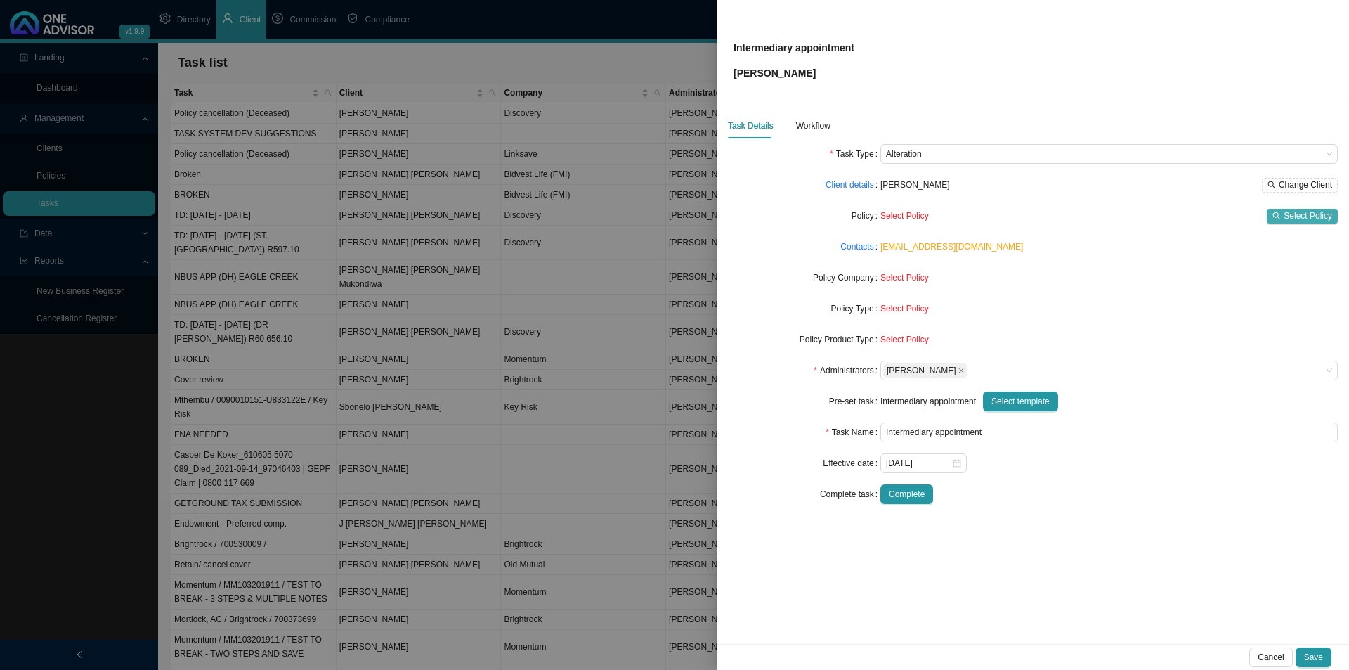
click at [1289, 215] on span "Select Policy" at bounding box center [1308, 216] width 48 height 14
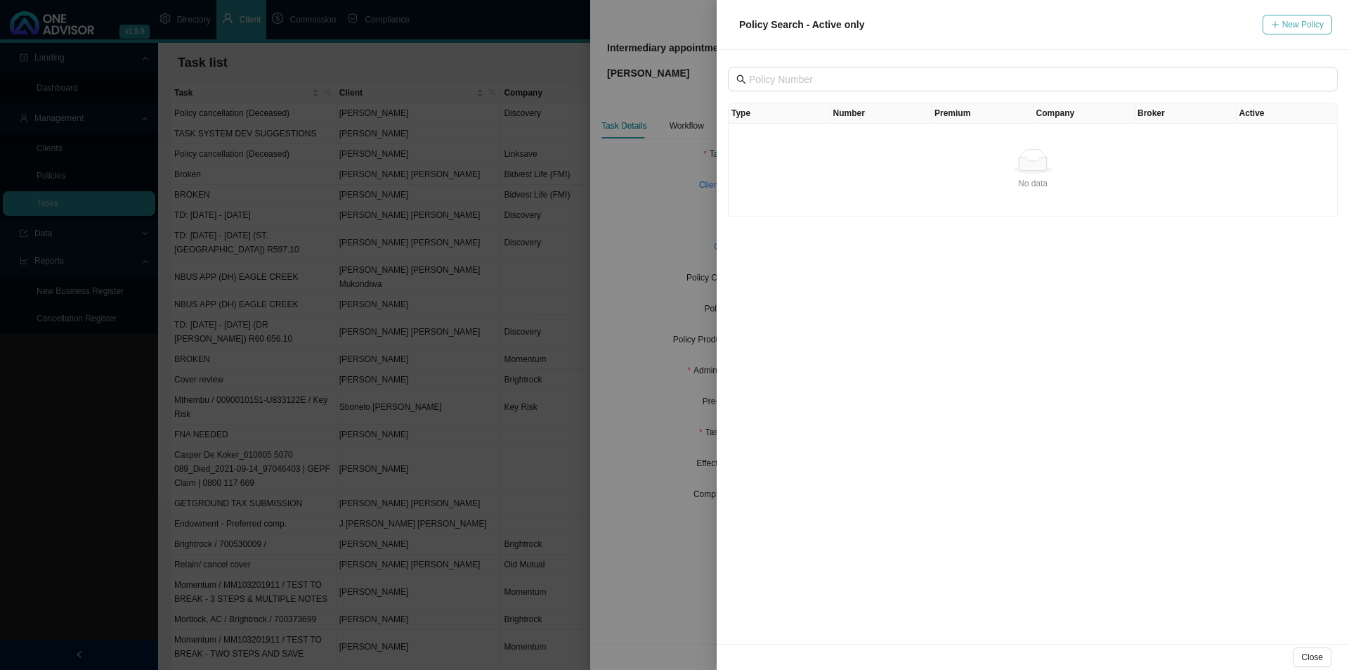
click at [1301, 24] on span "New Policy" at bounding box center [1302, 25] width 41 height 14
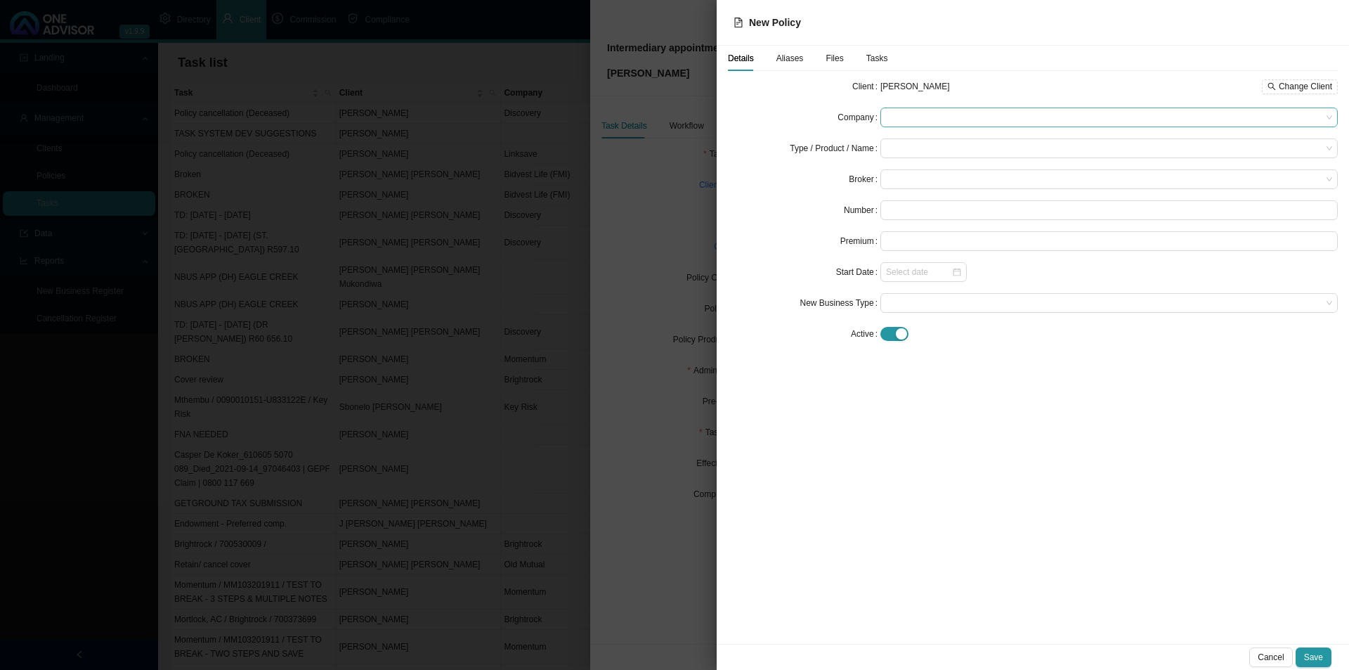
click at [935, 113] on span at bounding box center [1109, 117] width 446 height 18
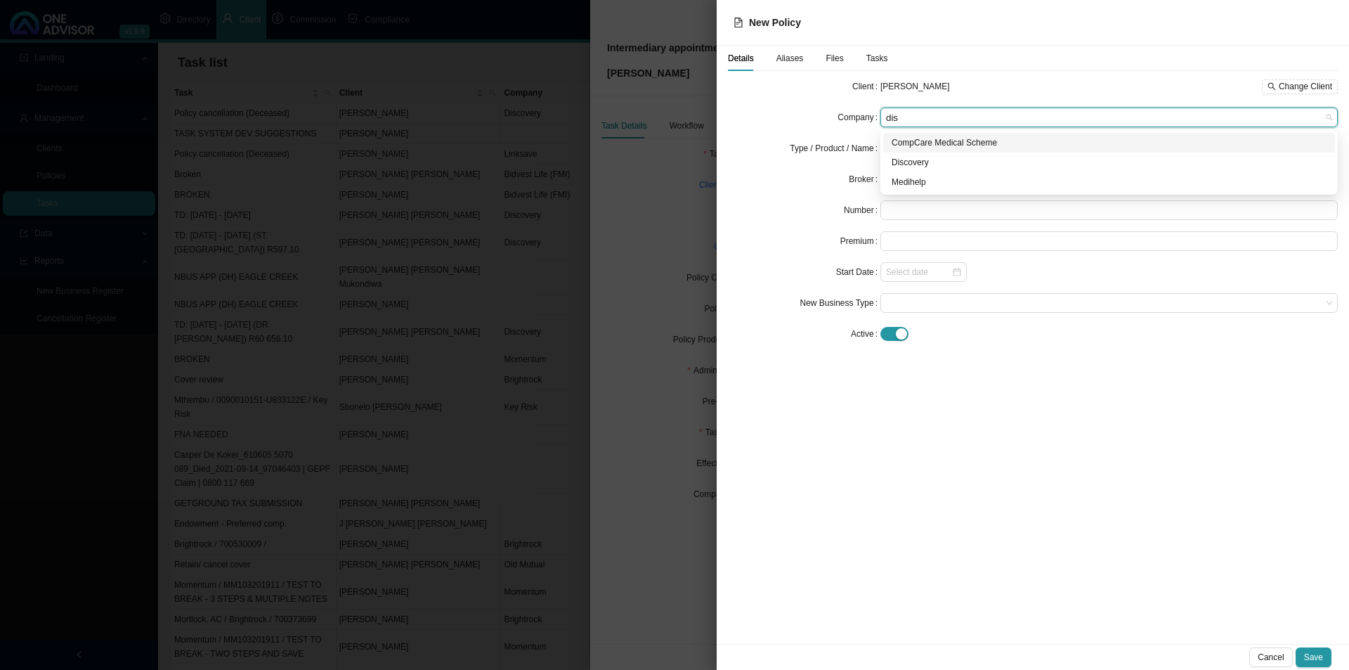
type input "disc"
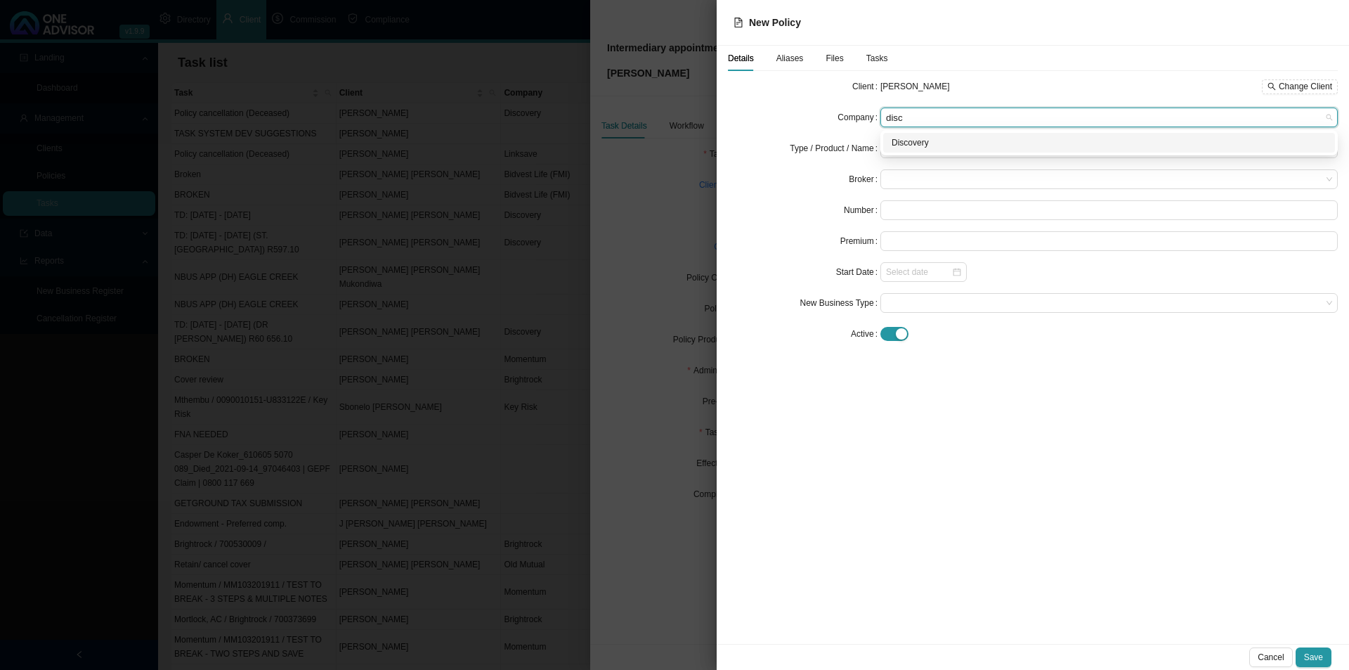
click at [921, 145] on div "Discovery" at bounding box center [1109, 143] width 435 height 14
click at [918, 148] on input "search" at bounding box center [1104, 148] width 436 height 18
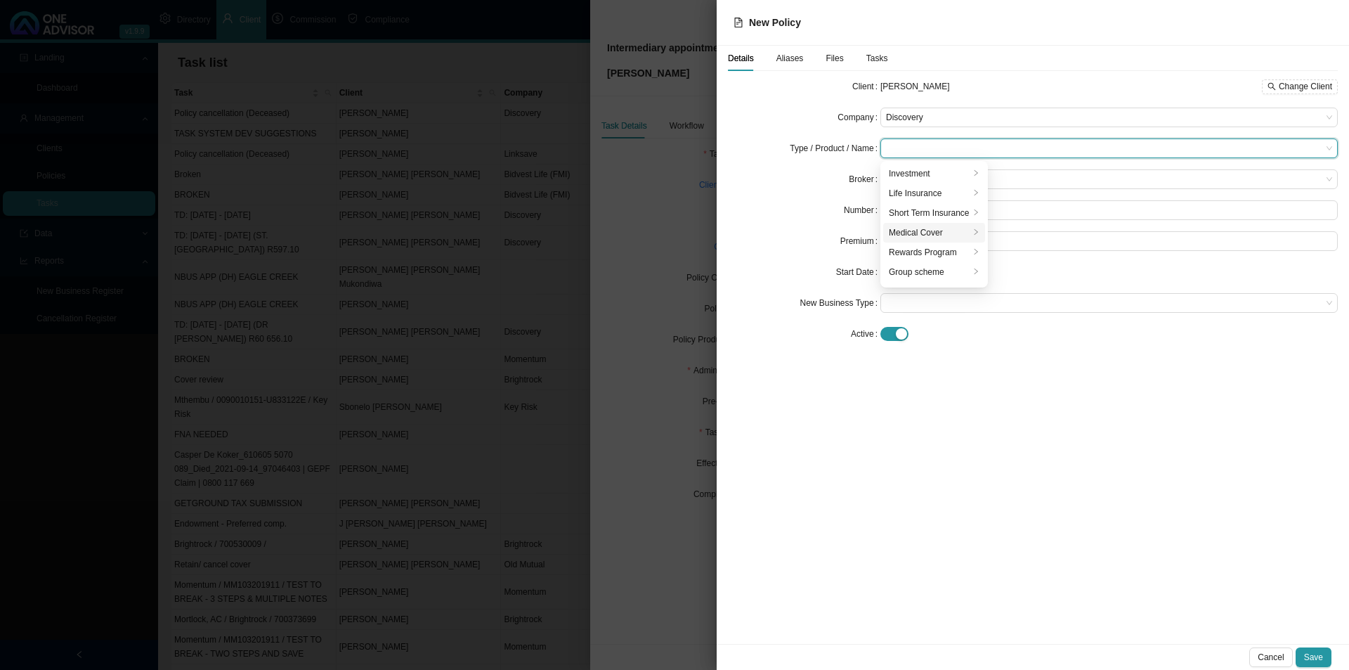
click at [904, 228] on div "Medical Cover" at bounding box center [929, 233] width 81 height 14
click at [1023, 264] on li "Medical Aid" at bounding box center [1041, 272] width 100 height 20
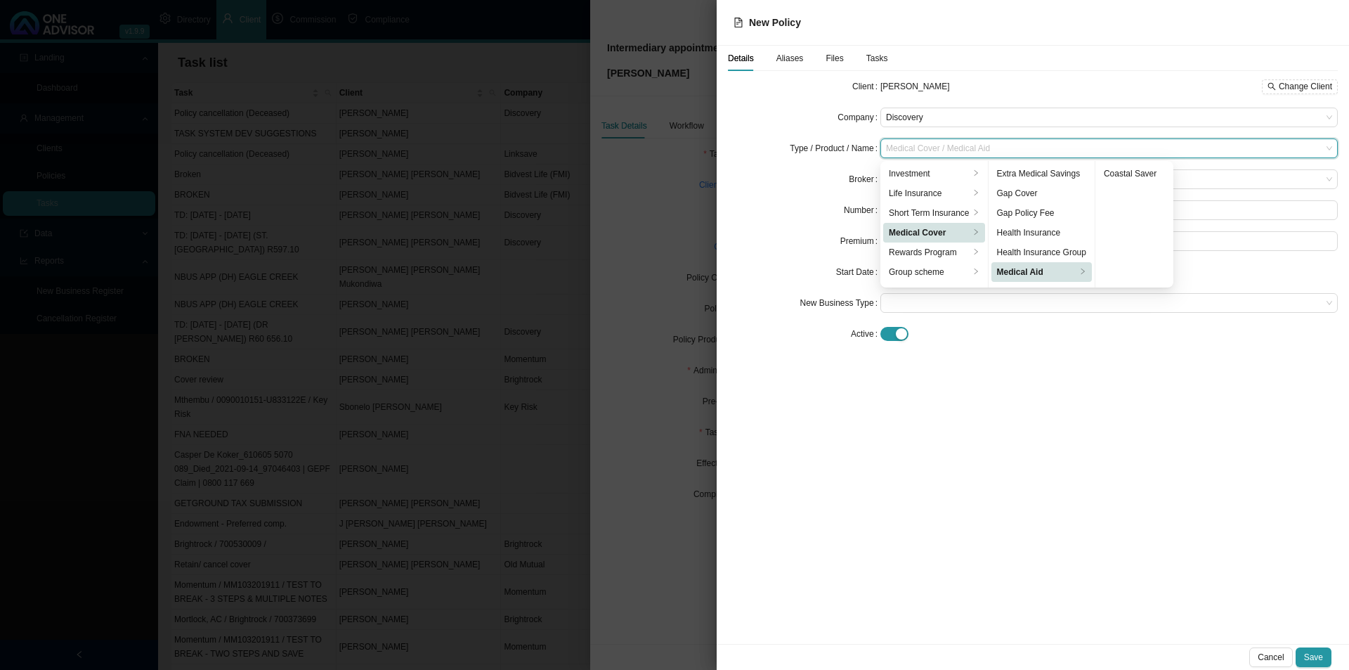
click at [770, 205] on div "Number" at bounding box center [804, 210] width 152 height 20
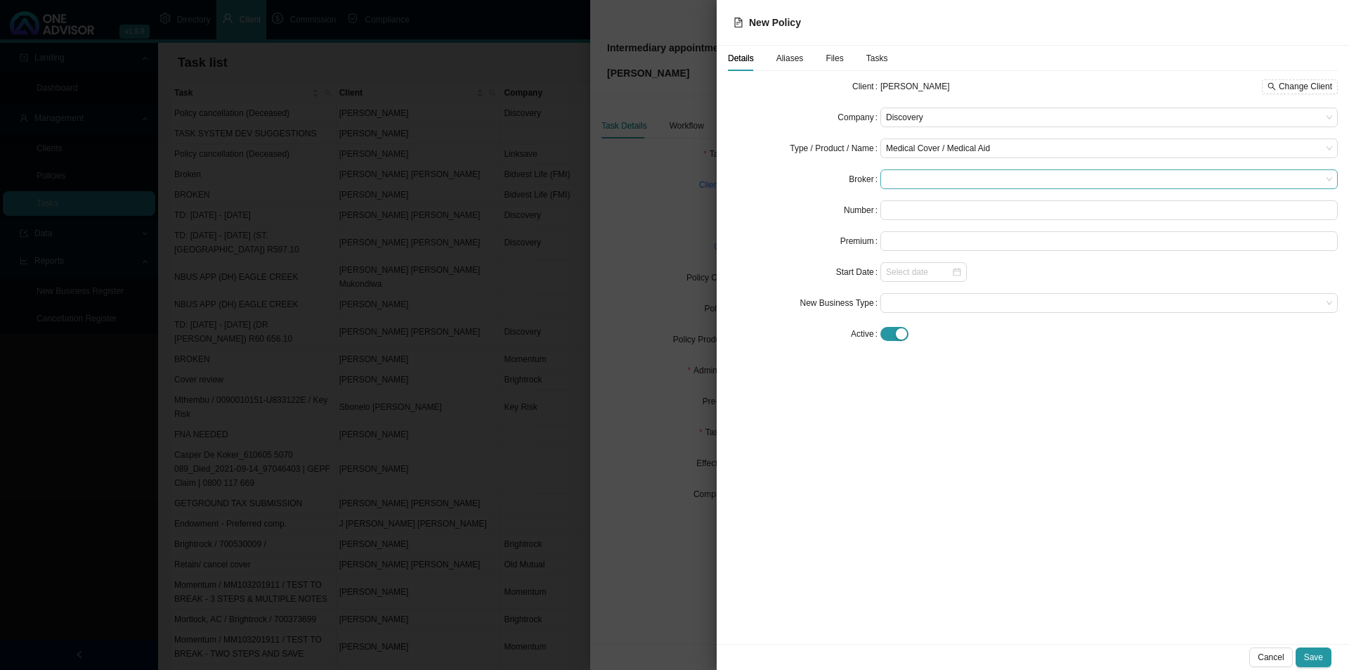
click at [902, 178] on span at bounding box center [1109, 179] width 446 height 18
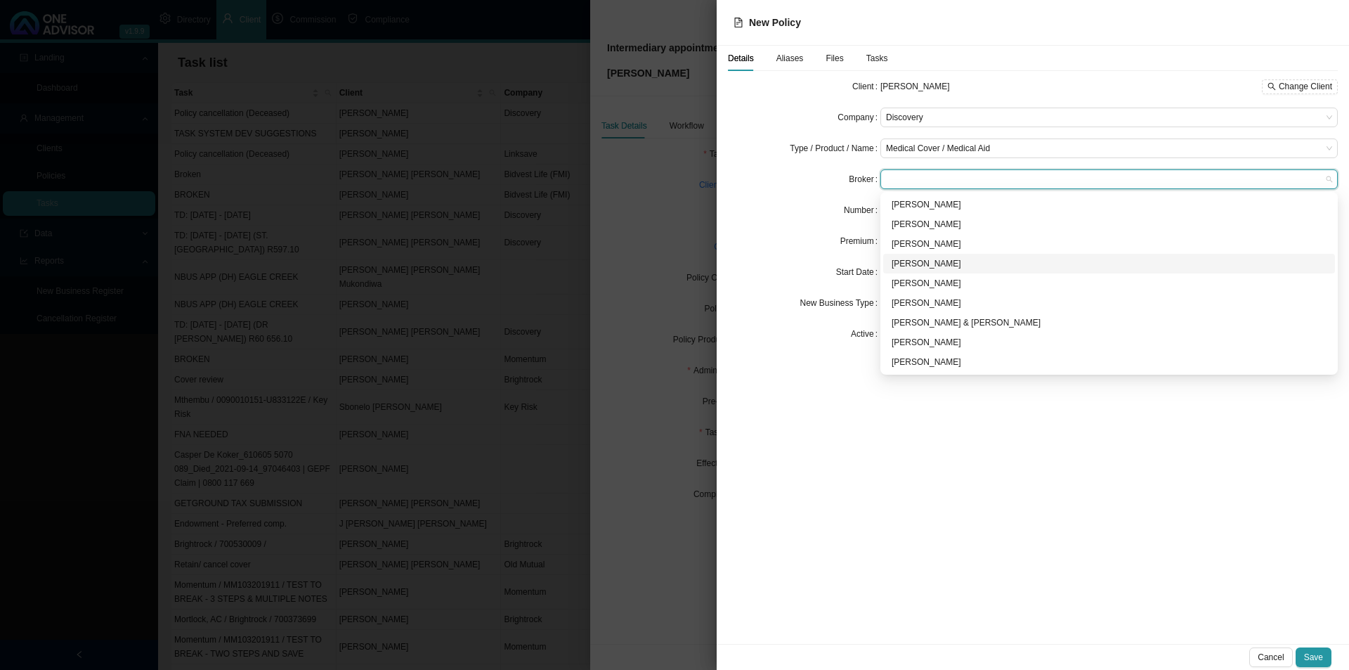
click at [925, 265] on div "[PERSON_NAME]" at bounding box center [1109, 263] width 435 height 14
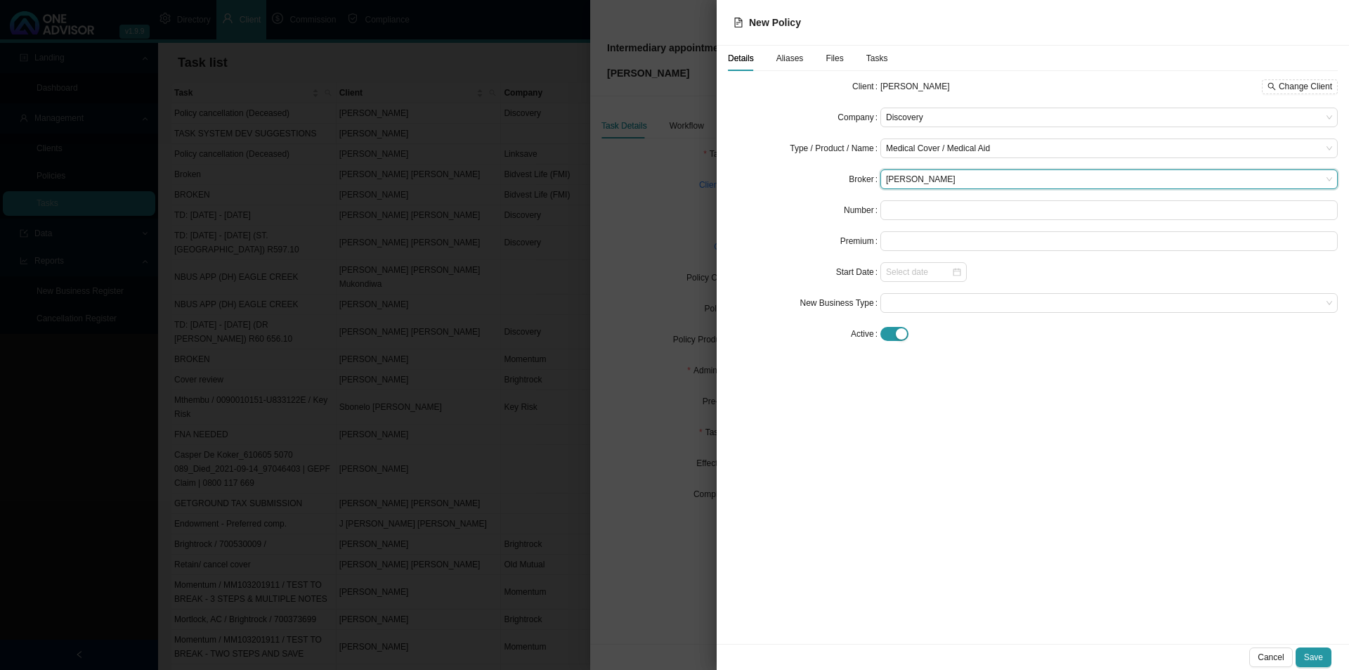
click at [776, 266] on div "Start Date" at bounding box center [804, 272] width 152 height 20
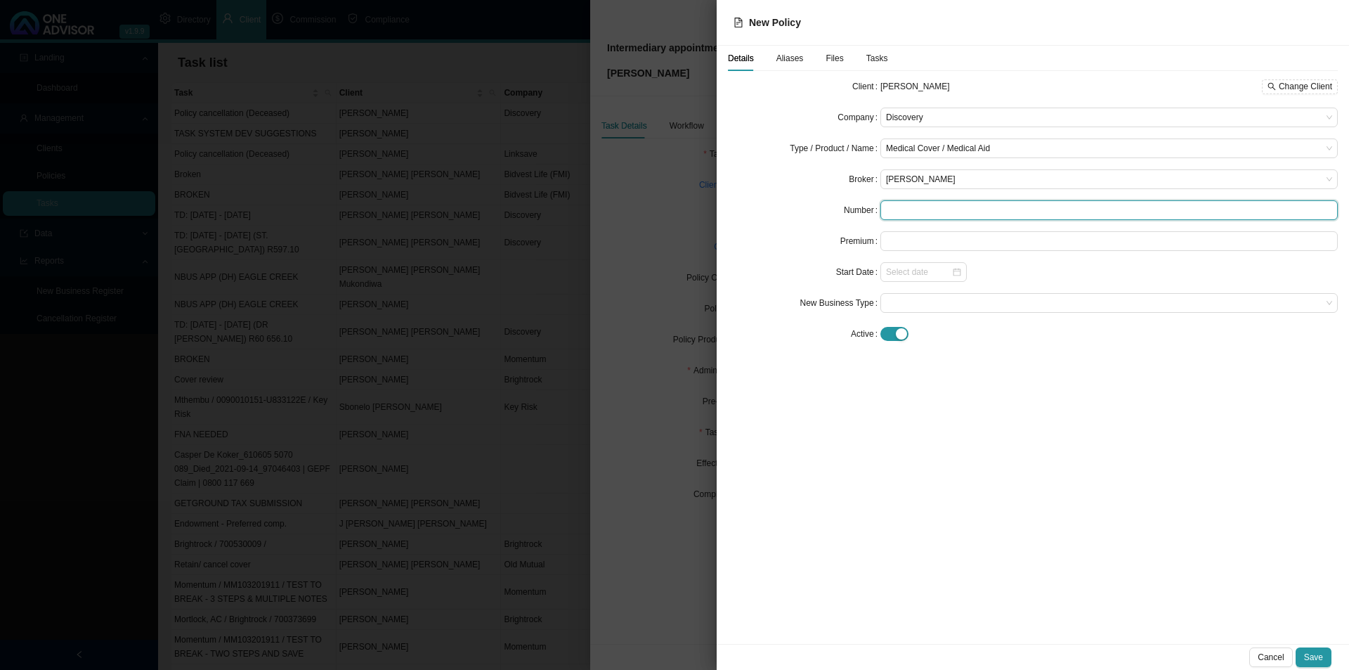
click at [930, 209] on input "text" at bounding box center [1108, 210] width 457 height 20
click at [909, 279] on div at bounding box center [923, 272] width 86 height 20
type input "344825624"
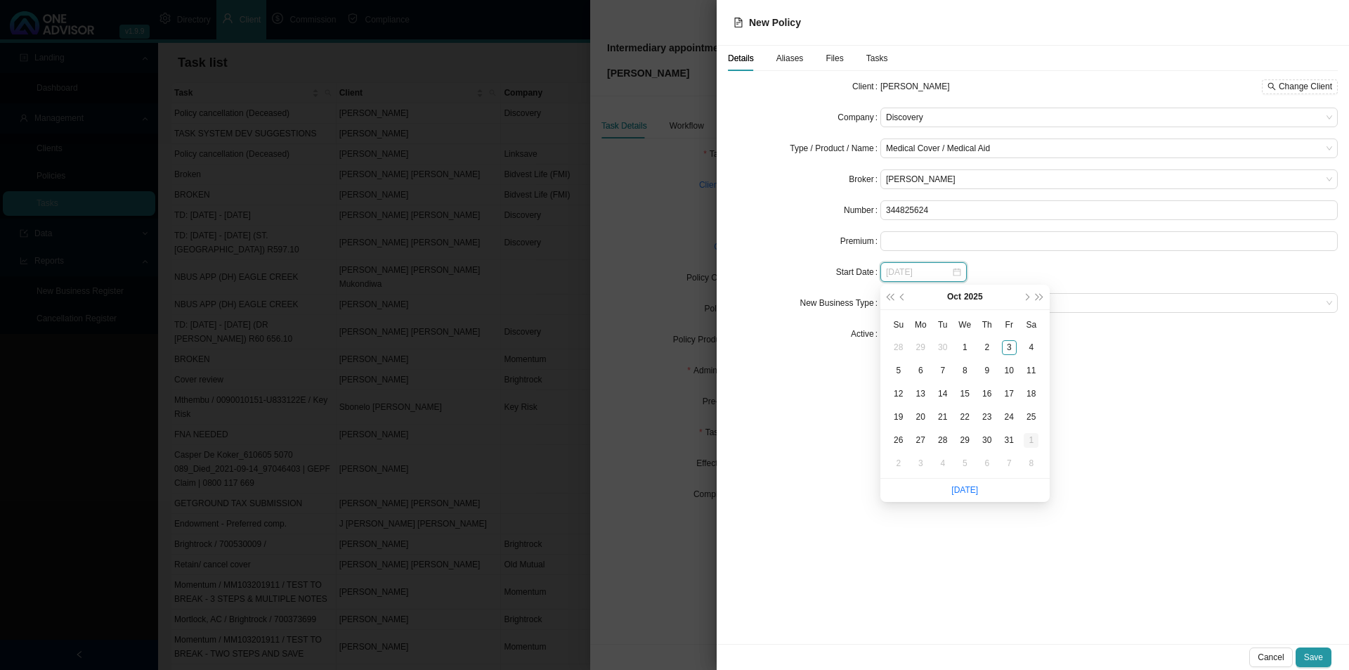
type input "[DATE]"
click at [1029, 443] on div "1" at bounding box center [1031, 440] width 15 height 15
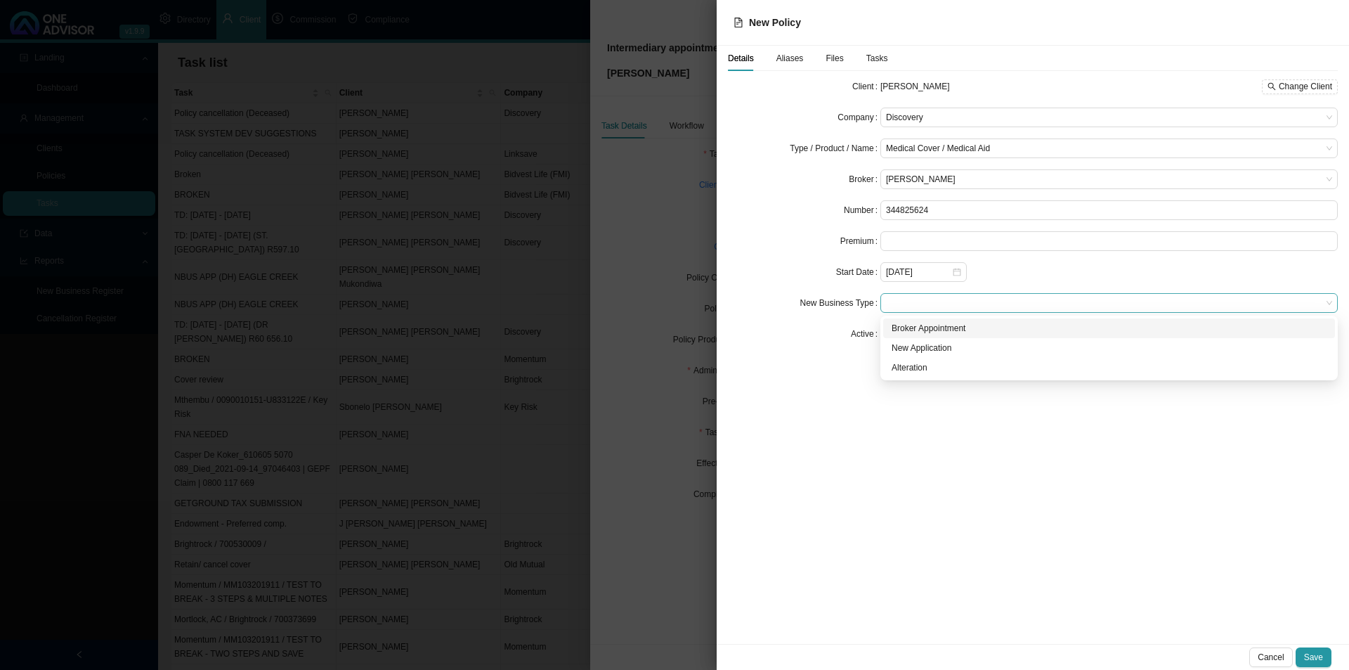
click at [915, 306] on span at bounding box center [1109, 303] width 446 height 18
click at [926, 327] on div "Broker Appointment" at bounding box center [1109, 328] width 435 height 14
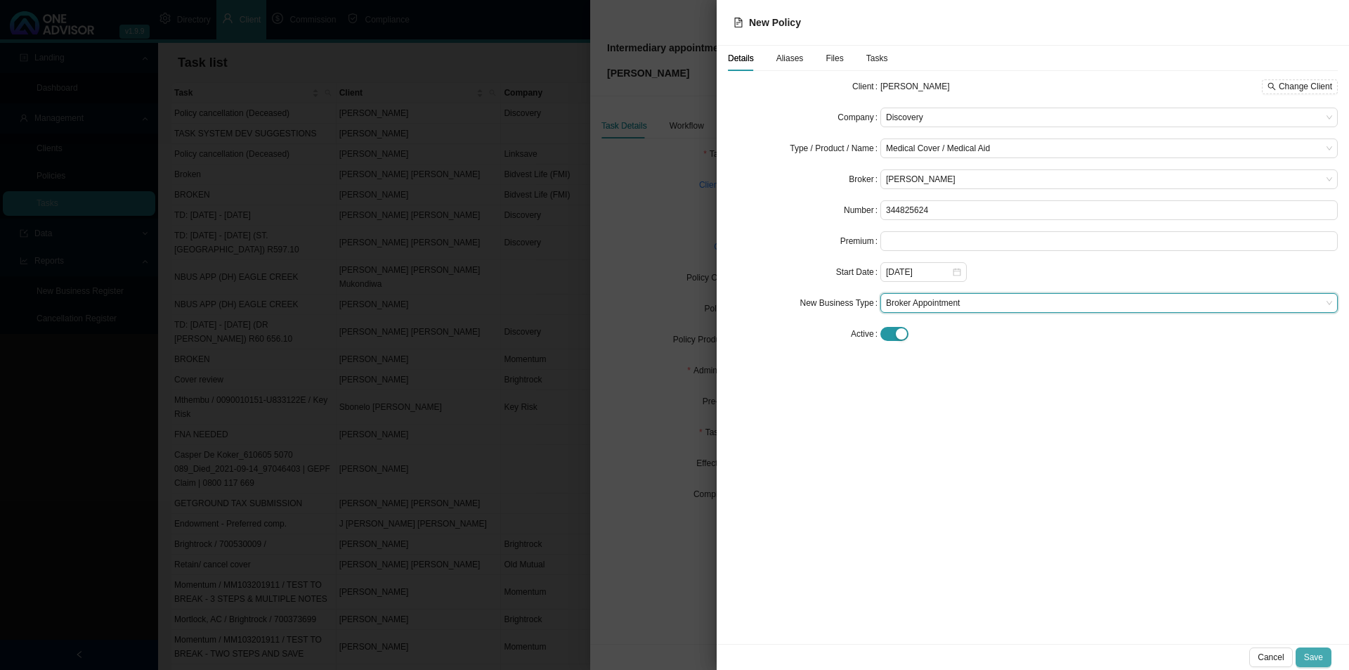
click at [1323, 652] on button "Save" at bounding box center [1314, 657] width 36 height 20
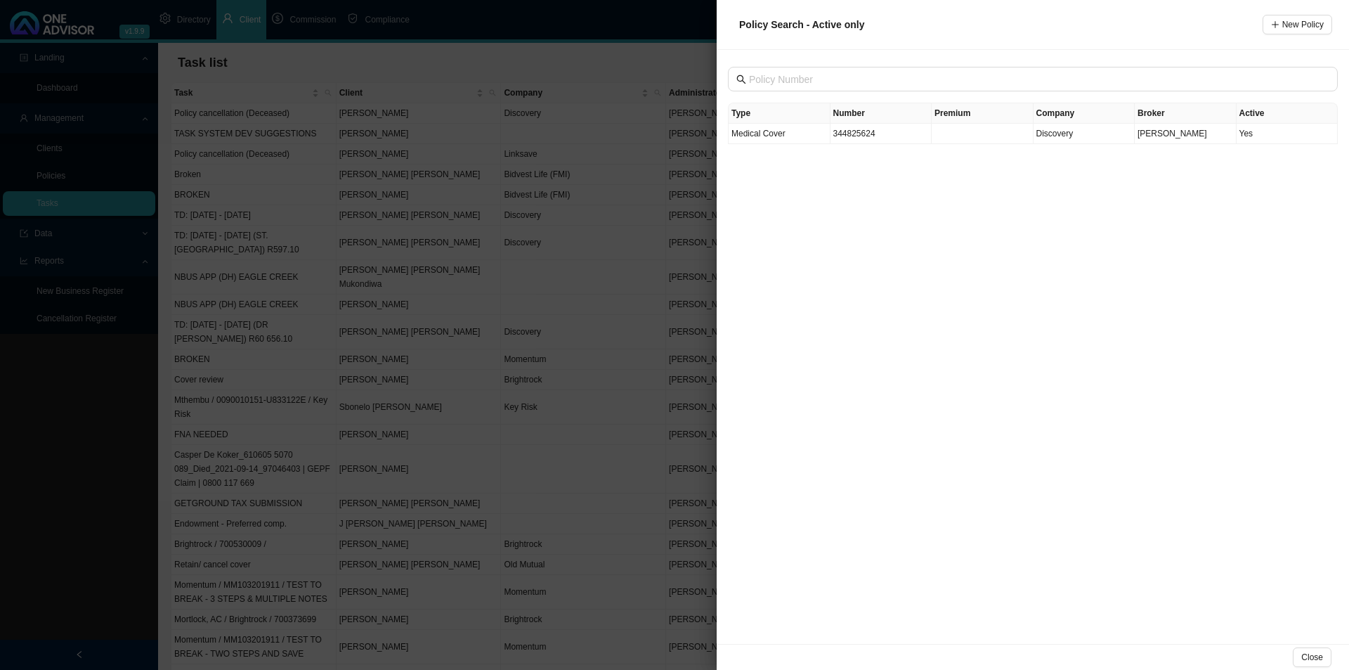
click at [767, 146] on div "Type Number Premium Company Broker Active Medical Cover 344825624 Discovery [PE…" at bounding box center [1033, 347] width 632 height 594
click at [774, 132] on span "Medical Cover" at bounding box center [758, 134] width 54 height 10
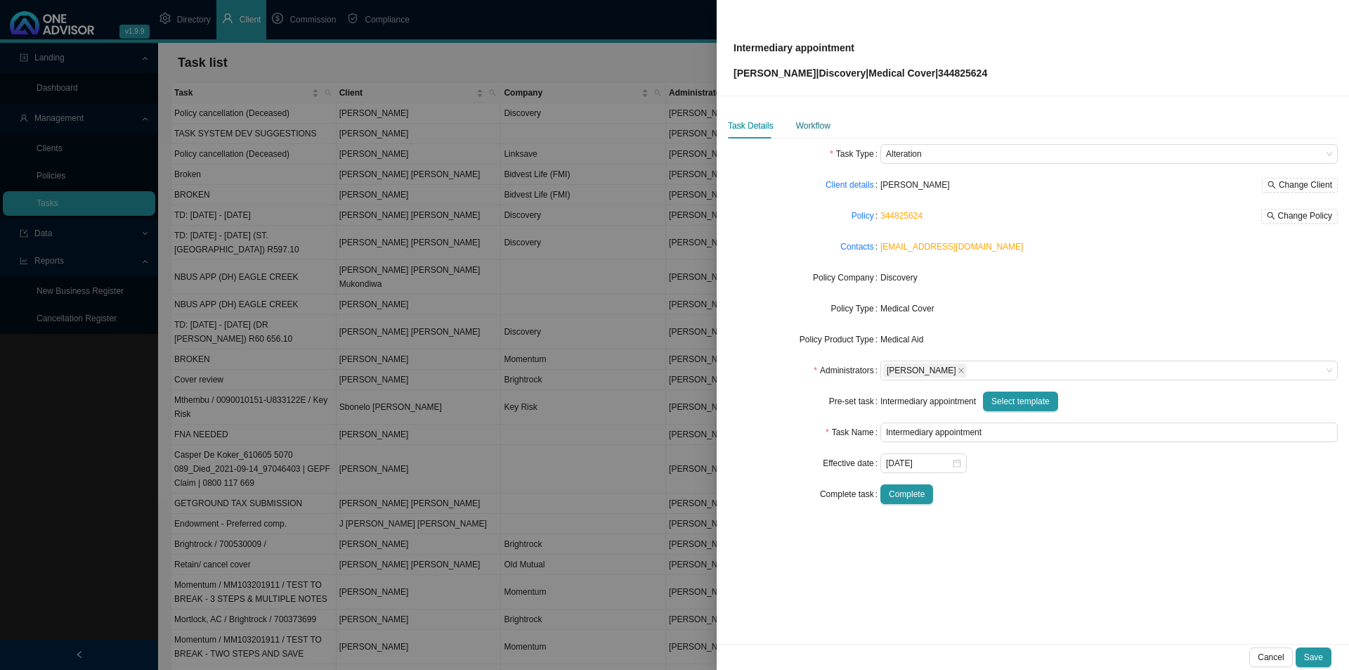
click at [820, 125] on div "Workflow" at bounding box center [813, 126] width 34 height 14
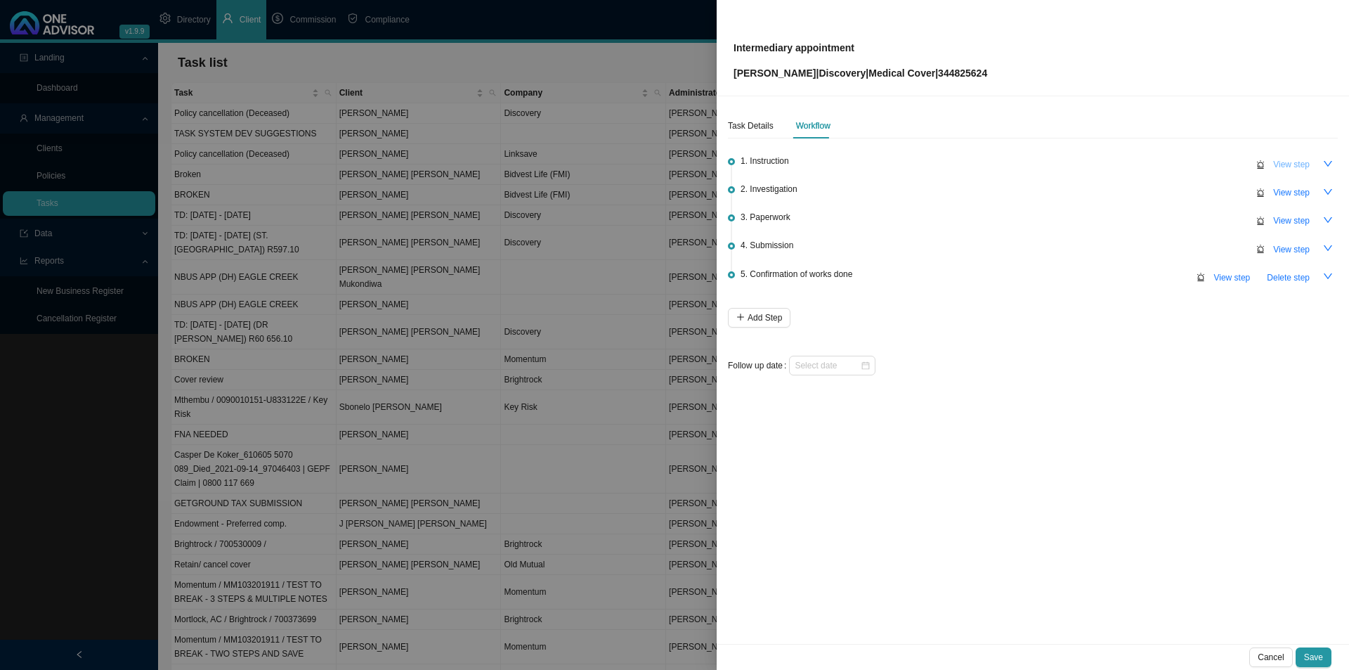
click at [1282, 166] on span "View step" at bounding box center [1291, 164] width 37 height 14
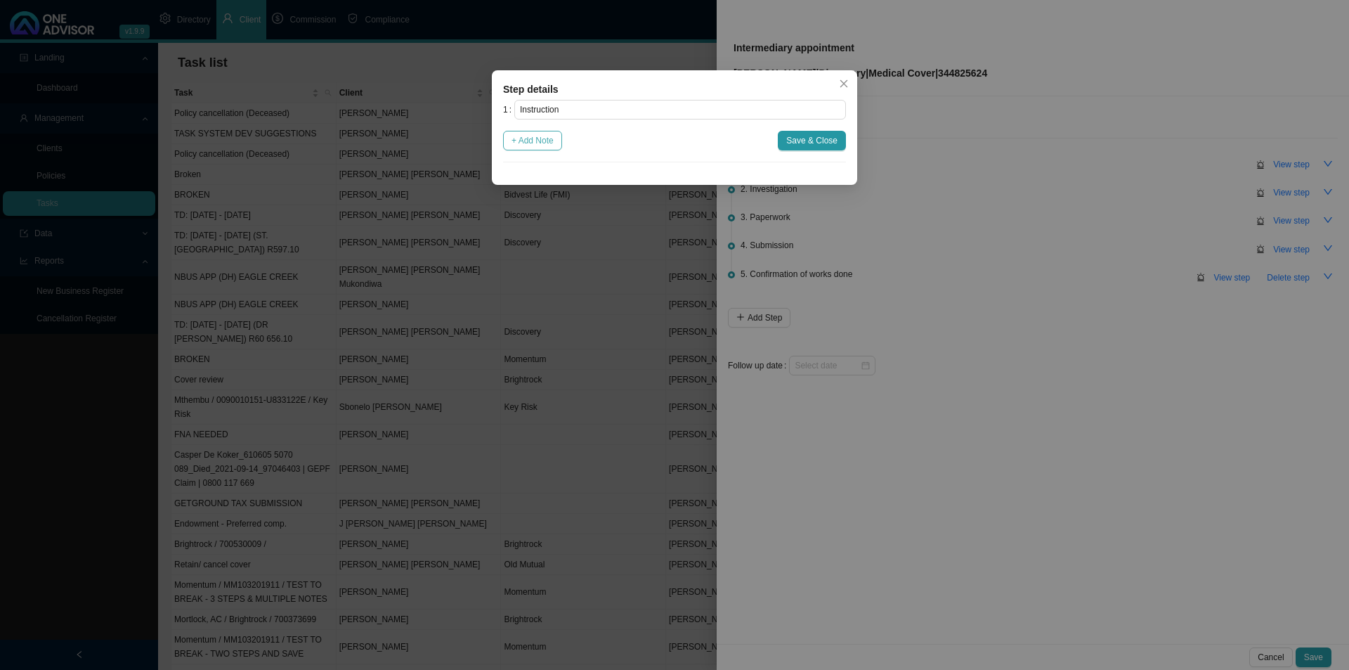
drag, startPoint x: 516, startPoint y: 135, endPoint x: 525, endPoint y: 138, distance: 9.6
click at [516, 136] on span "+ Add Note" at bounding box center [533, 141] width 42 height 14
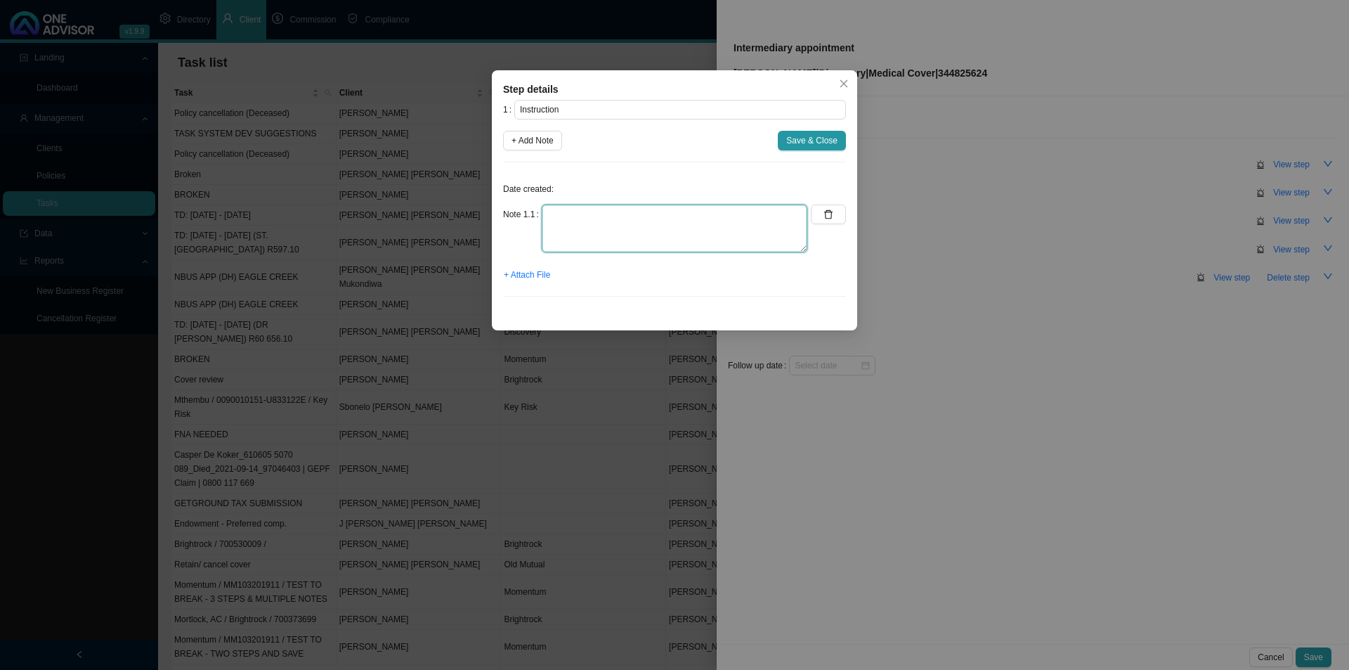
click at [597, 227] on textarea at bounding box center [675, 228] width 266 height 48
click at [524, 280] on span "+ Attach File" at bounding box center [527, 275] width 46 height 14
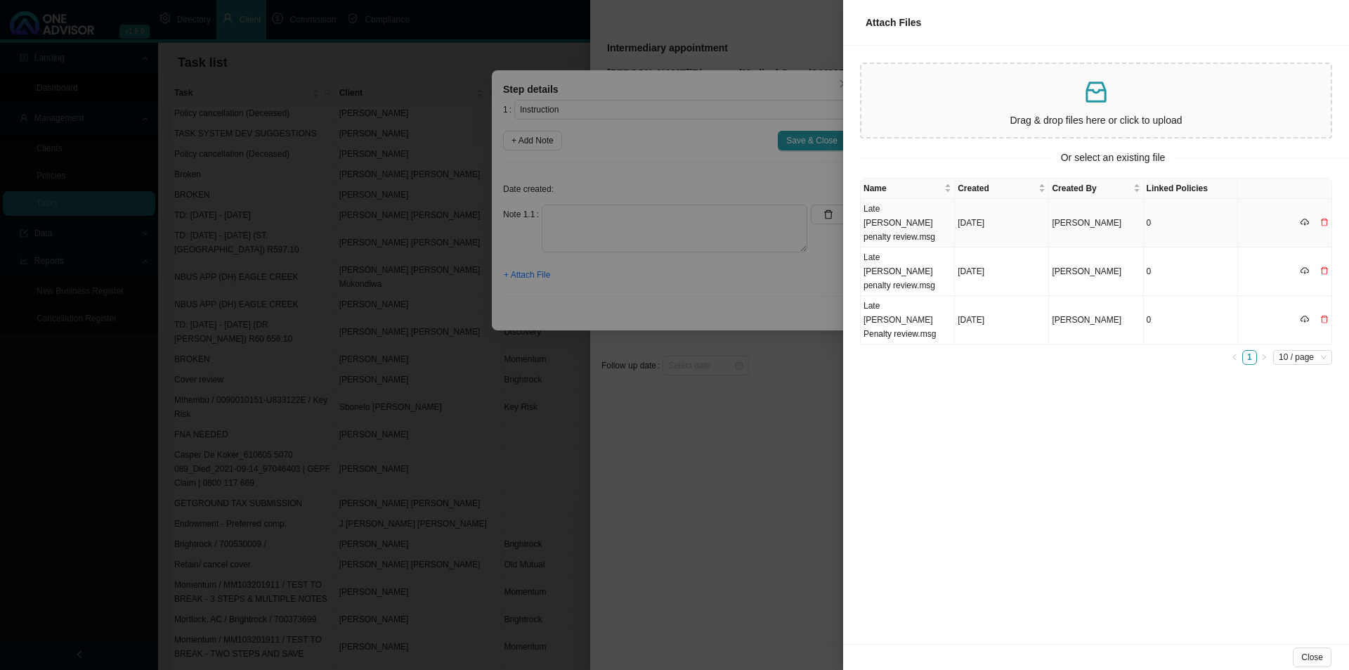
click at [899, 216] on td "Late [PERSON_NAME] penalty review.msg" at bounding box center [908, 223] width 94 height 48
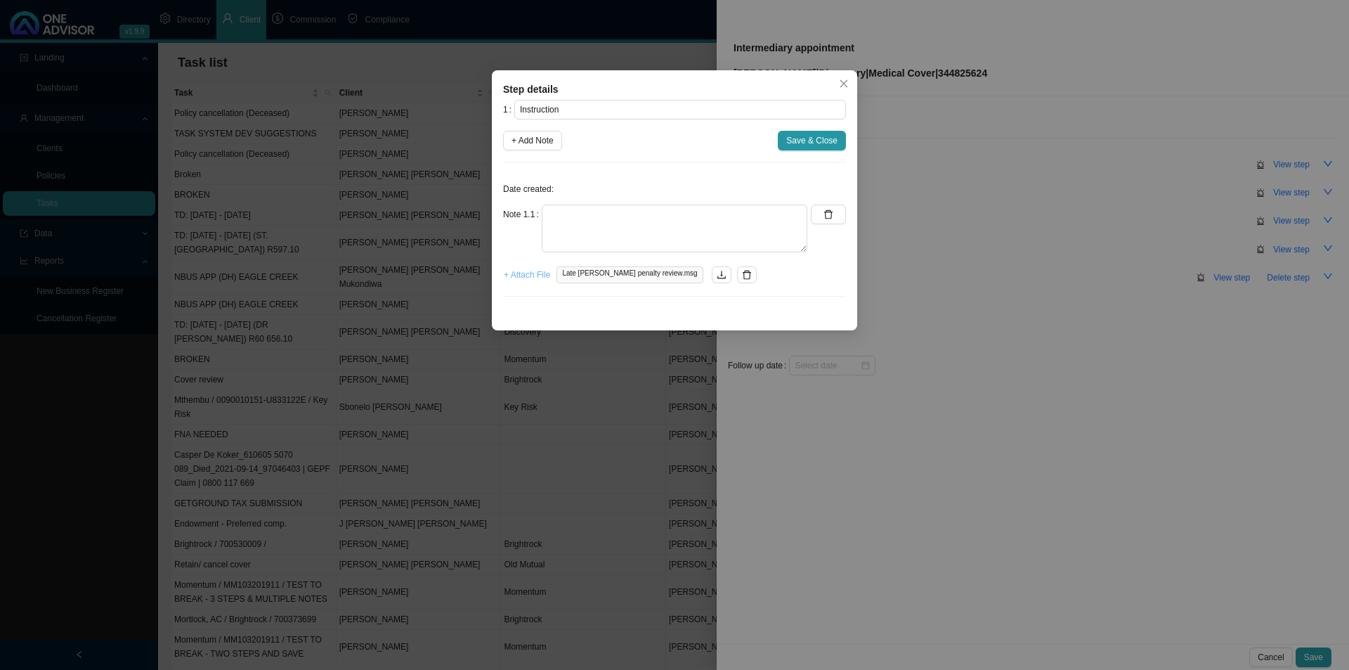
click at [535, 277] on span "+ Attach File" at bounding box center [527, 275] width 46 height 14
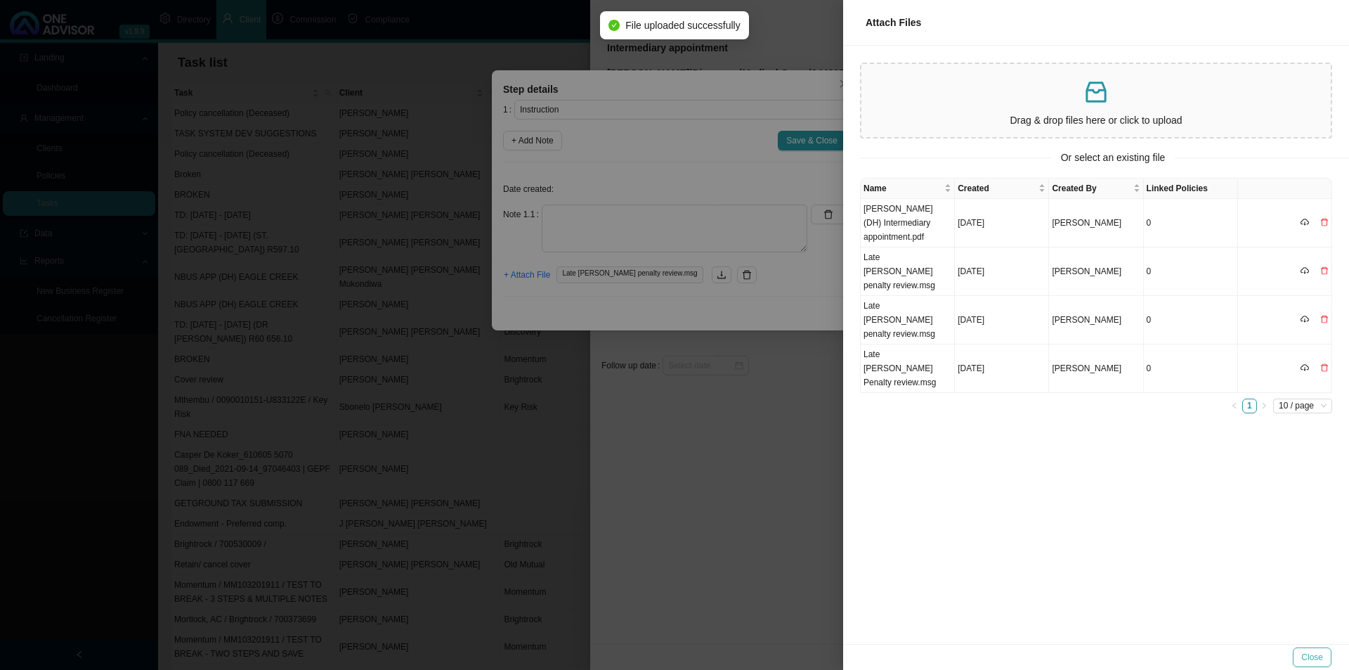
click at [1320, 654] on span "Close" at bounding box center [1312, 657] width 22 height 14
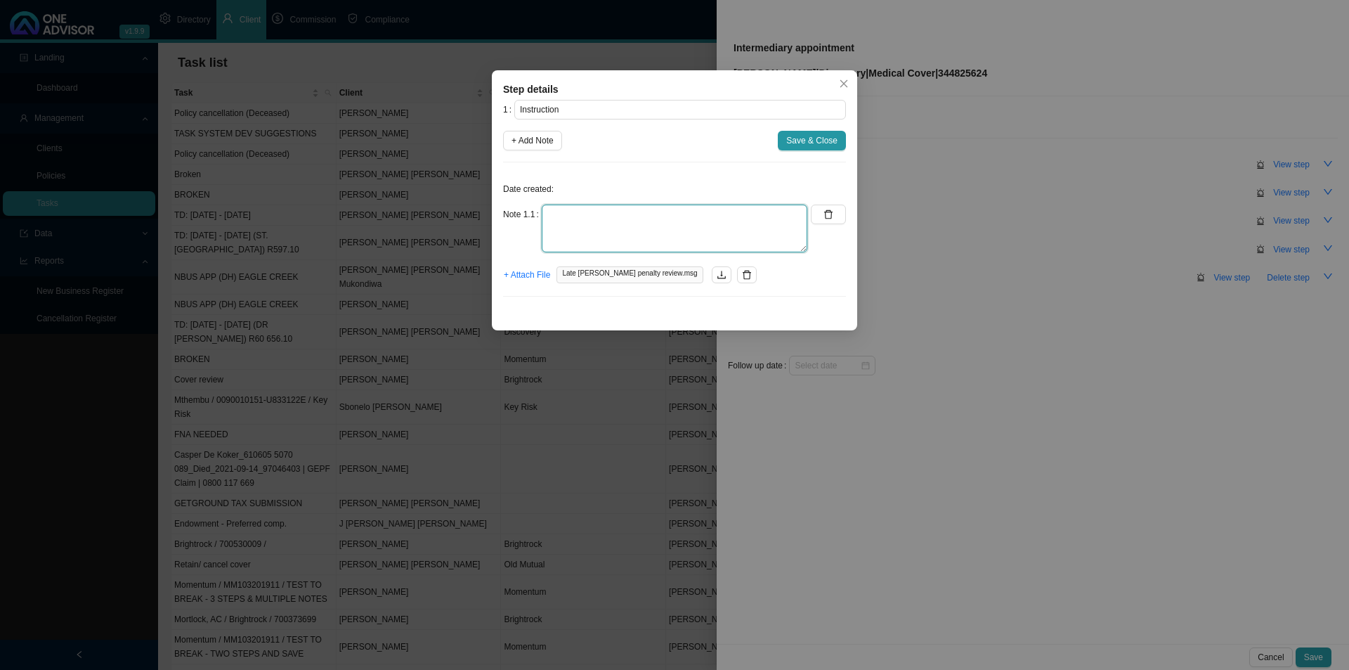
click at [591, 235] on textarea at bounding box center [675, 228] width 266 height 48
type textarea "N"
type textarea "P"
type textarea "Please make a note on system once broker appointment has been submitted. Let [P…"
click at [827, 138] on span "Save & Close" at bounding box center [811, 141] width 51 height 14
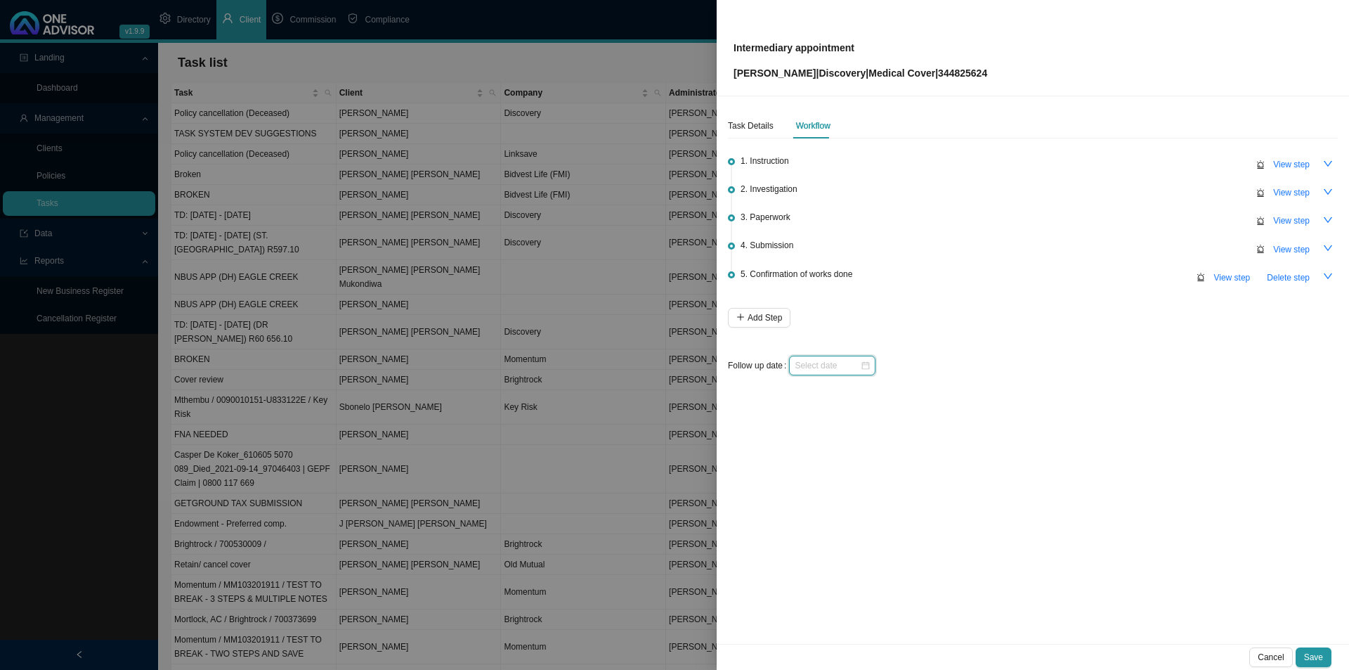
click at [839, 367] on input at bounding box center [827, 365] width 65 height 14
type input "[DATE]"
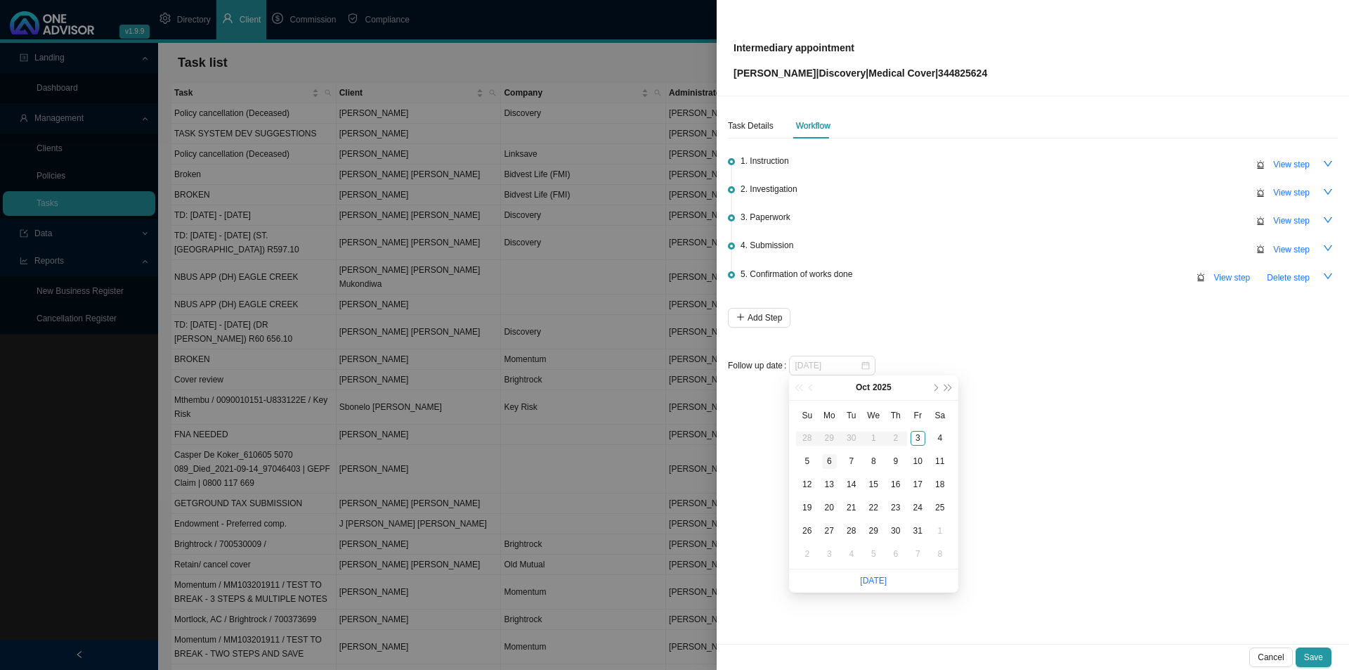
click at [831, 460] on div "6" at bounding box center [829, 461] width 15 height 15
click at [1326, 653] on button "Save" at bounding box center [1314, 657] width 36 height 20
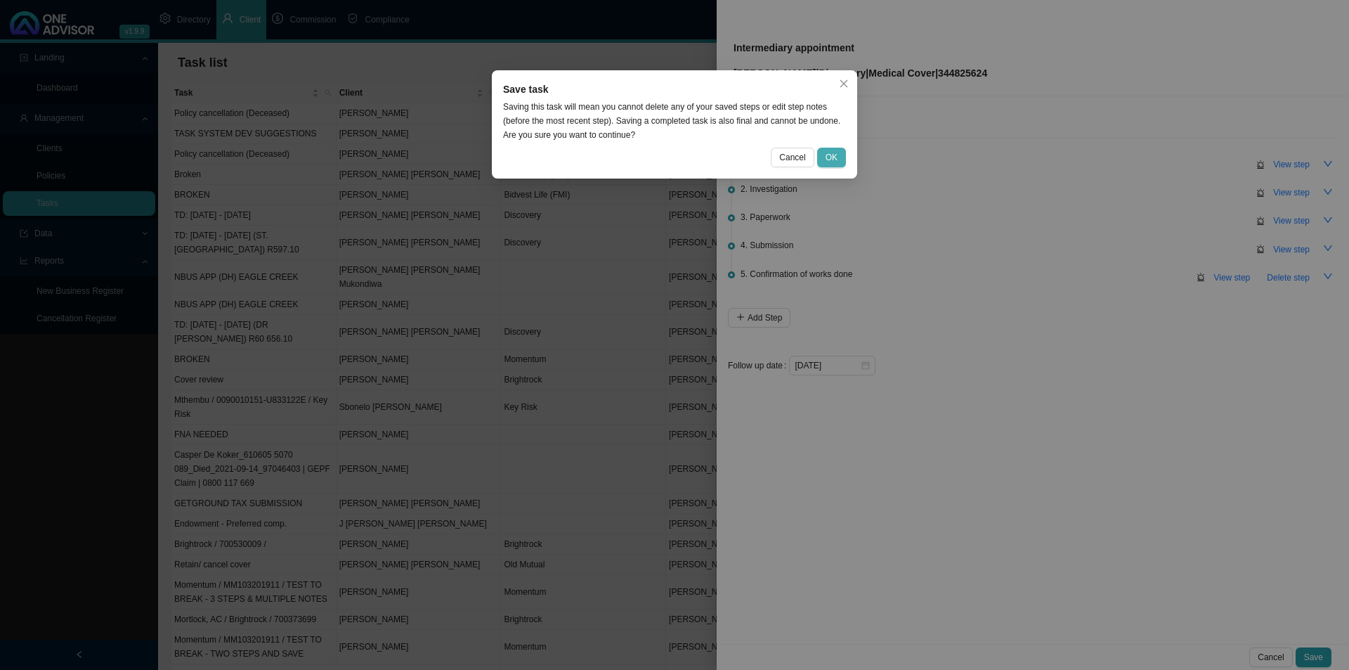
click at [836, 153] on span "OK" at bounding box center [832, 157] width 12 height 14
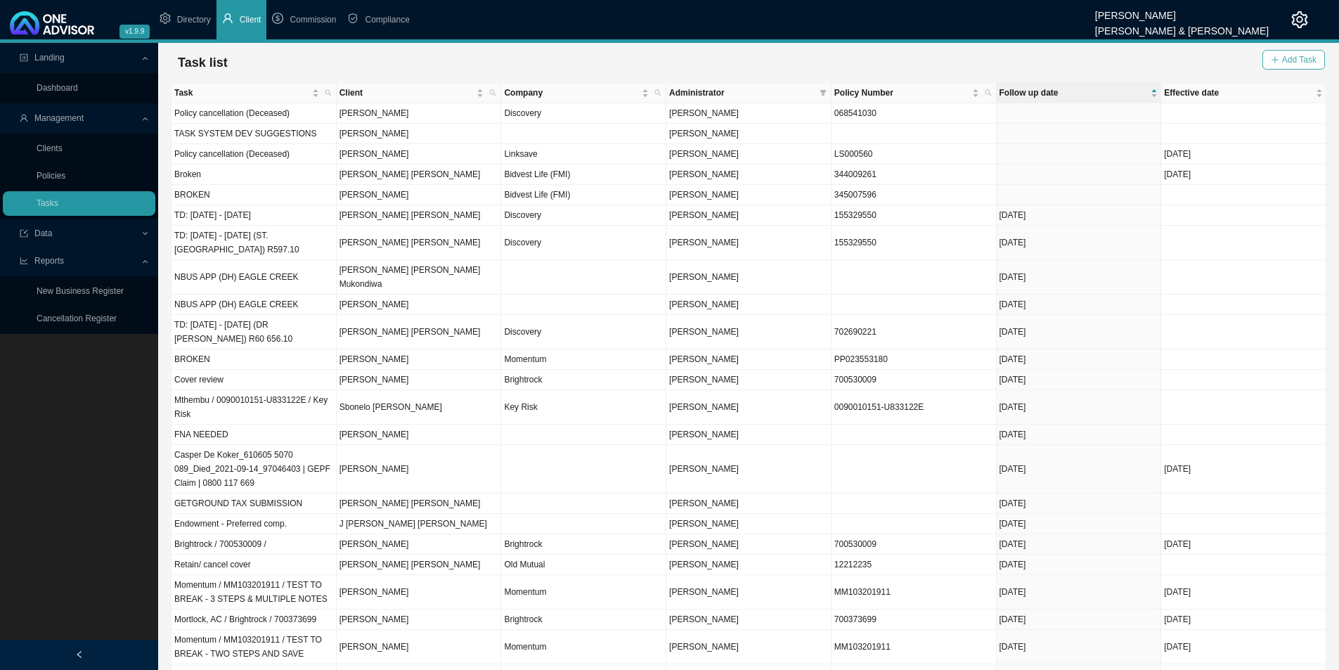
click at [1281, 65] on button "Add Task" at bounding box center [1293, 60] width 63 height 20
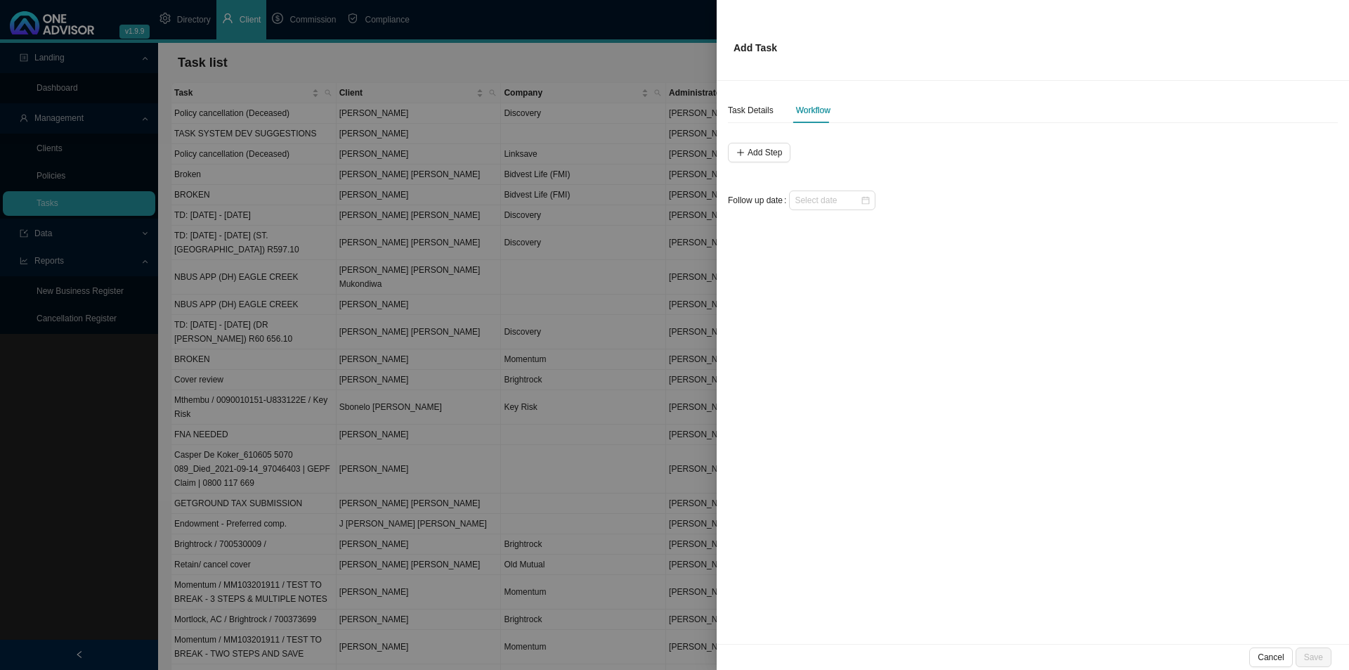
click at [1280, 663] on span "Cancel" at bounding box center [1271, 657] width 26 height 14
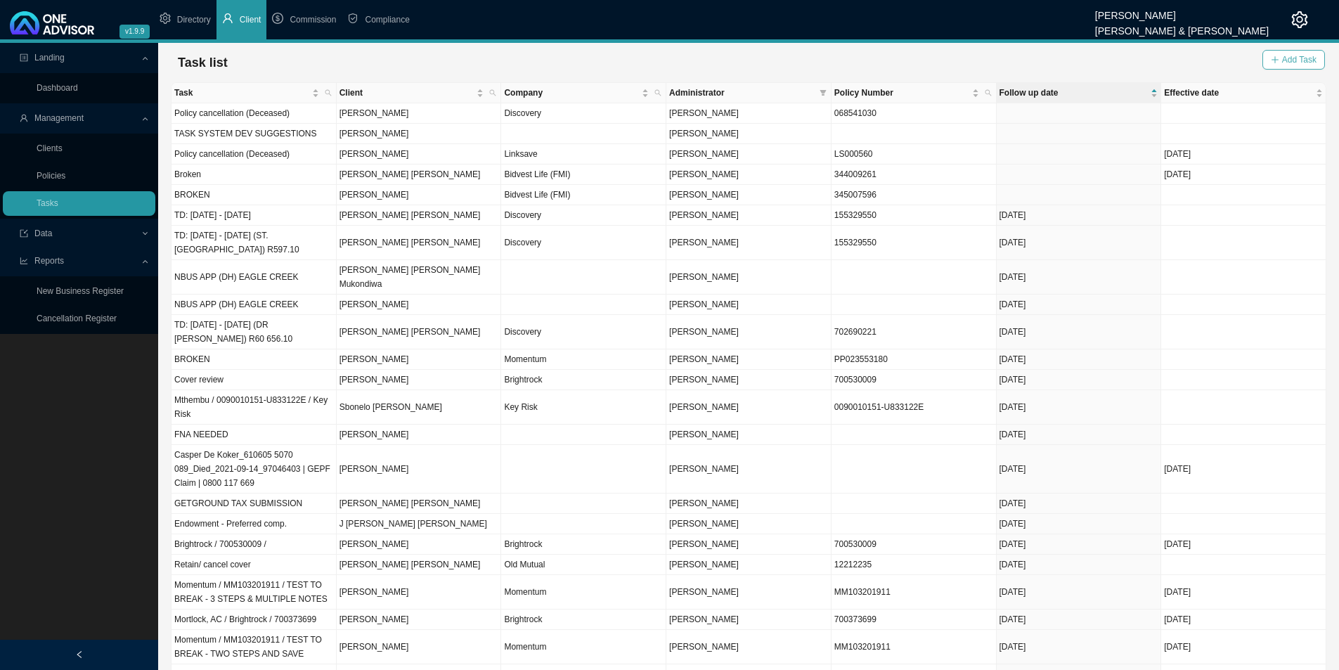
click at [1292, 54] on span "Add Task" at bounding box center [1299, 60] width 34 height 14
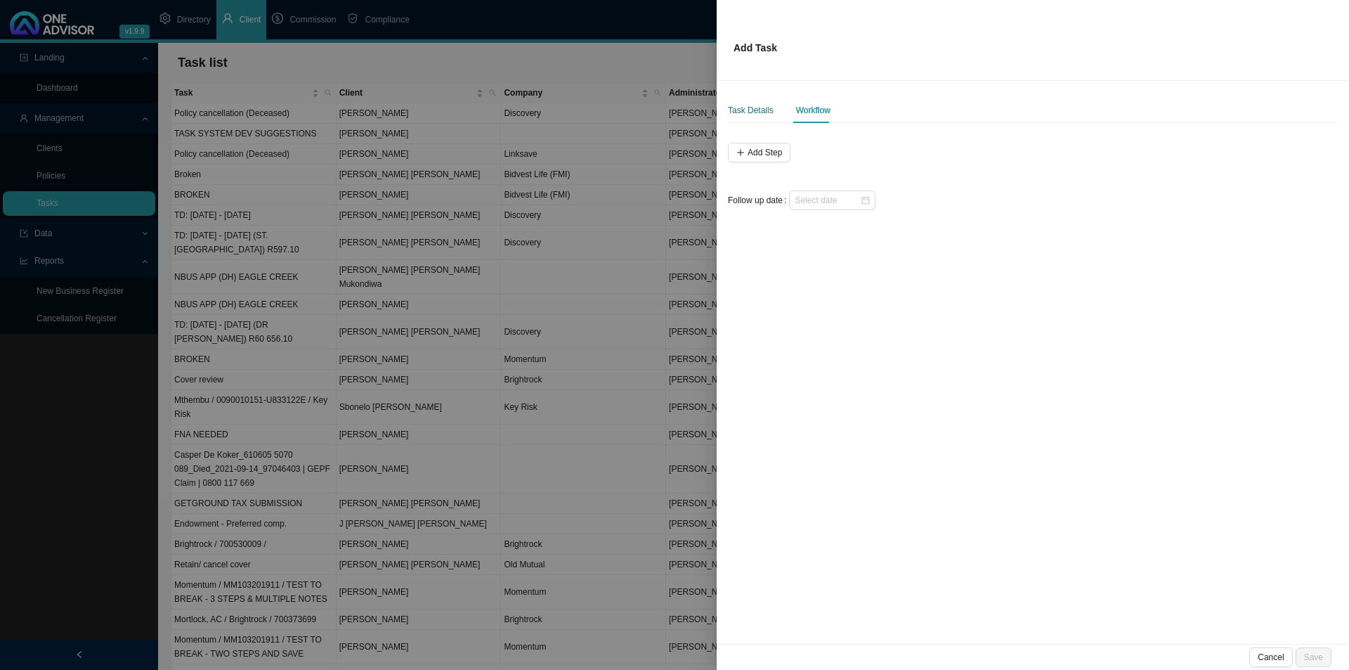
click at [750, 105] on div "Task Details" at bounding box center [751, 110] width 46 height 14
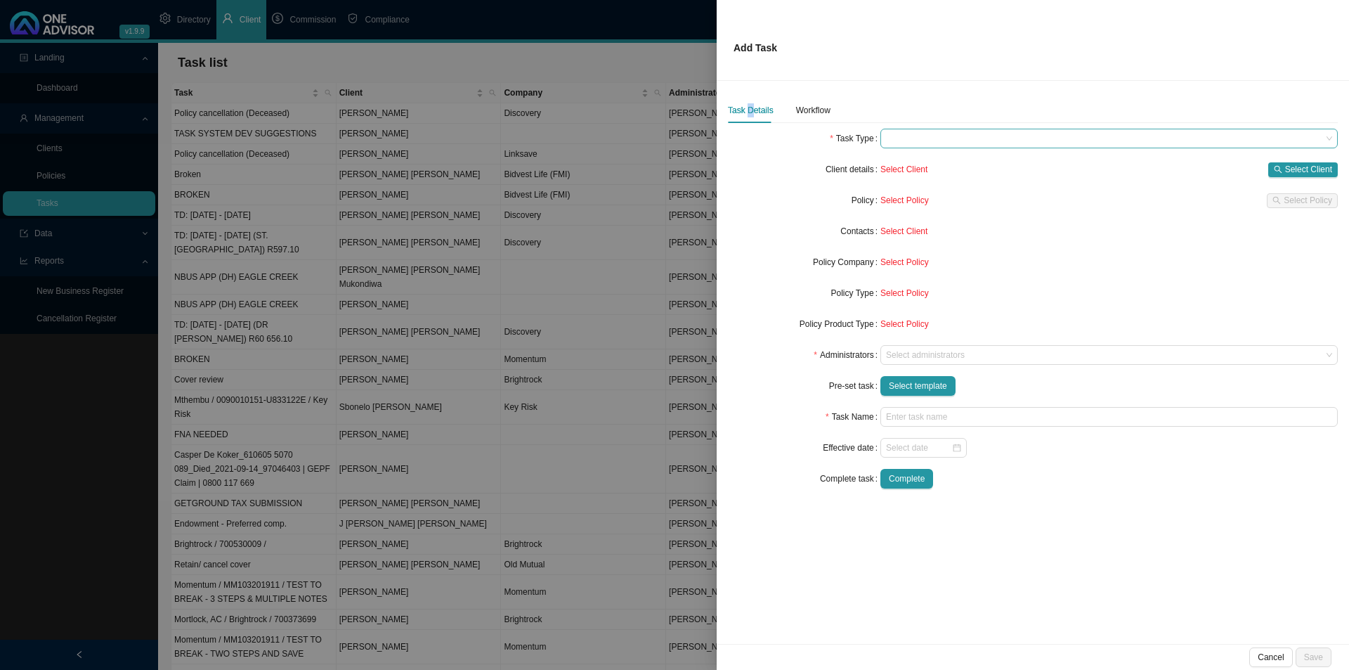
click at [930, 139] on span at bounding box center [1109, 138] width 446 height 18
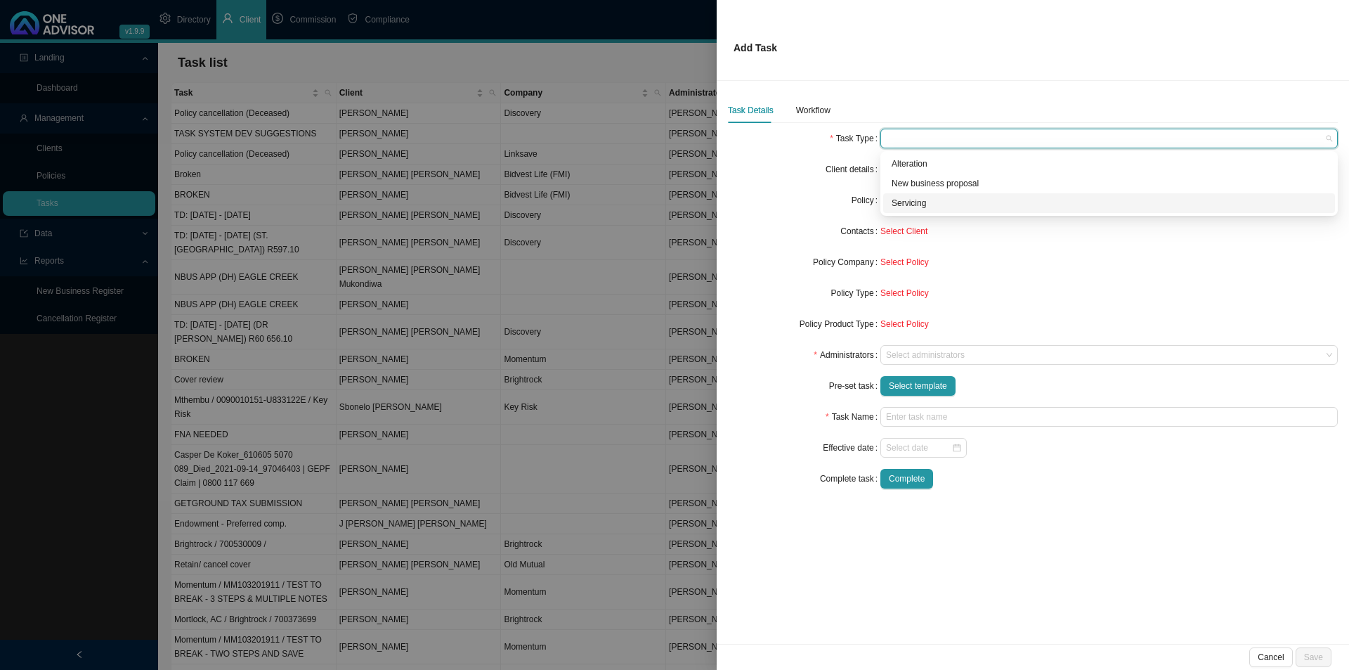
click at [906, 206] on div "Servicing" at bounding box center [1109, 203] width 435 height 14
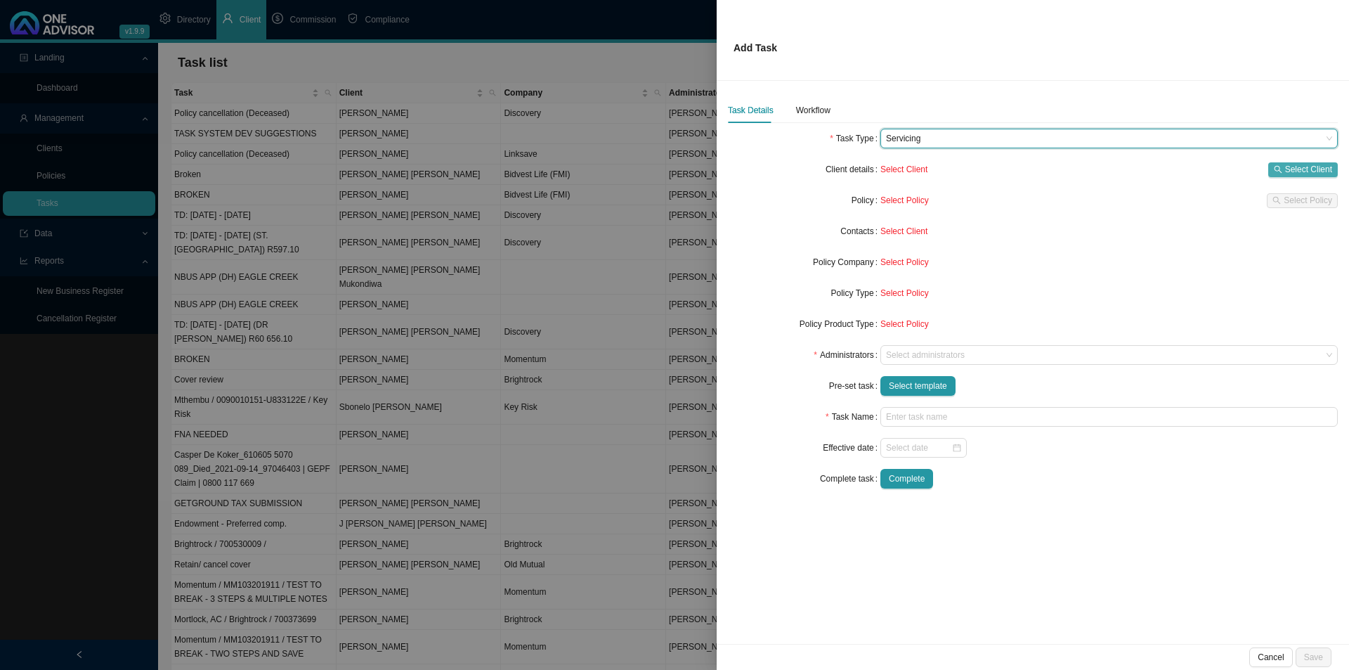
click at [1324, 169] on span "Select Client" at bounding box center [1308, 169] width 47 height 14
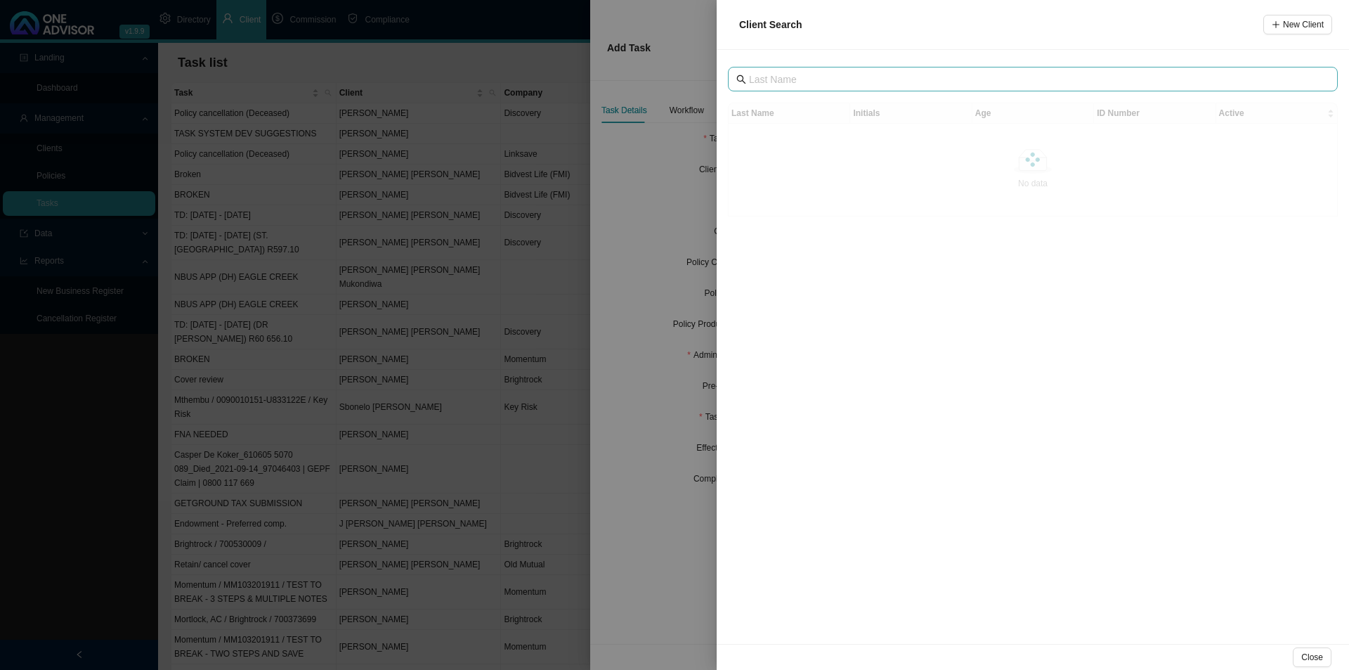
click at [809, 69] on span at bounding box center [1033, 79] width 610 height 25
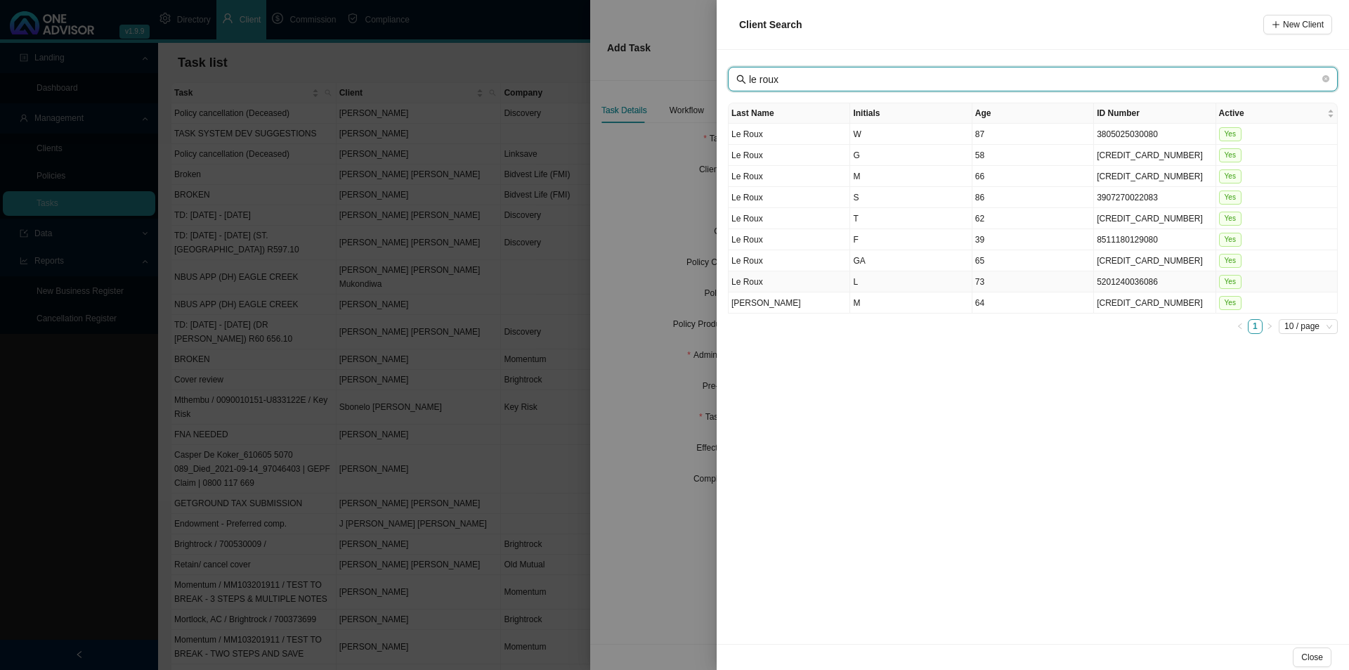
type input "le roux"
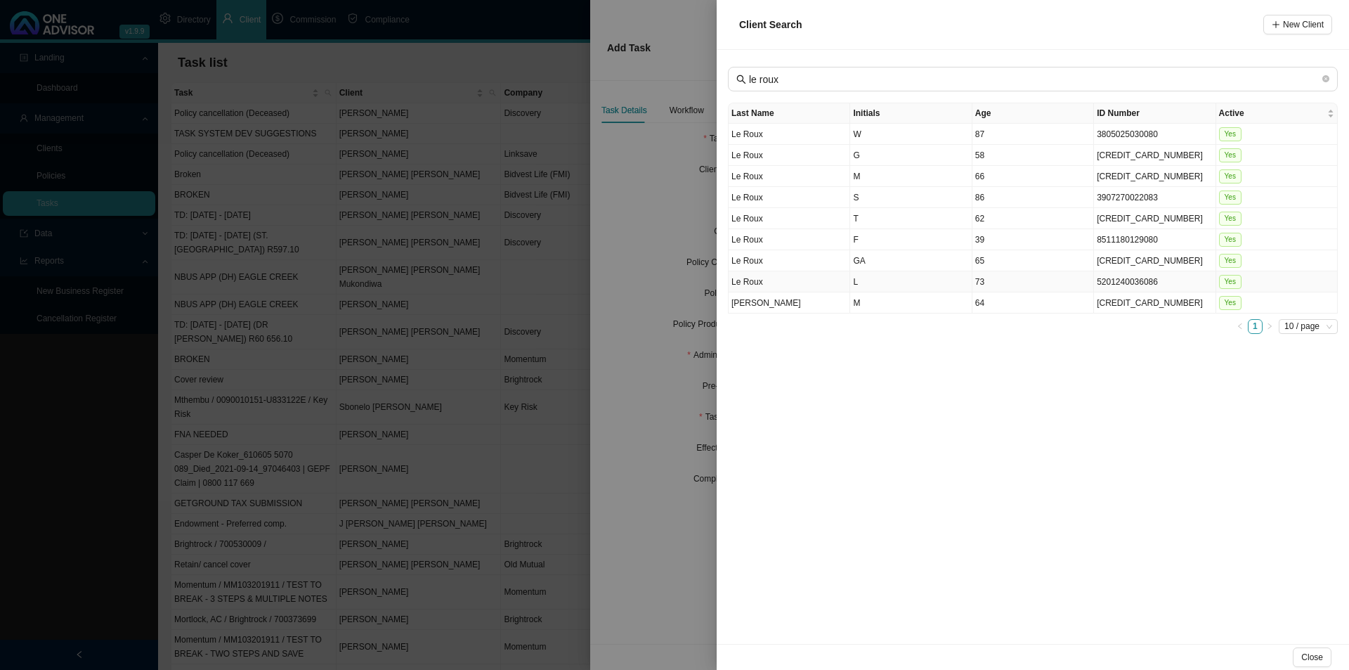
click at [903, 285] on td "L" at bounding box center [911, 281] width 122 height 21
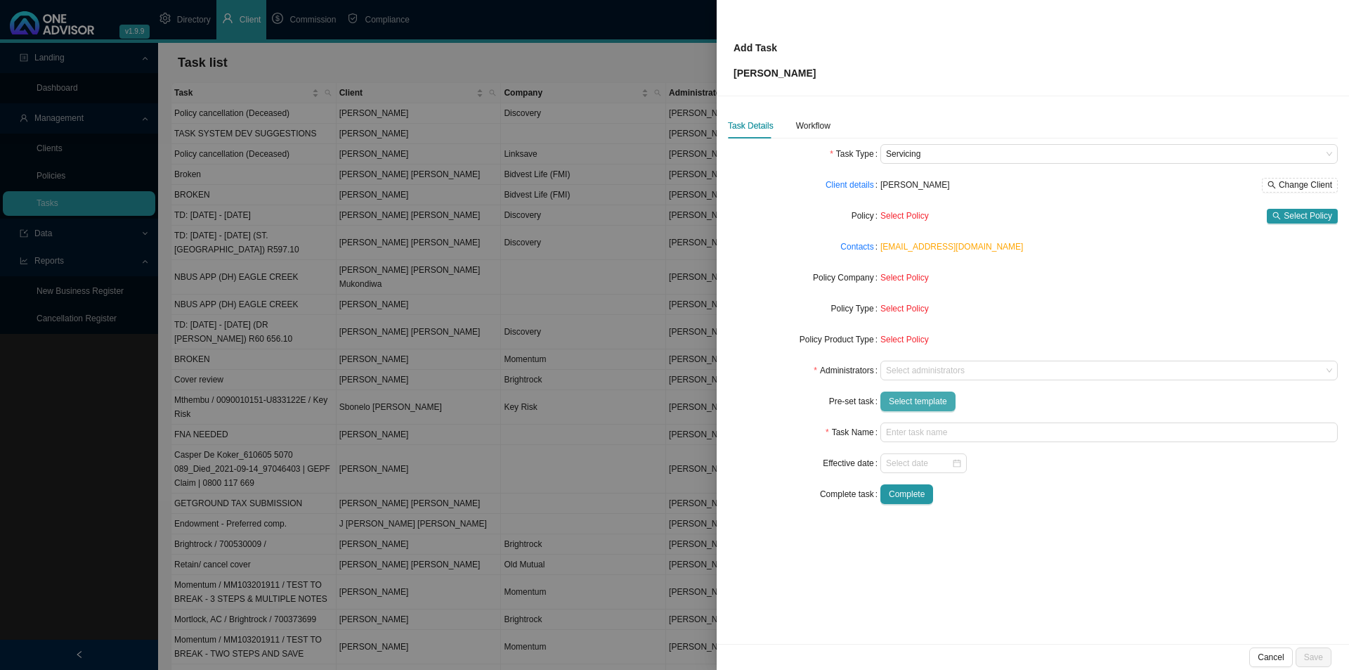
click at [904, 397] on span "Select template" at bounding box center [918, 401] width 58 height 14
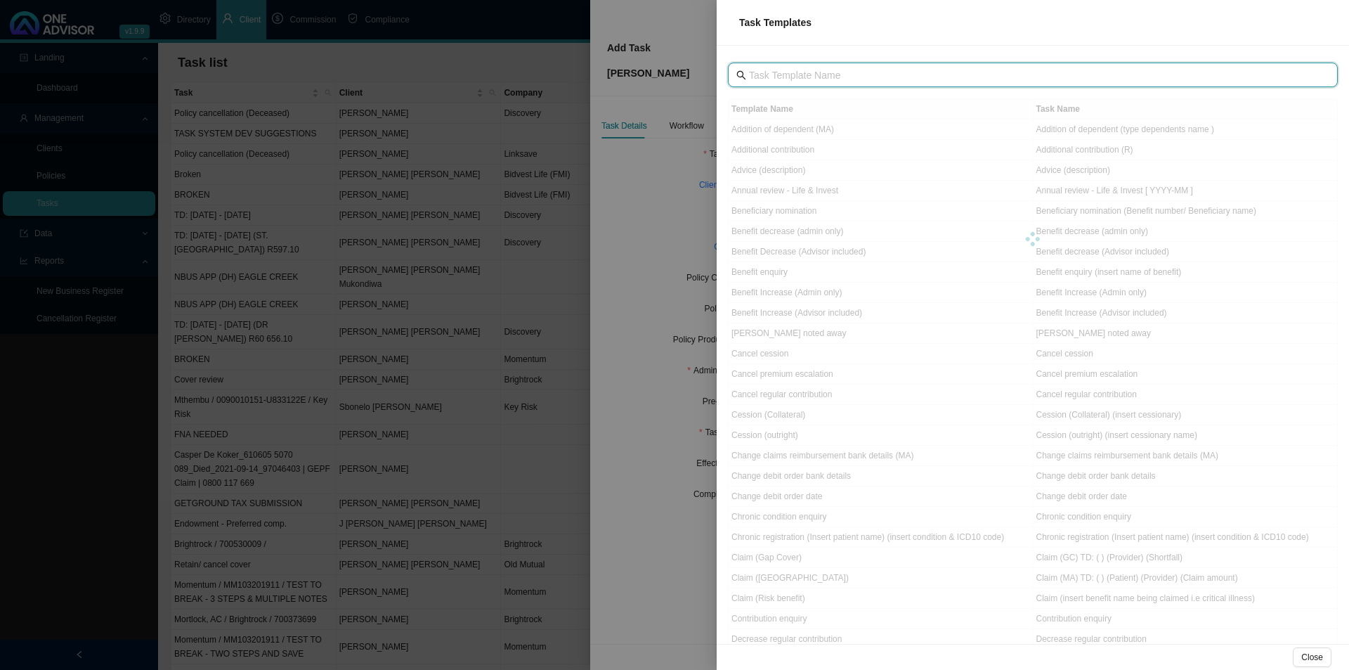
click at [802, 76] on input "text" at bounding box center [1034, 74] width 571 height 15
type input "ljp"
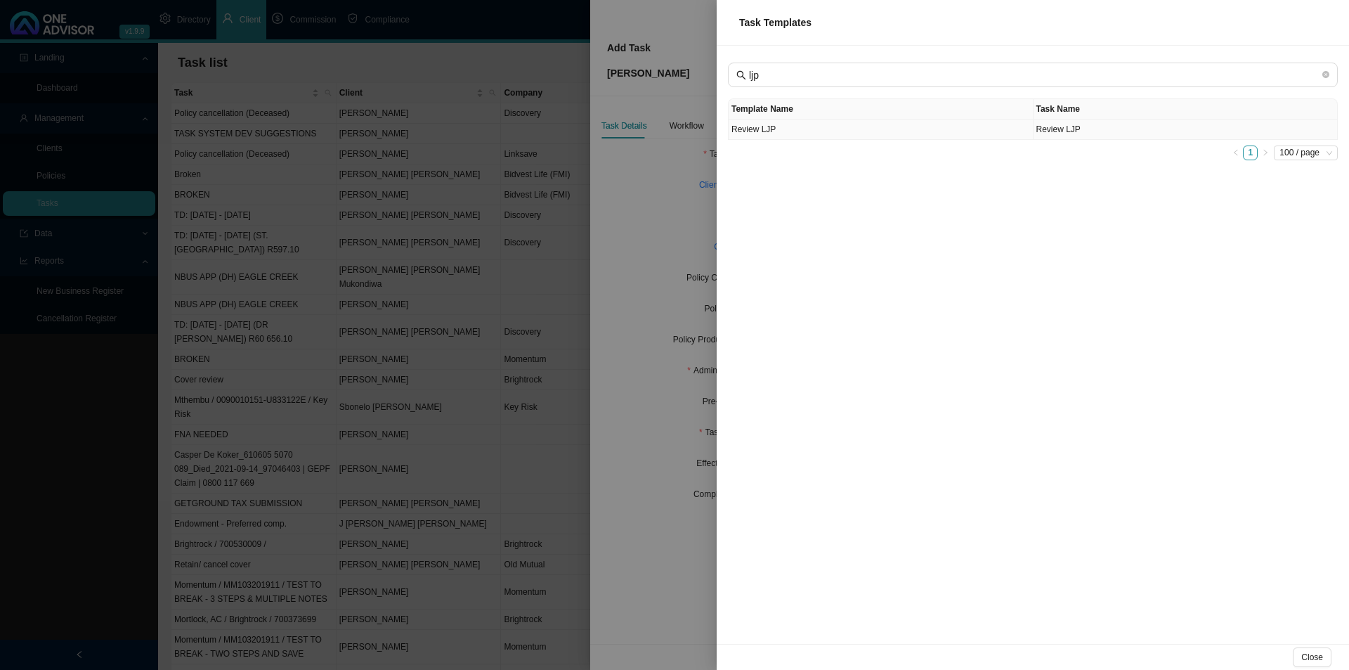
click at [811, 124] on td "Review LJP" at bounding box center [881, 129] width 305 height 20
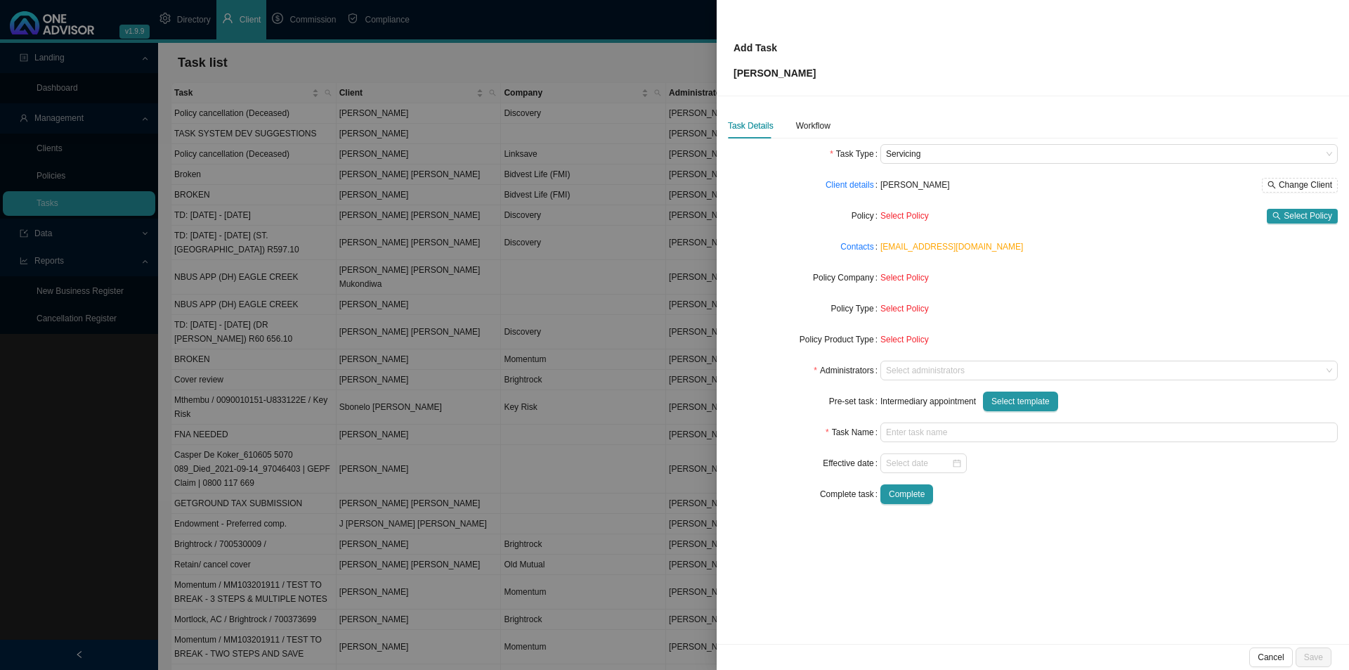
type input "Review LJP"
click at [925, 365] on div at bounding box center [1102, 370] width 438 height 11
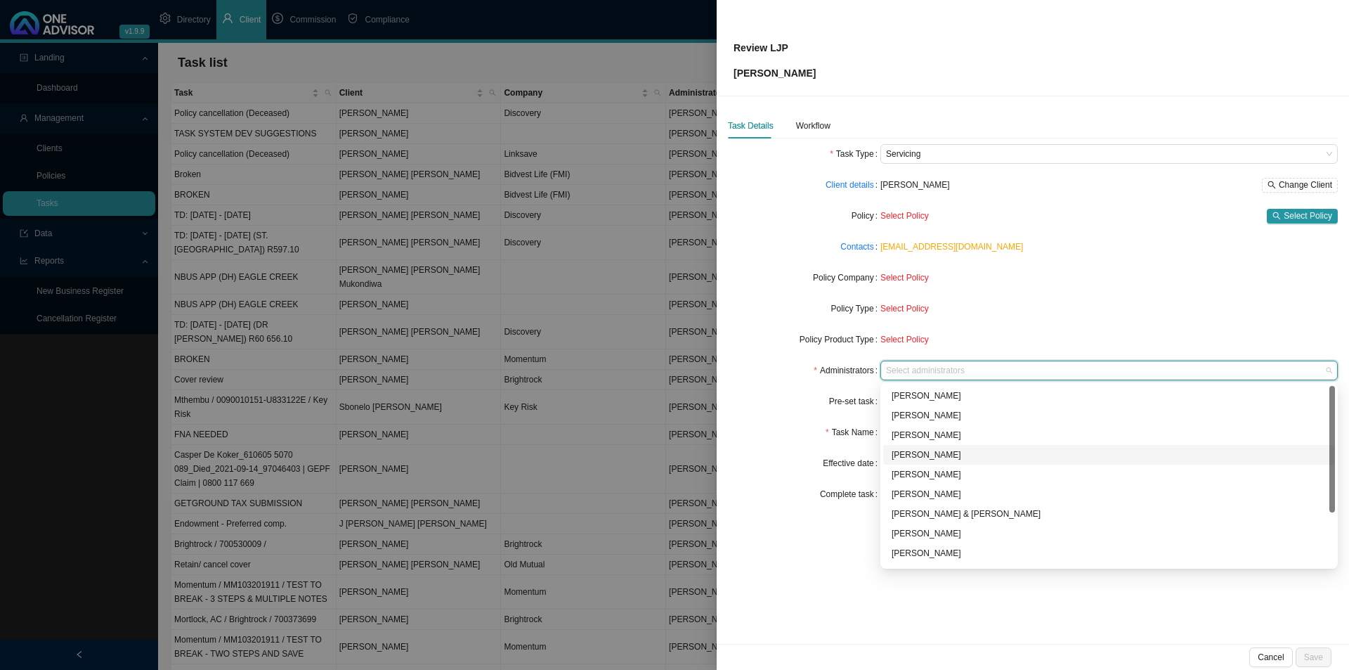
click at [937, 455] on div "[PERSON_NAME]" at bounding box center [1109, 455] width 435 height 14
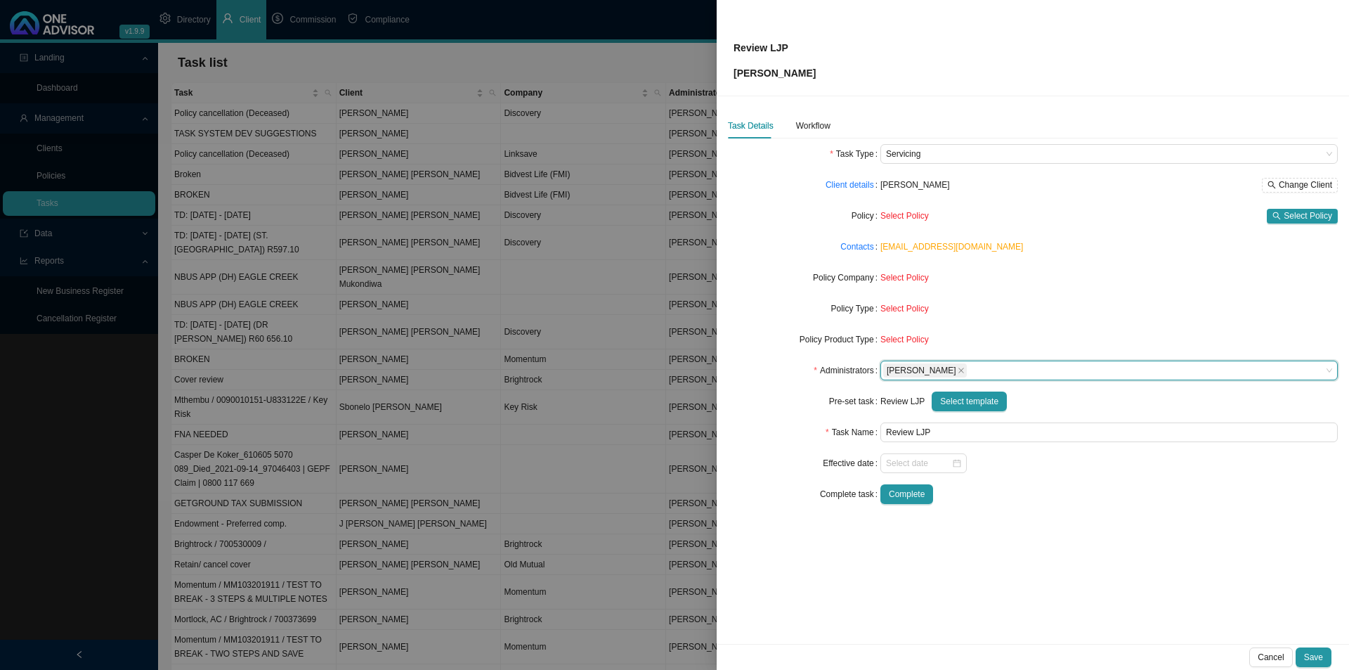
click at [792, 323] on form "Task Type Servicing Client details [PERSON_NAME] Change Client Policy Select Po…" at bounding box center [1033, 324] width 610 height 360
click at [1308, 215] on span "Select Policy" at bounding box center [1308, 216] width 48 height 14
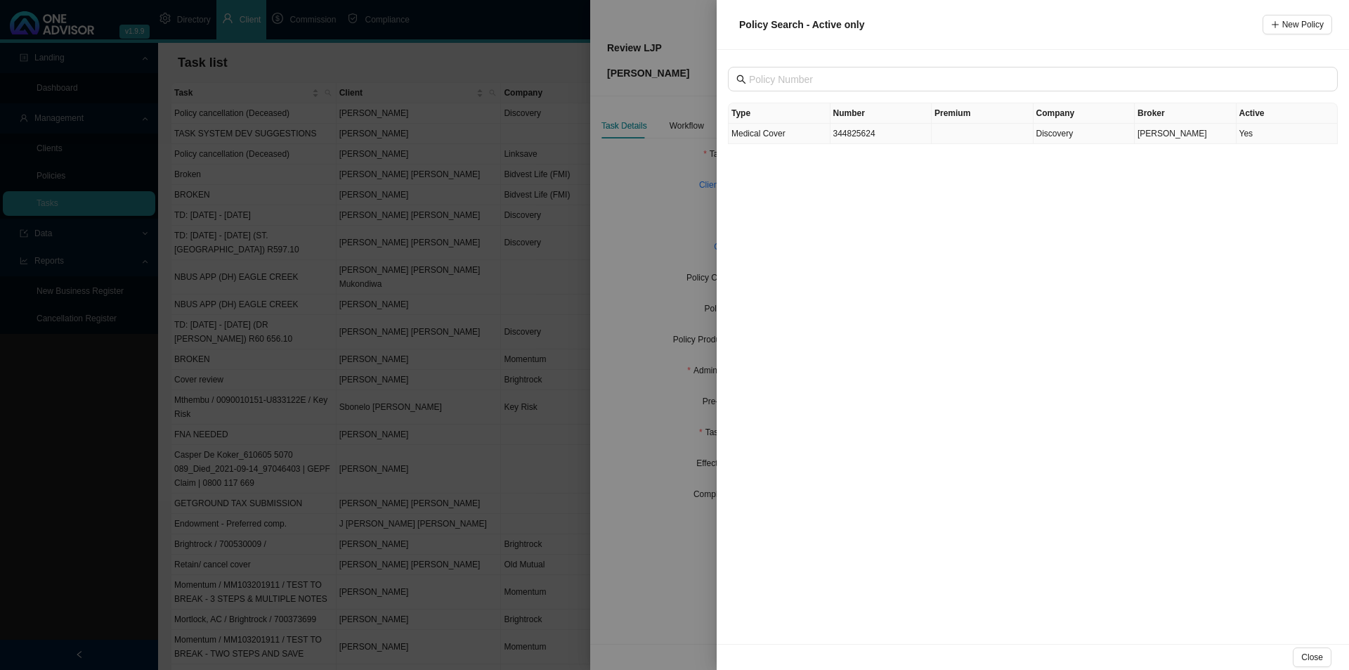
click at [821, 140] on td "Medical Cover" at bounding box center [780, 134] width 102 height 20
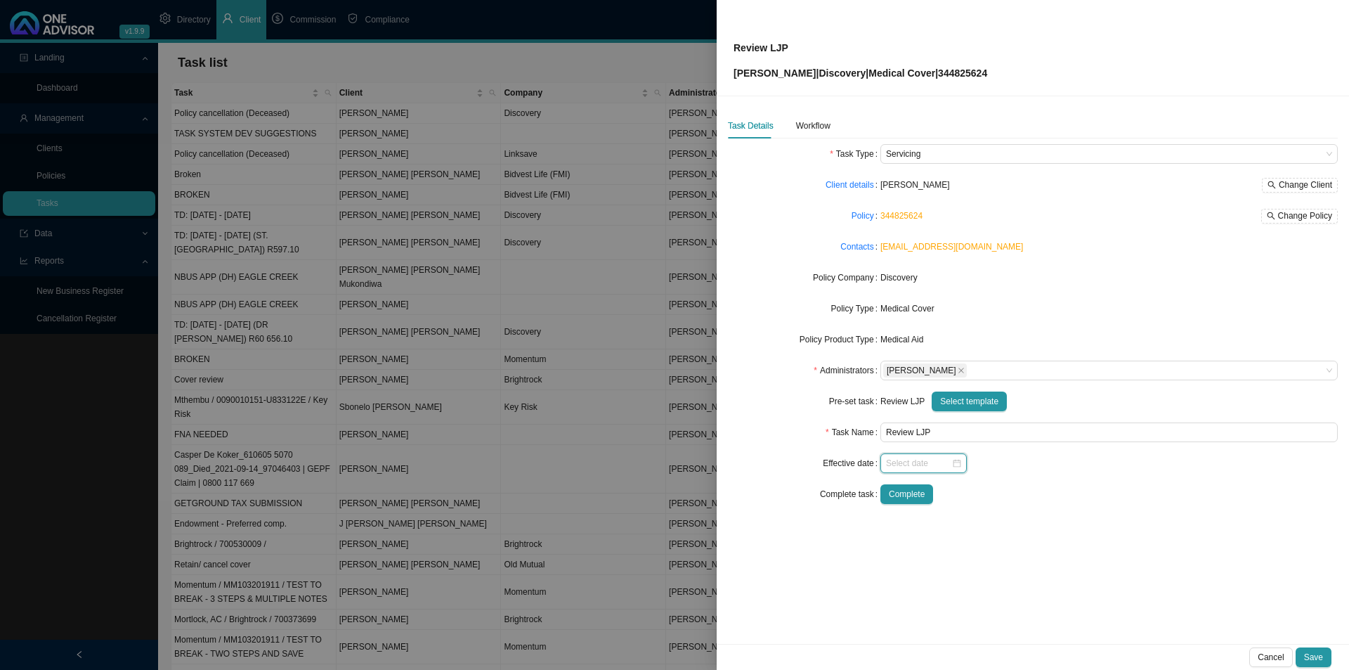
click at [912, 465] on input at bounding box center [918, 463] width 65 height 14
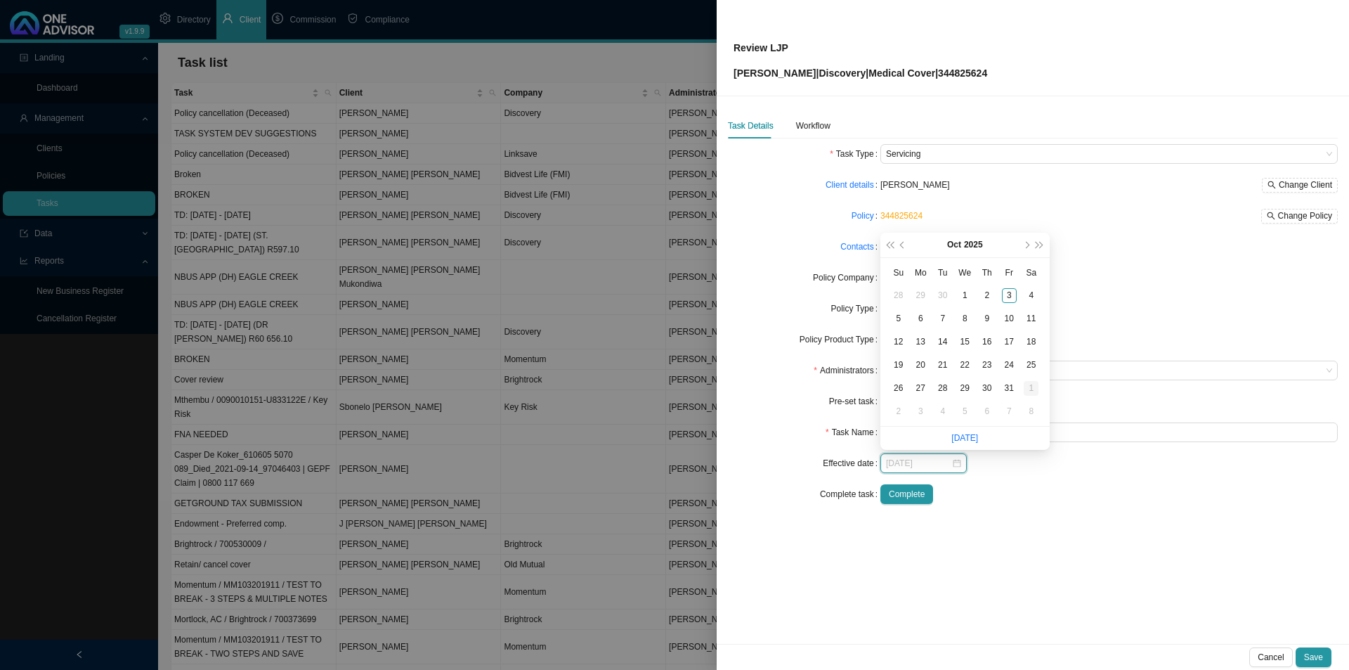
type input "[DATE]"
click at [1029, 390] on div "1" at bounding box center [1031, 388] width 15 height 15
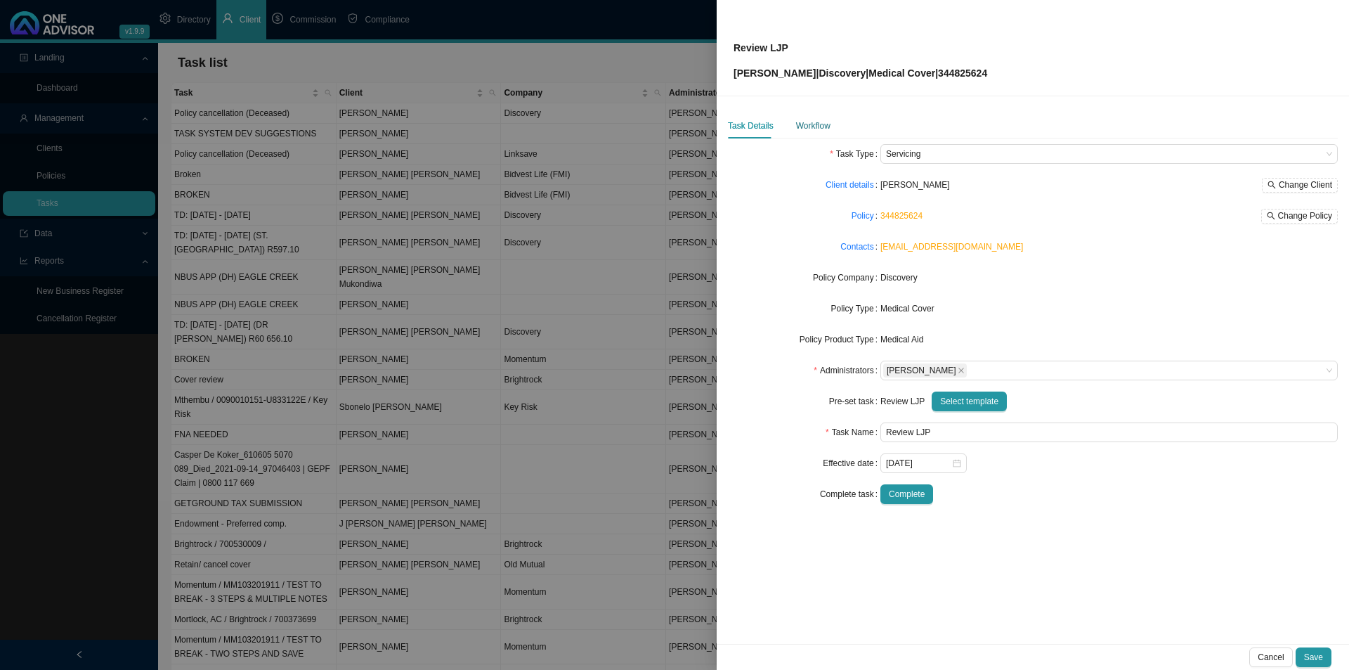
click at [809, 123] on div "Workflow" at bounding box center [813, 126] width 34 height 14
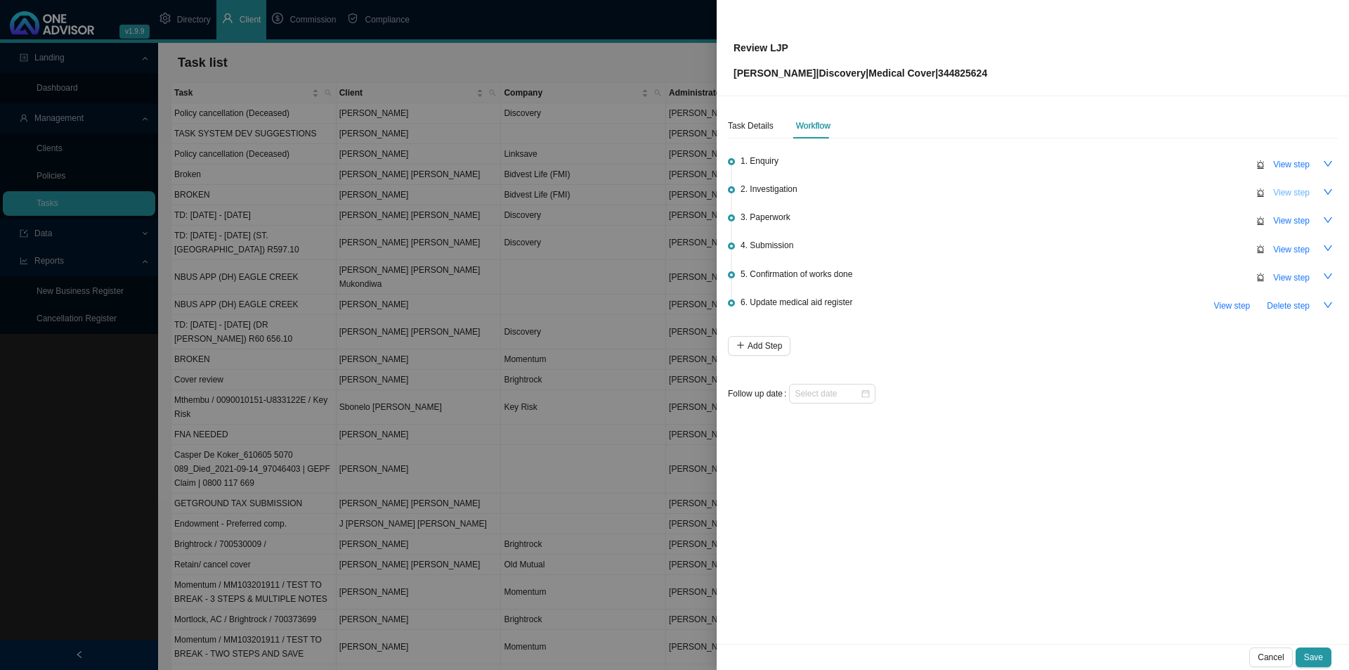
click at [1282, 199] on button "View step" at bounding box center [1291, 193] width 53 height 20
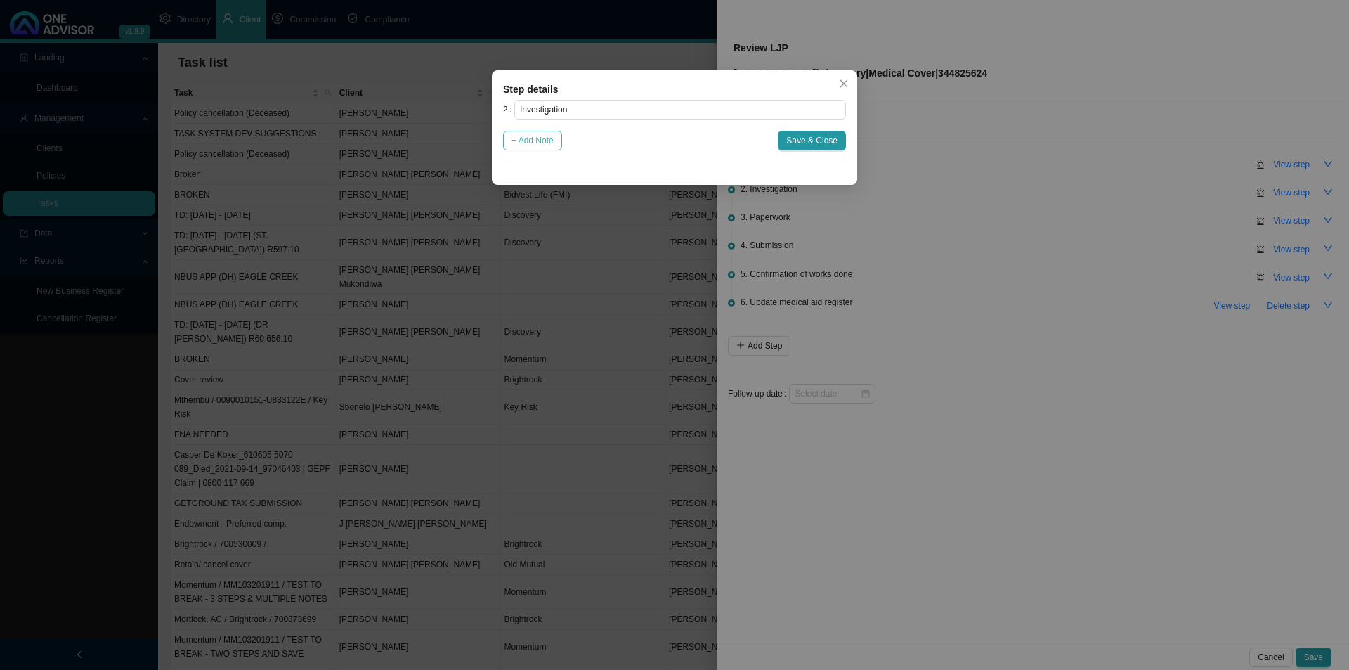
click at [537, 138] on span "+ Add Note" at bounding box center [533, 141] width 42 height 14
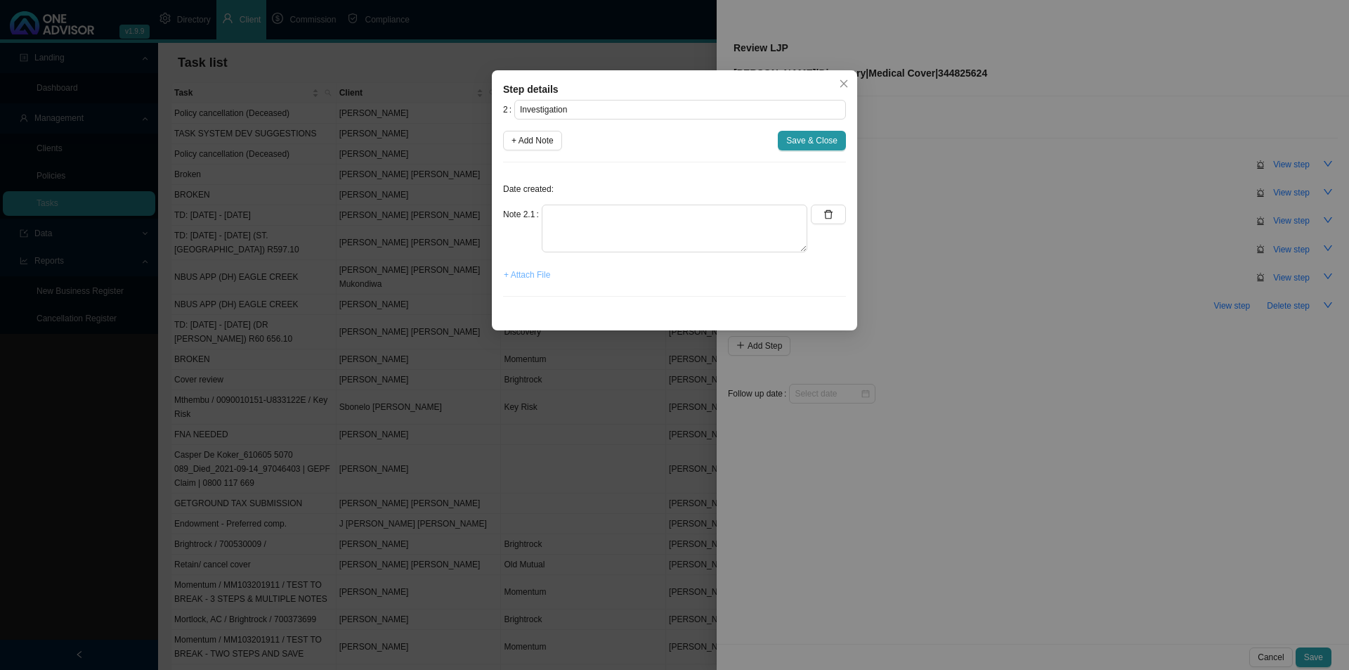
click at [516, 282] on button "+ Attach File" at bounding box center [527, 275] width 48 height 20
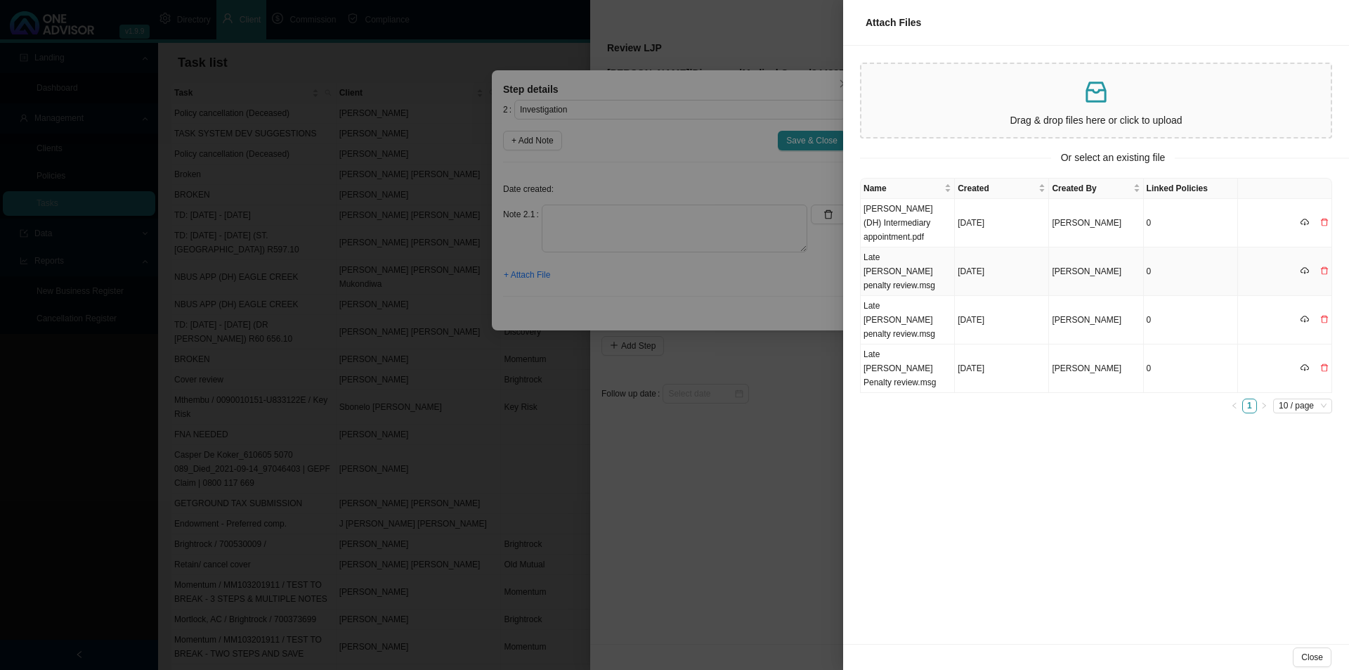
click at [924, 265] on td "Late [PERSON_NAME] penalty review.msg" at bounding box center [908, 271] width 94 height 48
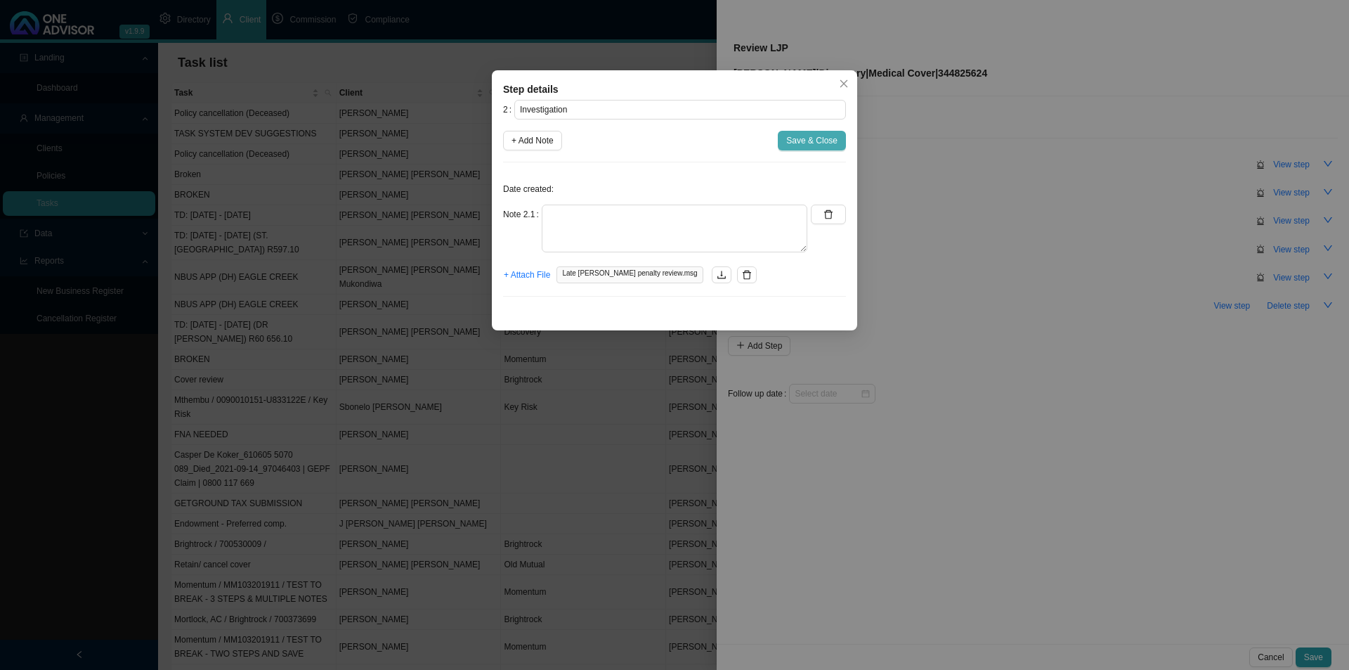
click at [816, 143] on span "Save & Close" at bounding box center [811, 141] width 51 height 14
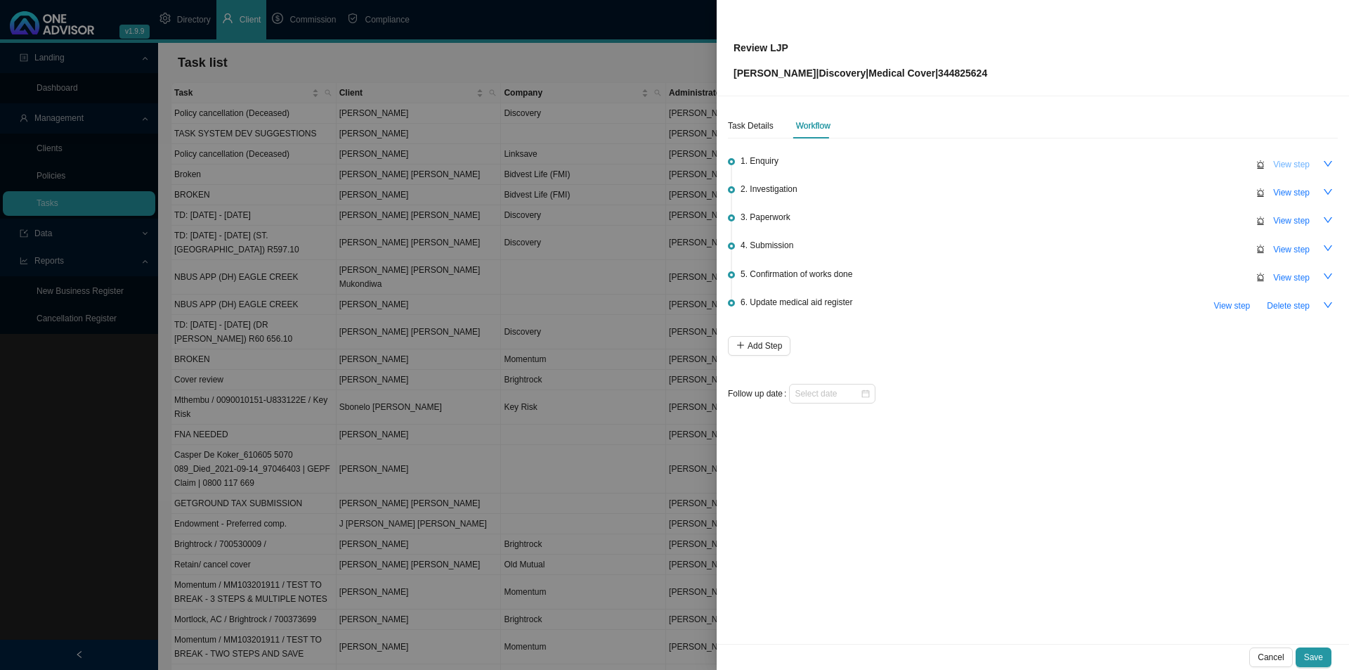
click at [1294, 162] on span "View step" at bounding box center [1291, 164] width 37 height 14
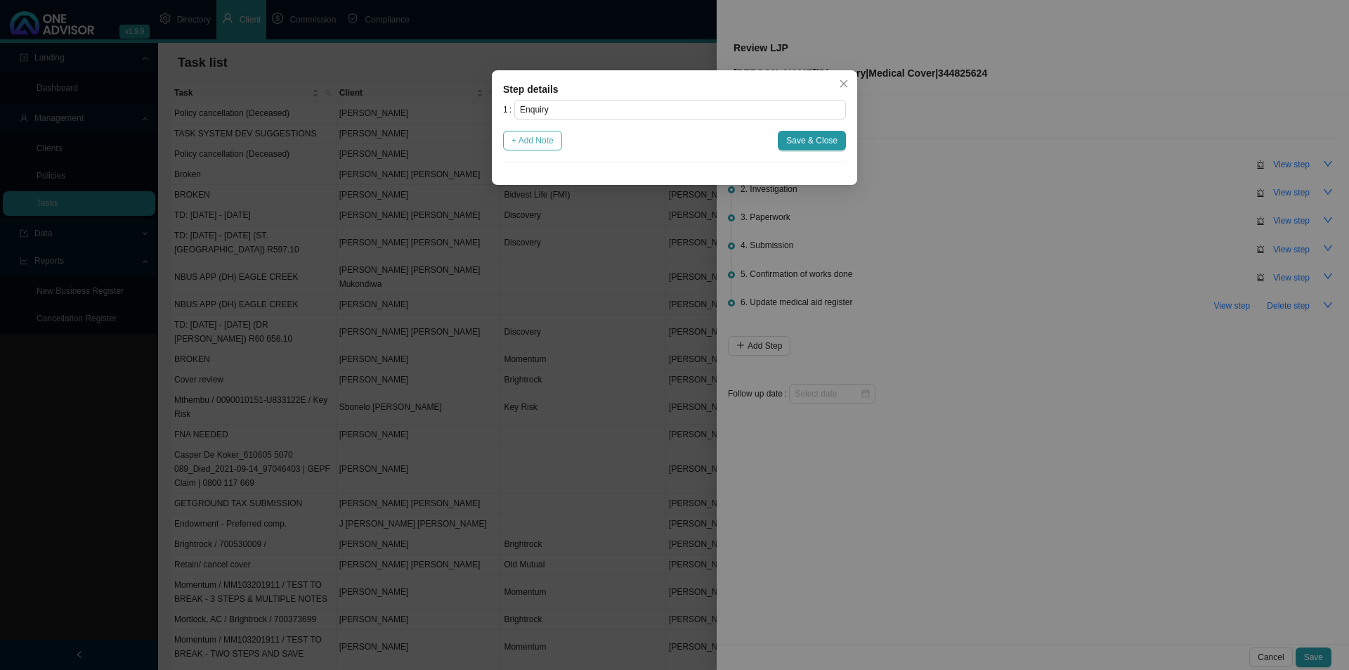
click at [552, 142] on span "+ Add Note" at bounding box center [533, 141] width 42 height 14
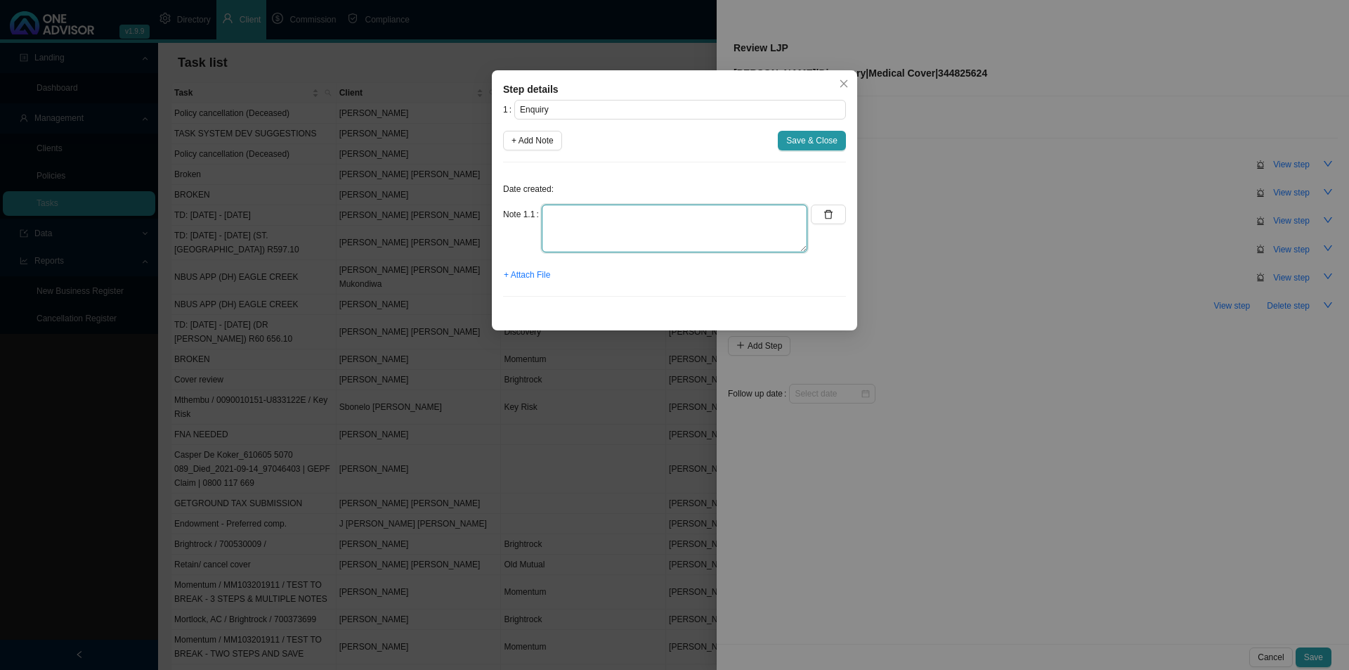
click at [559, 226] on textarea at bounding box center [675, 228] width 266 height 48
type textarea "Need to review LJP. Waiting on intermediary appointment to be processed."
click at [800, 139] on span "Save & Close" at bounding box center [811, 141] width 51 height 14
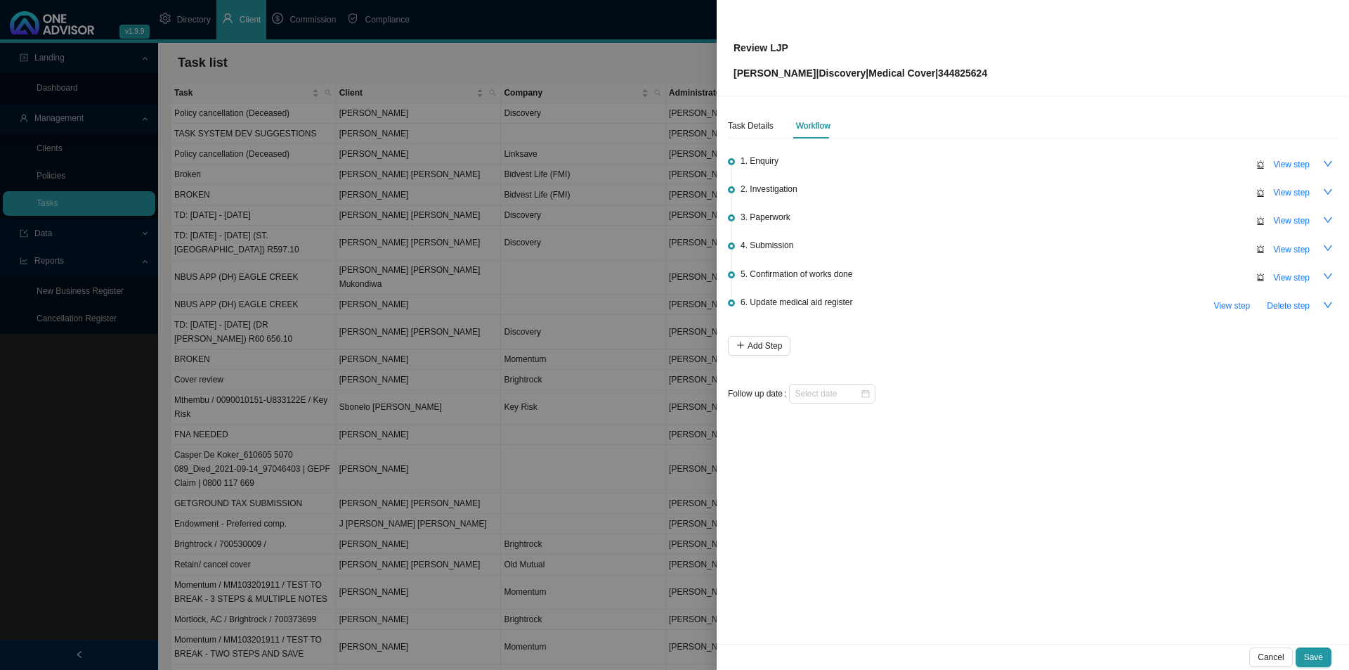
click at [1312, 657] on span "Save" at bounding box center [1313, 657] width 19 height 14
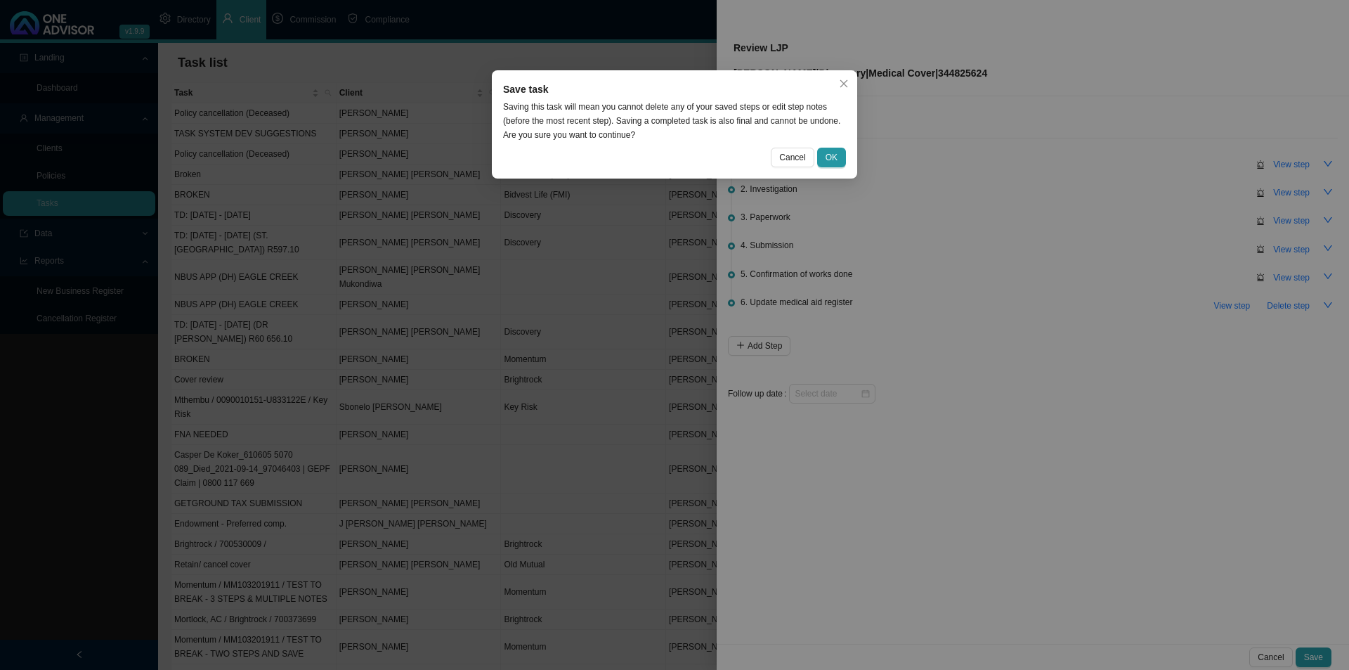
click at [769, 150] on div "Cancel OK" at bounding box center [674, 158] width 343 height 20
click at [779, 155] on button "Cancel" at bounding box center [792, 158] width 43 height 20
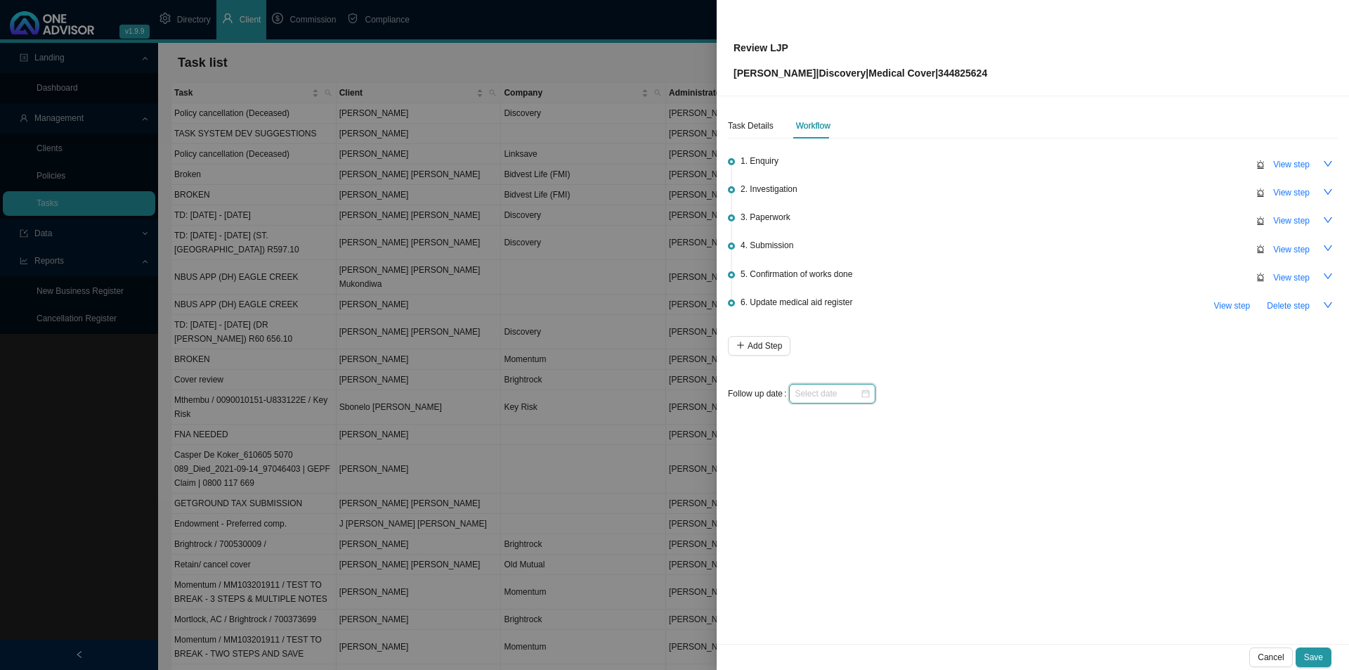
click at [818, 392] on input at bounding box center [827, 393] width 65 height 14
type input "[DATE]"
click at [829, 493] on div "6" at bounding box center [829, 488] width 15 height 15
click at [1315, 653] on span "Save" at bounding box center [1313, 657] width 19 height 14
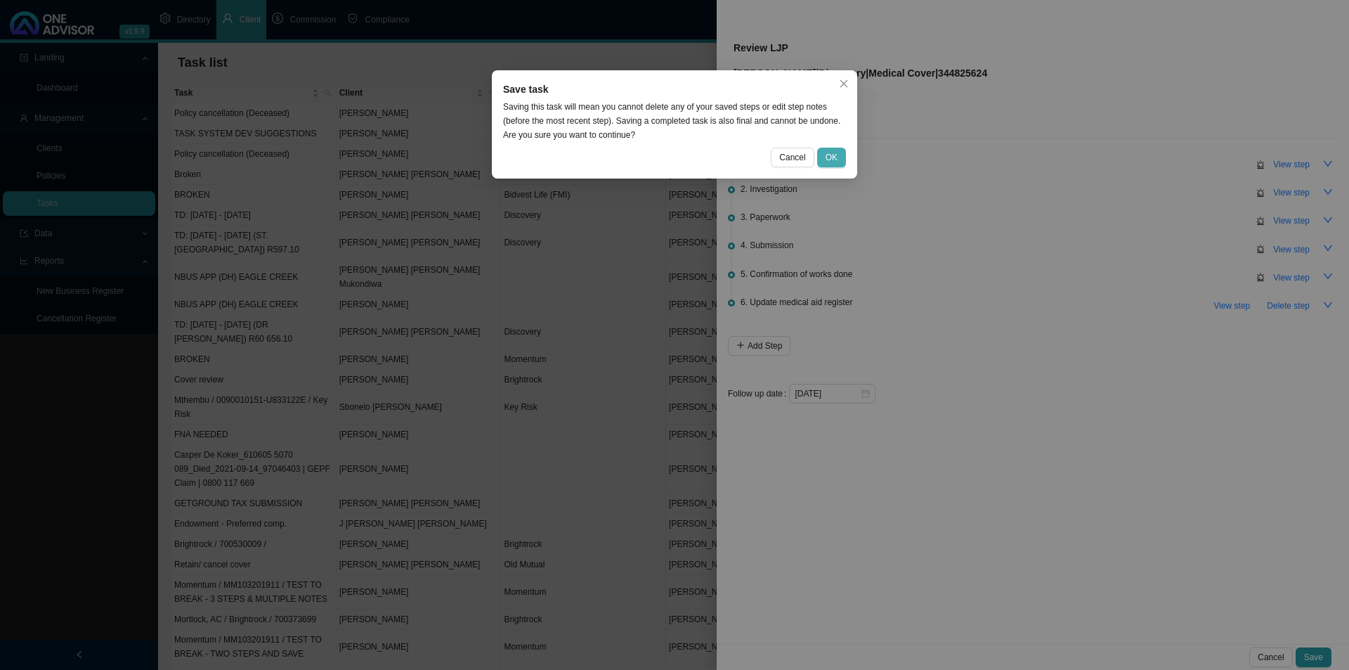
click at [832, 155] on span "OK" at bounding box center [832, 157] width 12 height 14
